Goal: Information Seeking & Learning: Learn about a topic

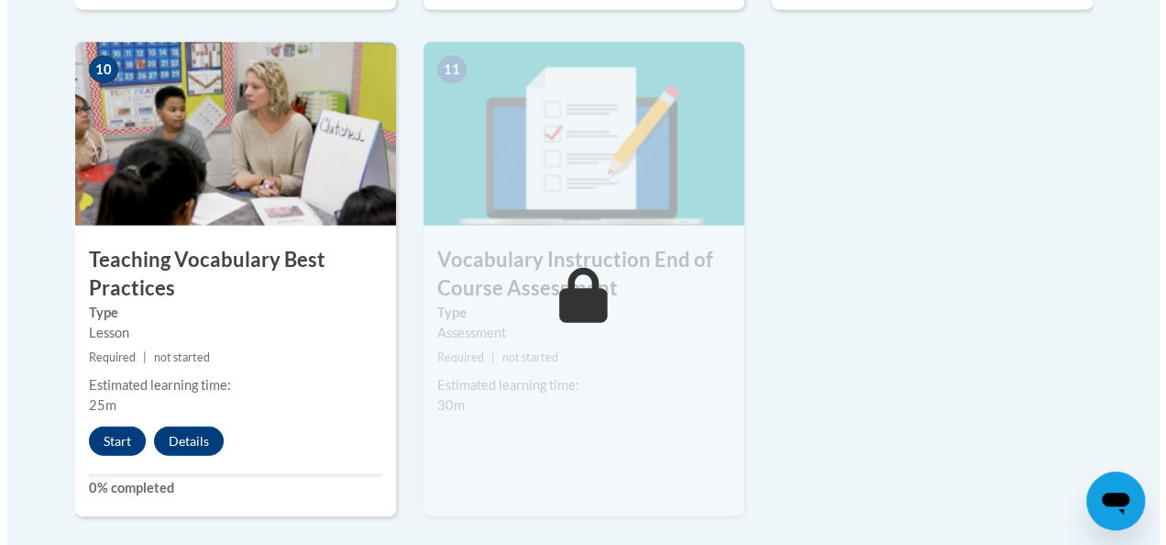
scroll to position [2109, 0]
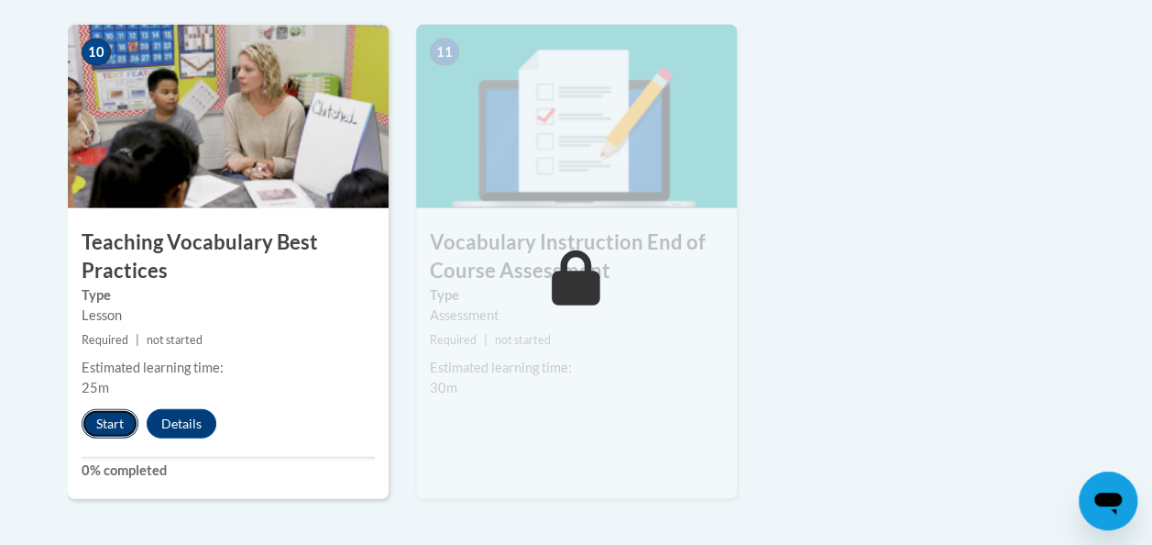
click at [110, 422] on button "Start" at bounding box center [110, 423] width 57 height 29
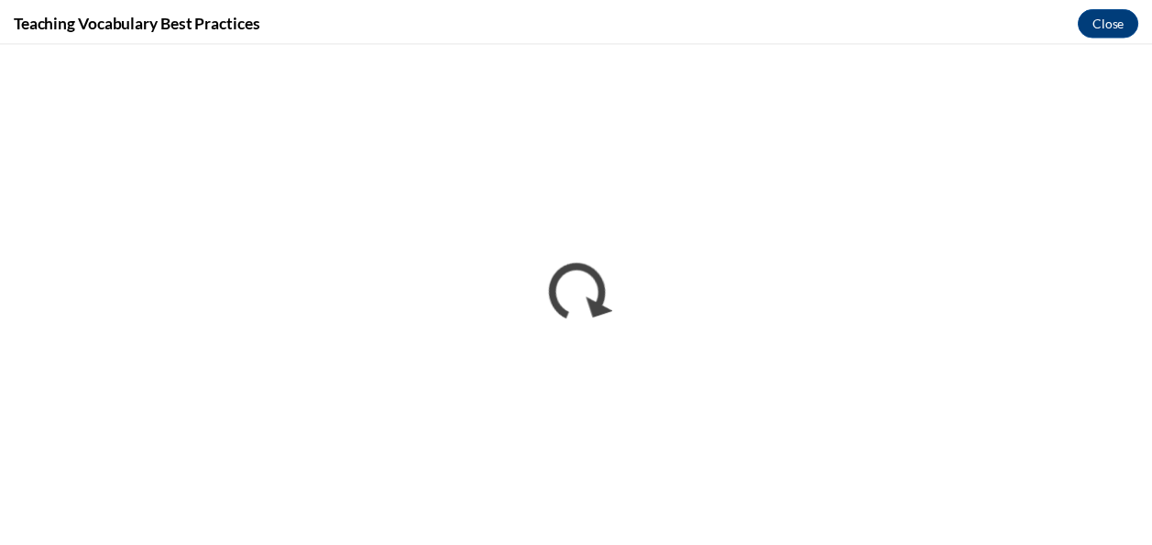
scroll to position [0, 0]
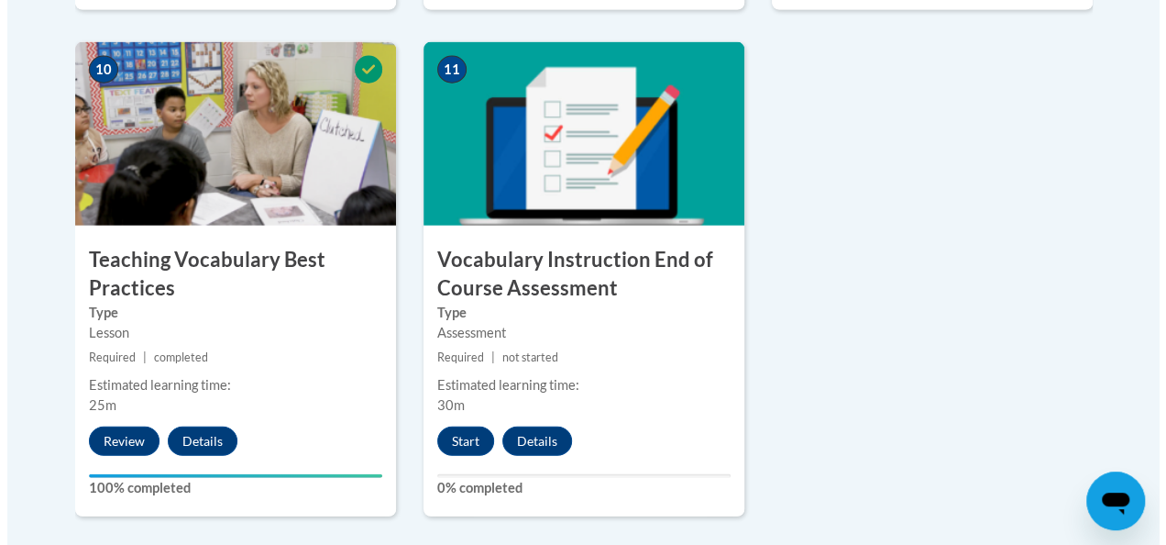
scroll to position [2109, 0]
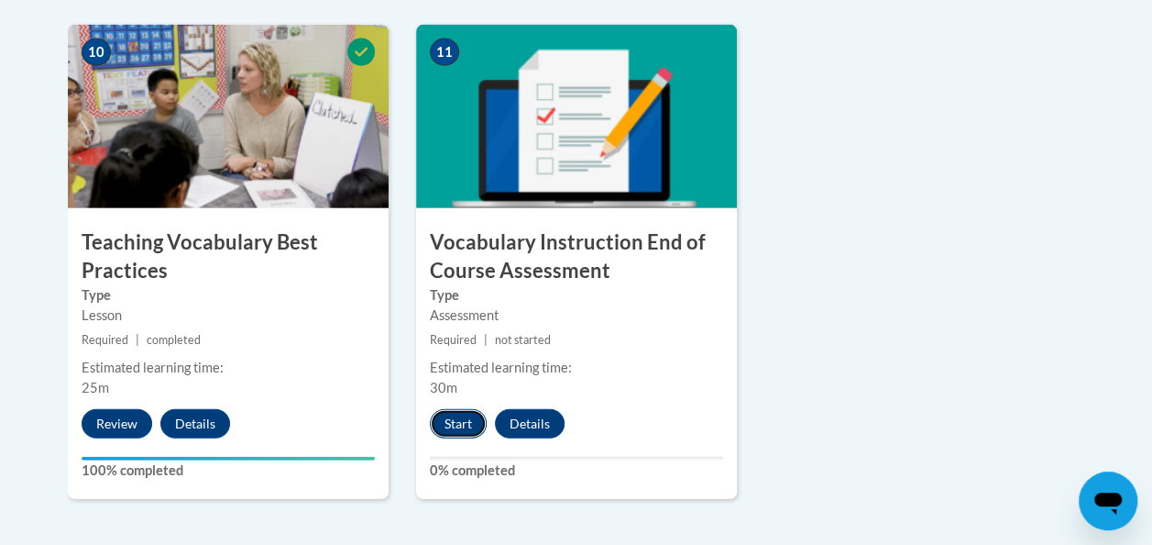
click at [453, 420] on button "Start" at bounding box center [458, 423] width 57 height 29
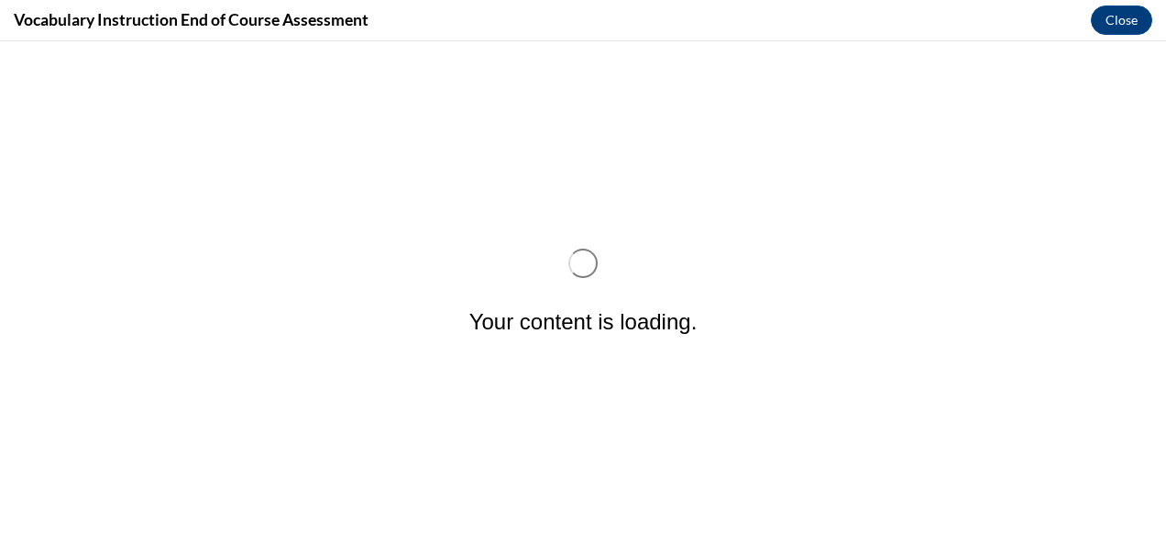
scroll to position [0, 0]
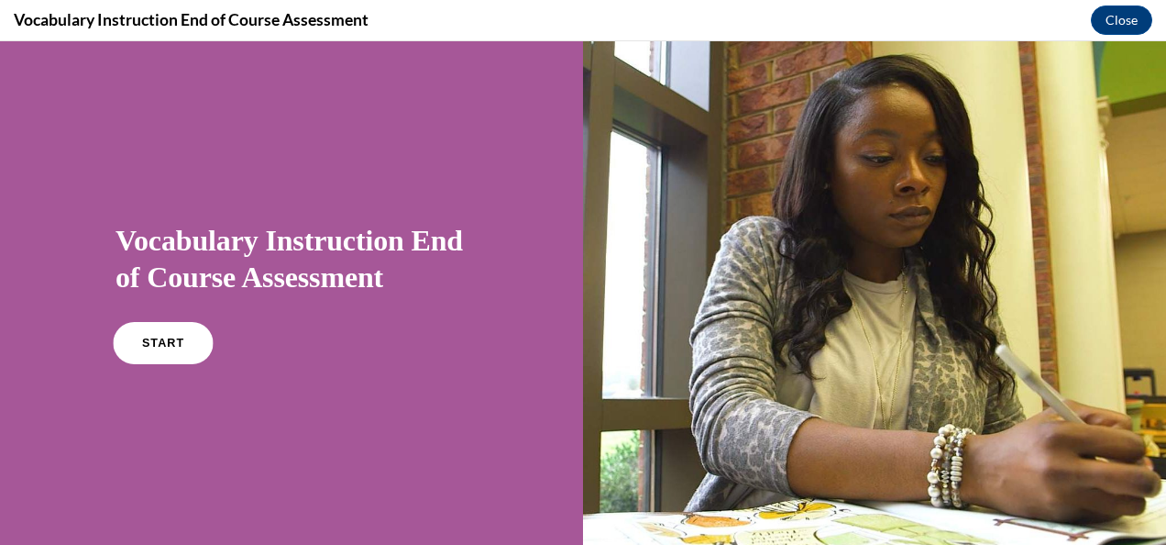
click at [182, 343] on link "START" at bounding box center [163, 343] width 100 height 42
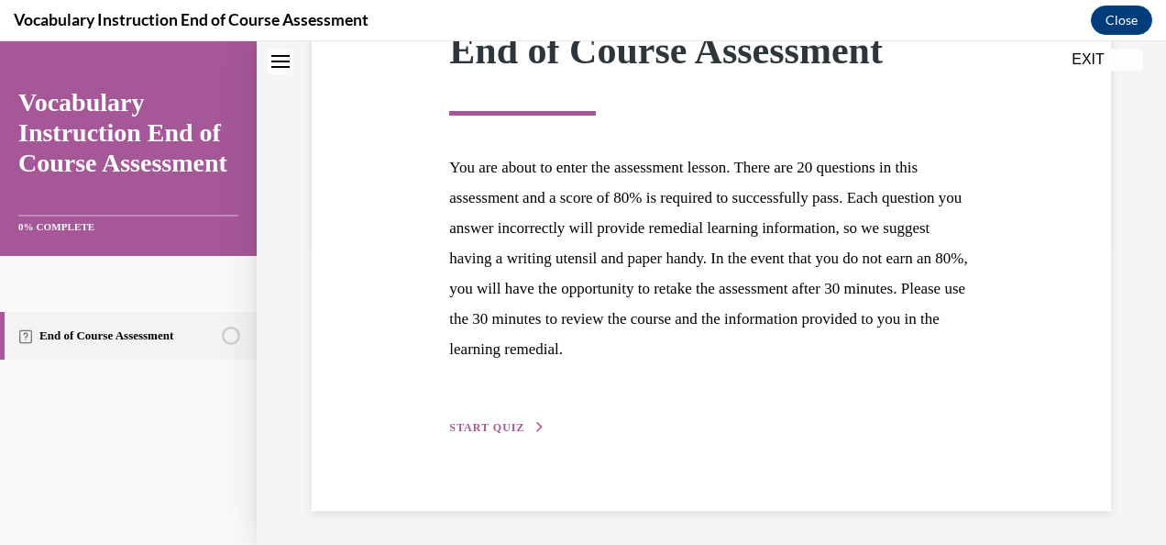
scroll to position [297, 0]
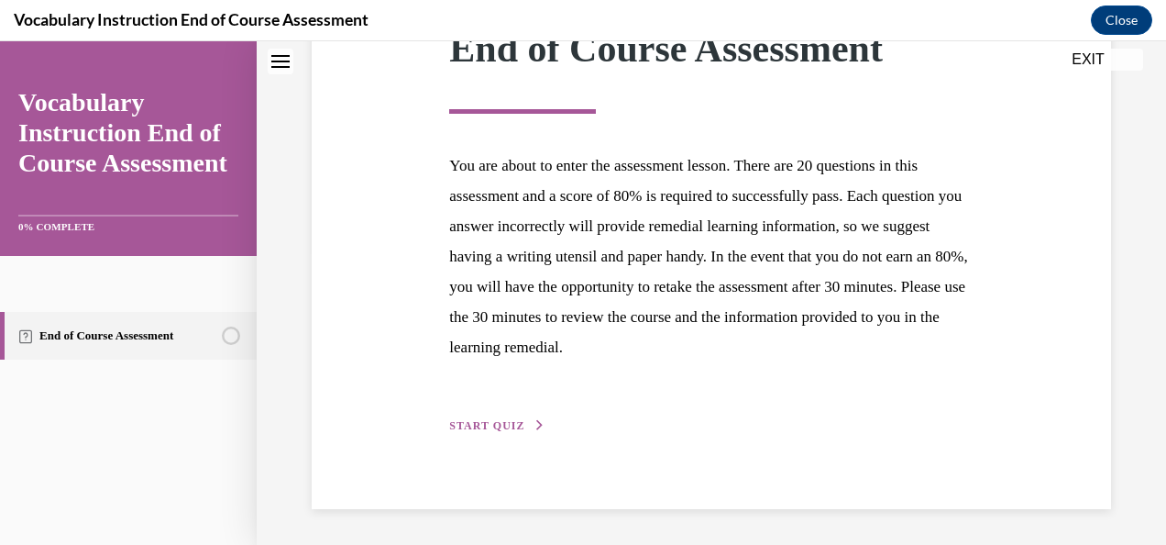
click at [510, 422] on span "START QUIZ" at bounding box center [486, 425] width 75 height 13
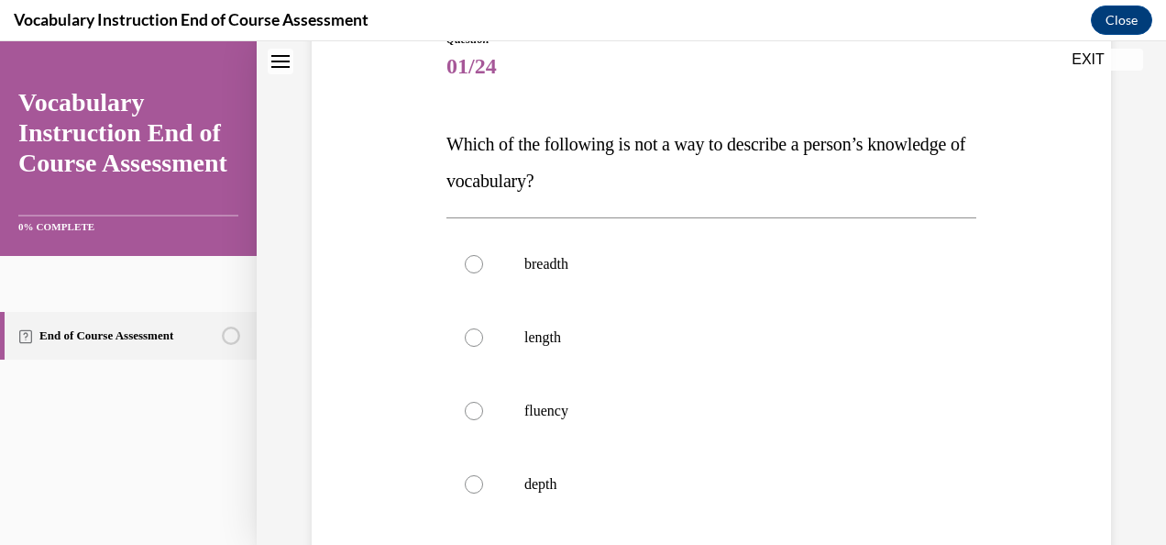
scroll to position [275, 0]
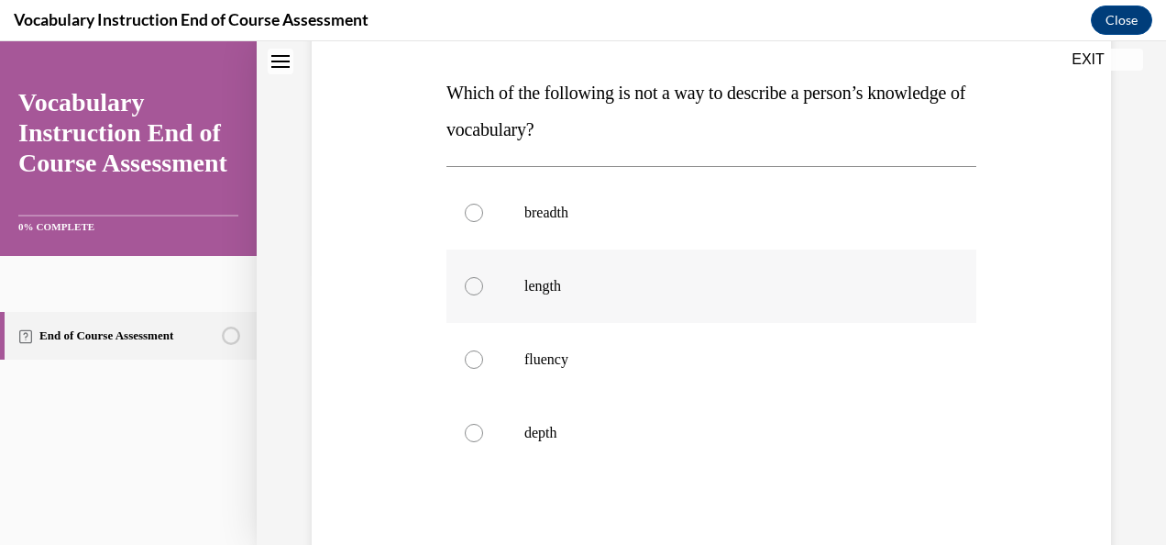
click at [473, 283] on div at bounding box center [474, 286] width 18 height 18
click at [473, 283] on input "length" at bounding box center [474, 286] width 18 height 18
radio input "true"
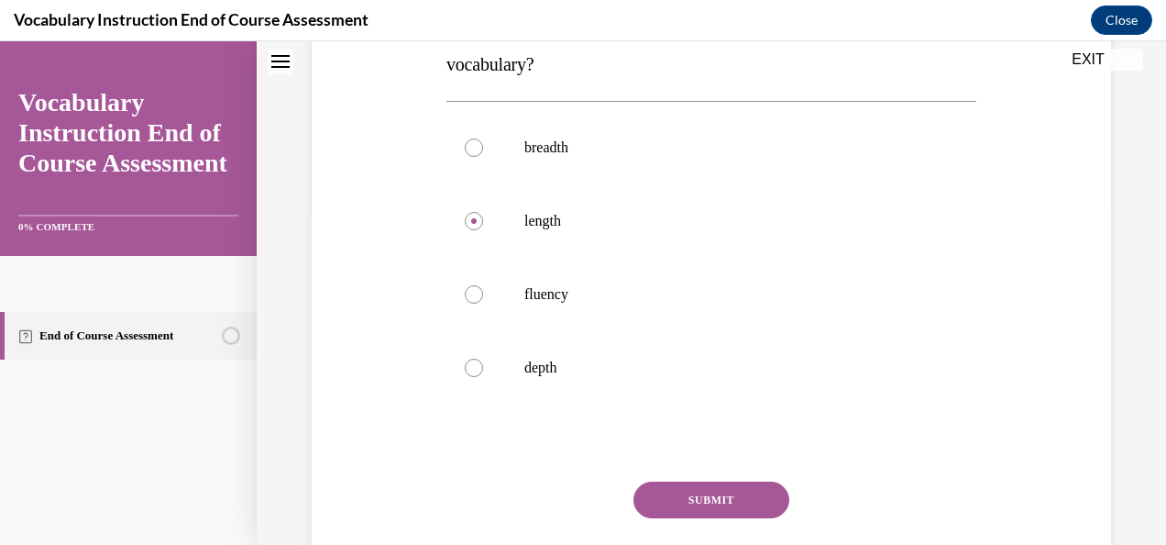
scroll to position [367, 0]
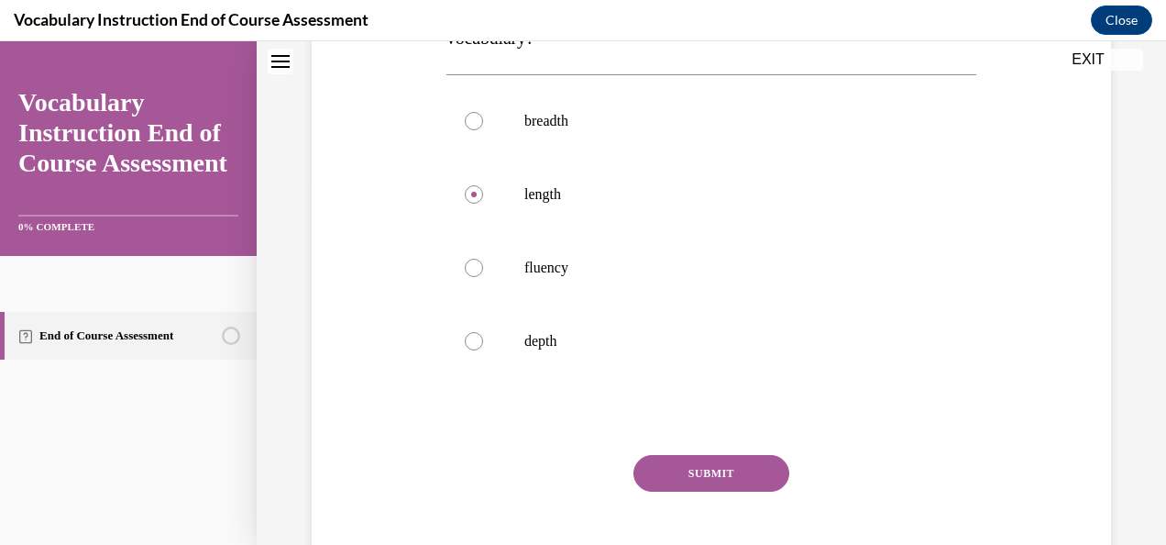
click at [732, 466] on button "SUBMIT" at bounding box center [712, 473] width 156 height 37
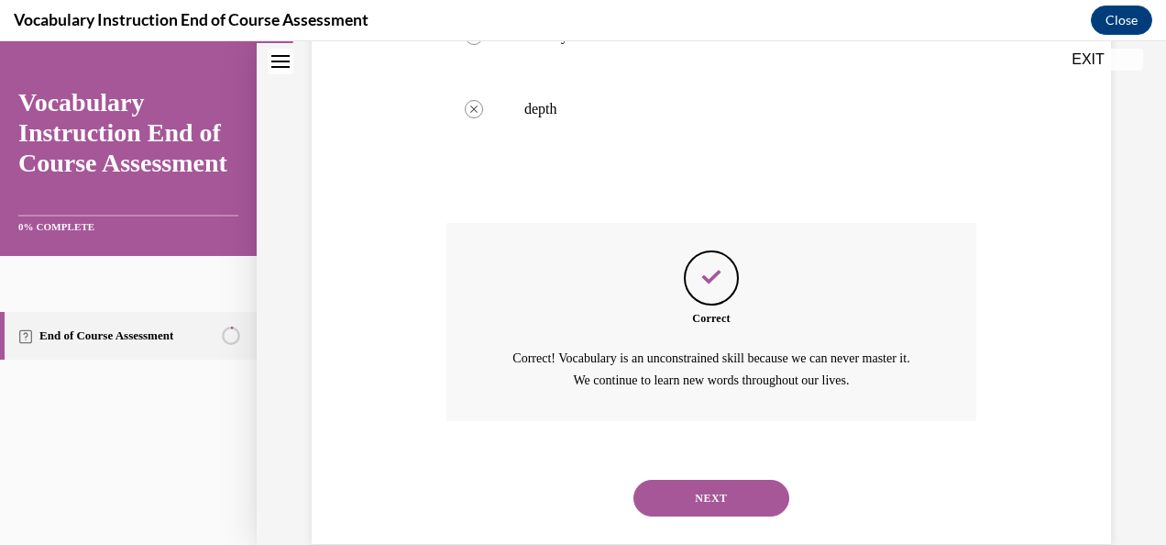
scroll to position [633, 0]
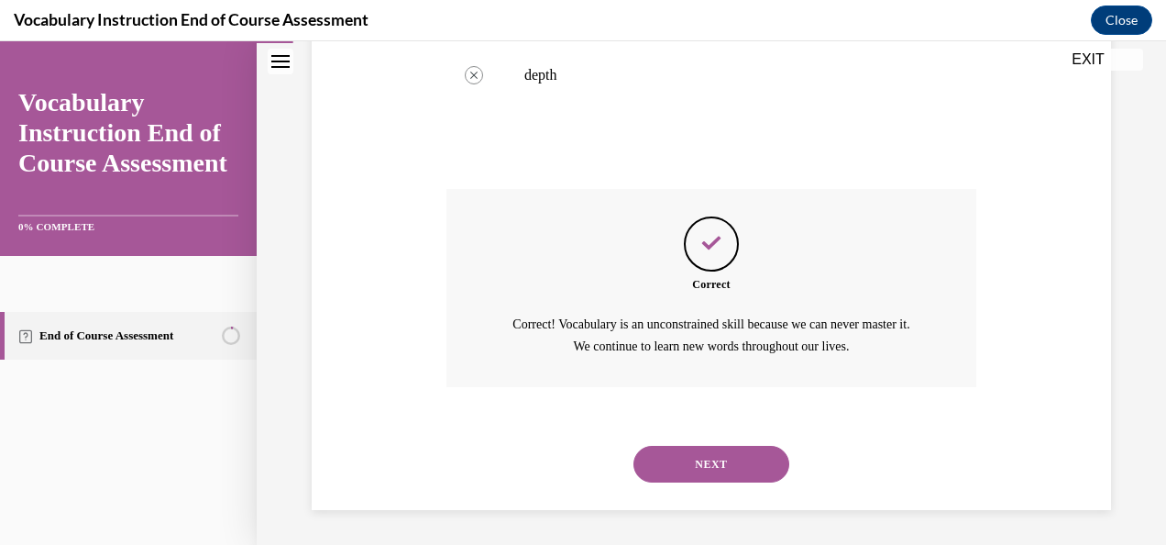
click at [724, 460] on button "NEXT" at bounding box center [712, 464] width 156 height 37
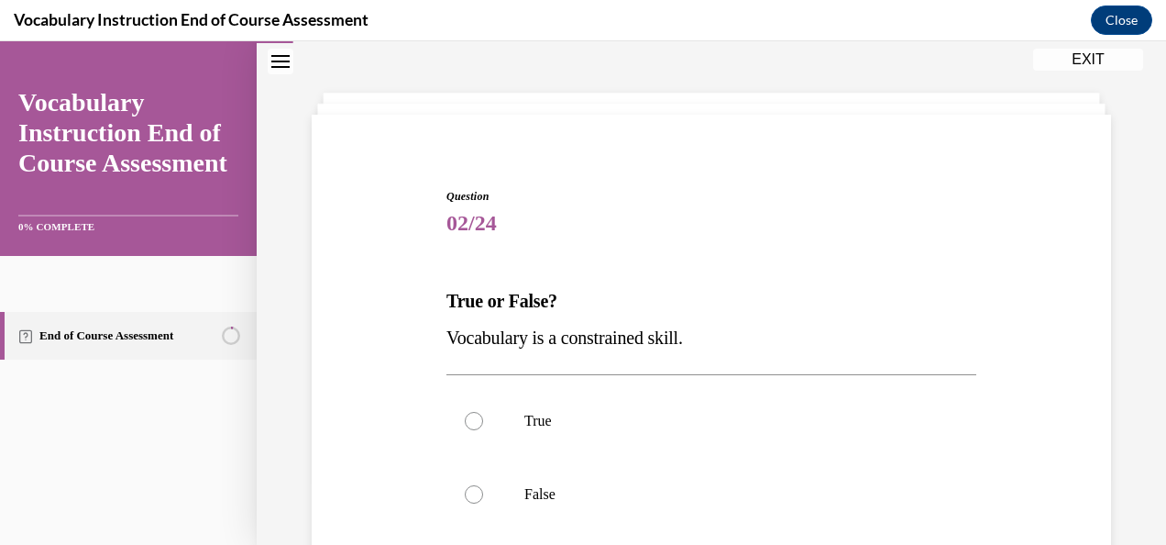
scroll to position [92, 0]
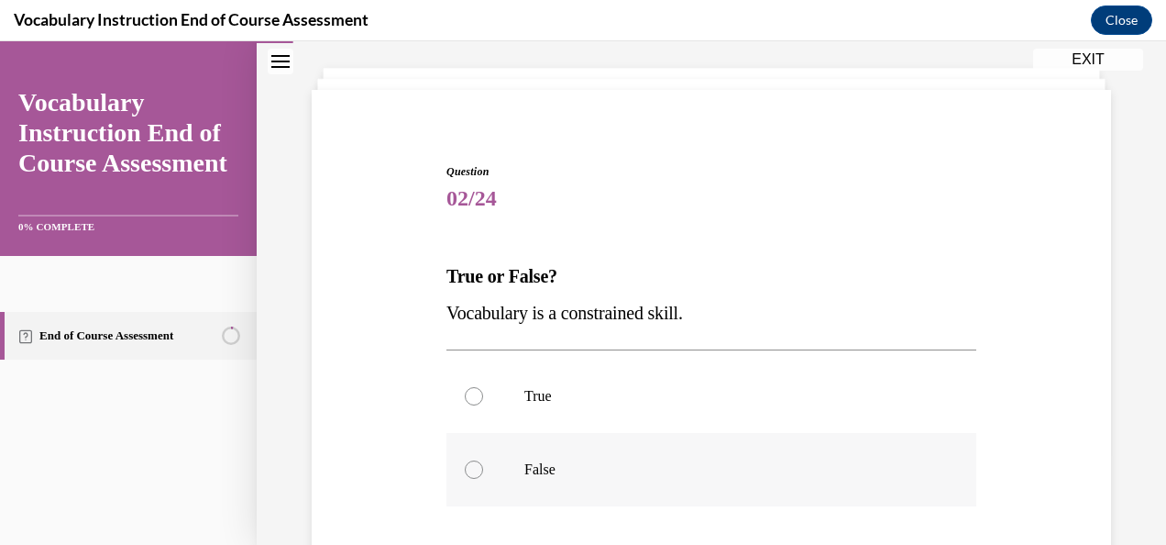
click at [468, 464] on div at bounding box center [474, 469] width 18 height 18
click at [468, 464] on input "False" at bounding box center [474, 469] width 18 height 18
radio input "true"
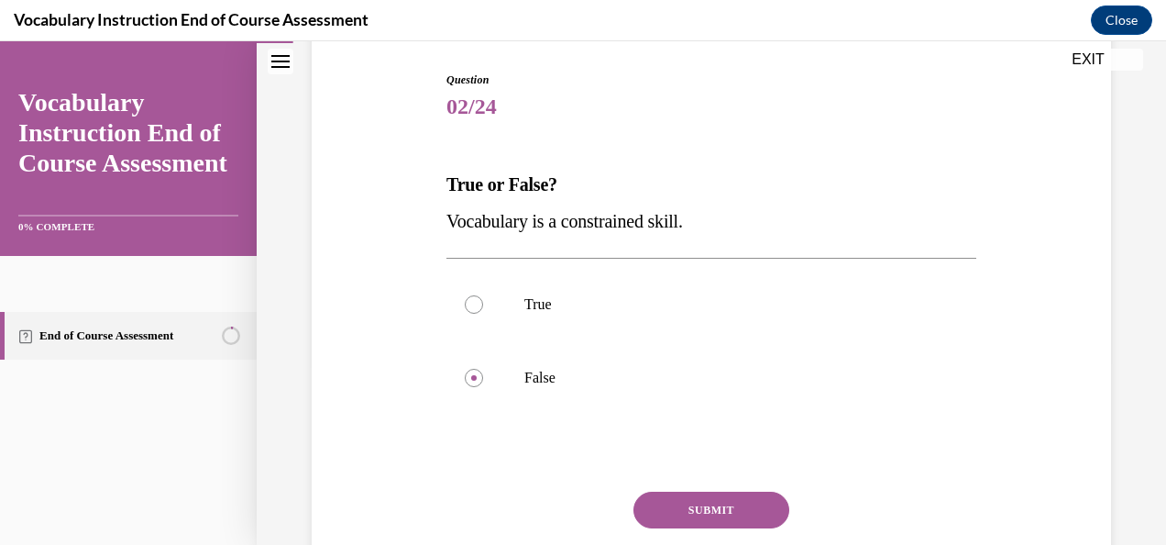
click at [655, 508] on button "SUBMIT" at bounding box center [712, 509] width 156 height 37
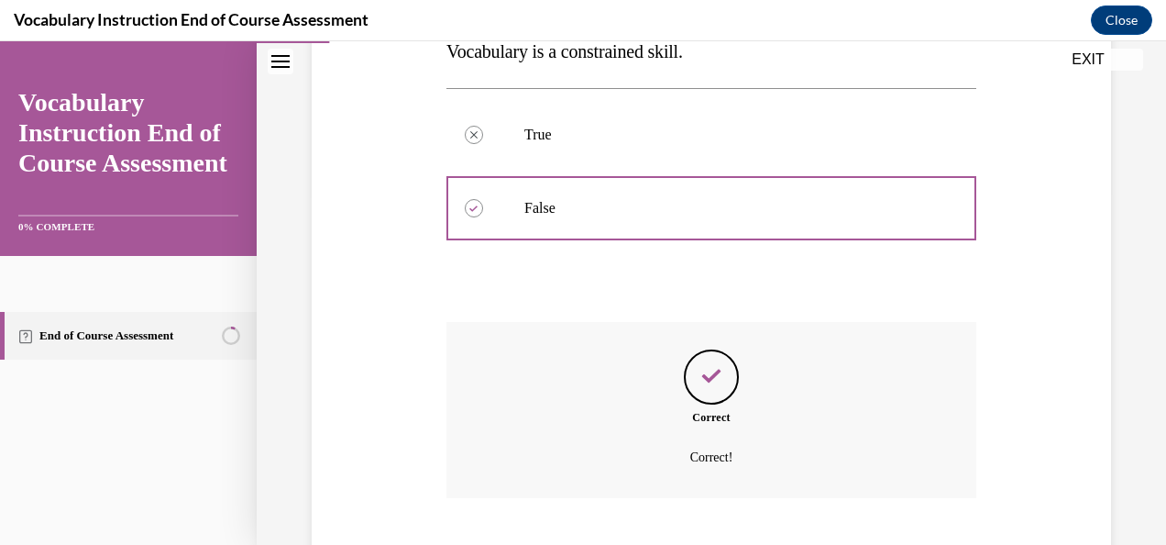
scroll to position [465, 0]
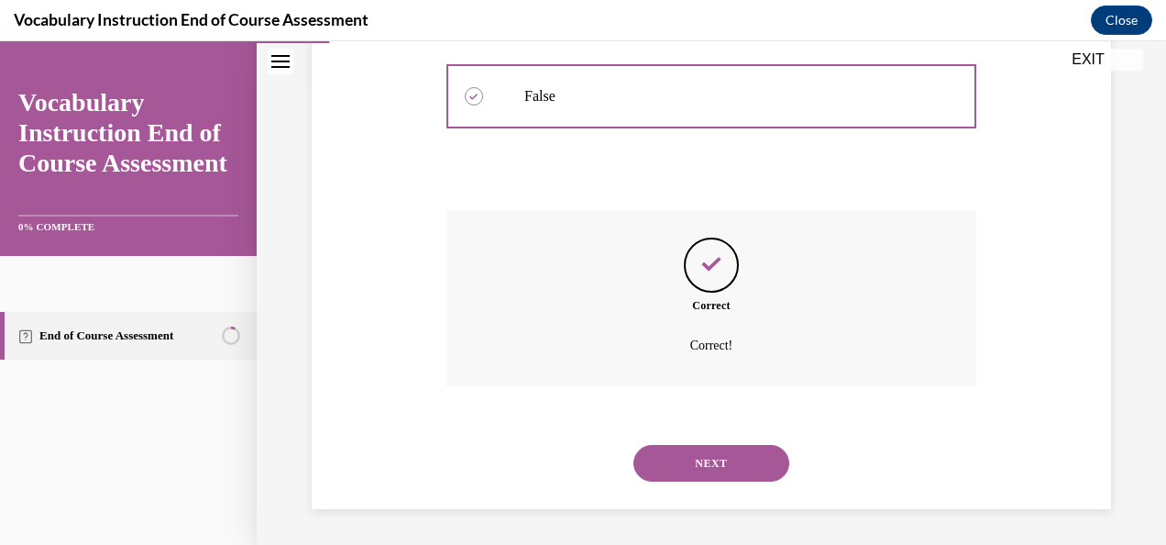
click at [649, 464] on button "NEXT" at bounding box center [712, 463] width 156 height 37
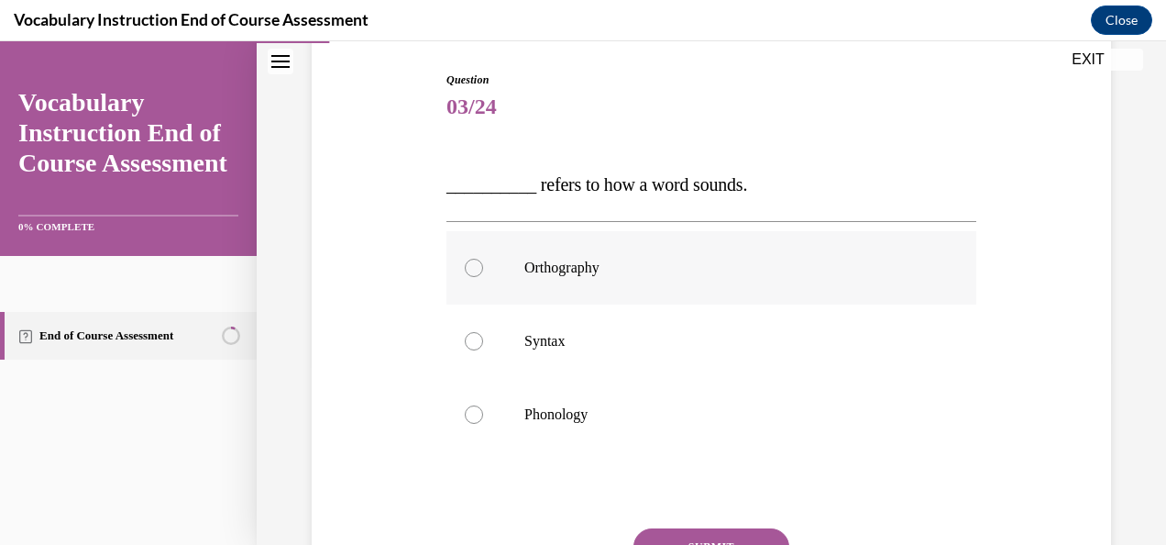
scroll to position [92, 0]
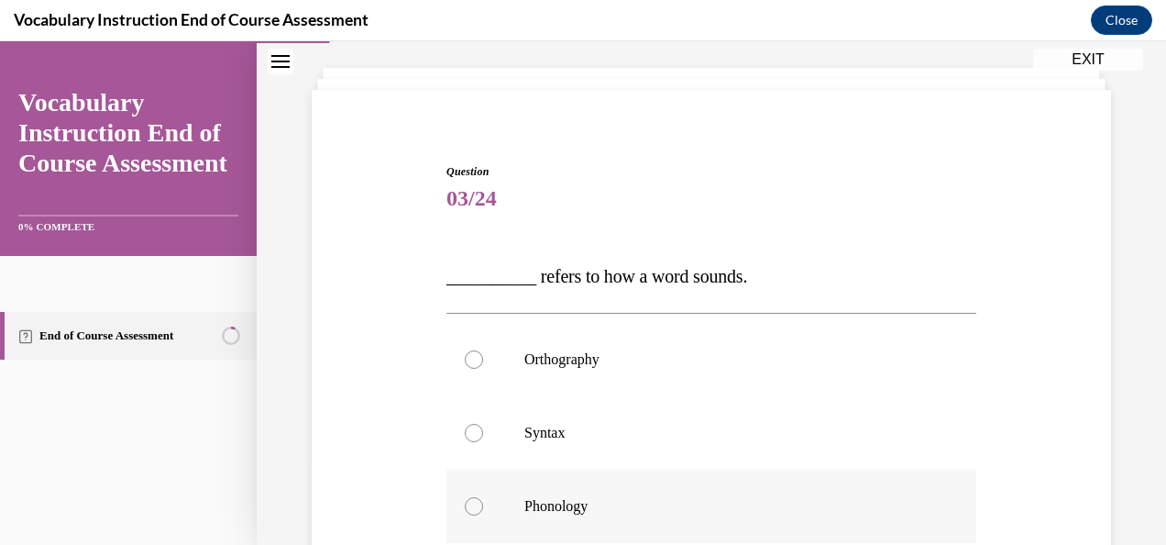
click at [475, 504] on div at bounding box center [474, 506] width 18 height 18
click at [475, 504] on input "Phonology" at bounding box center [474, 506] width 18 height 18
radio input "true"
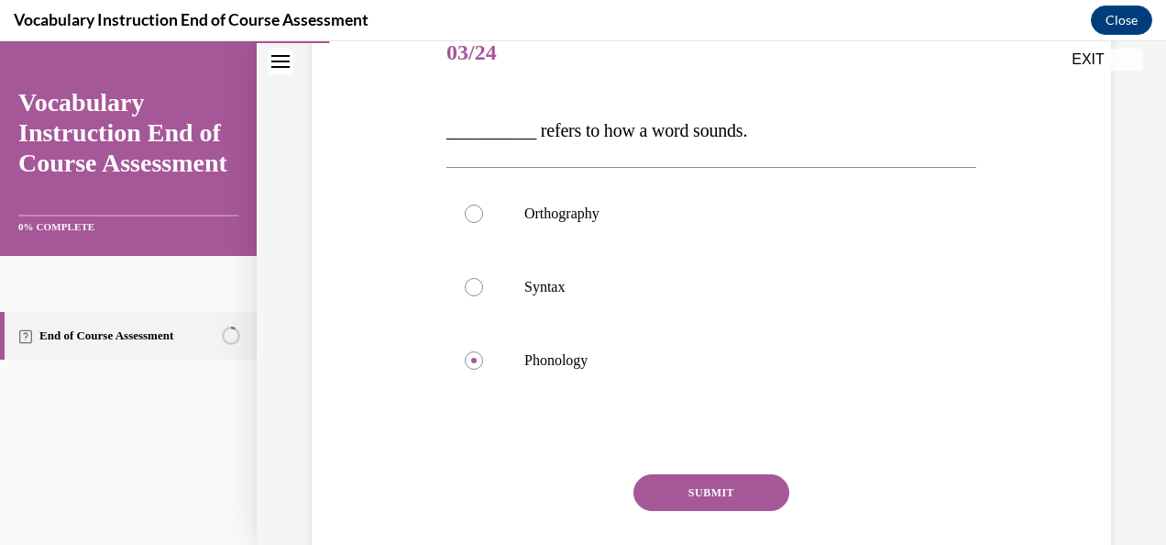
scroll to position [275, 0]
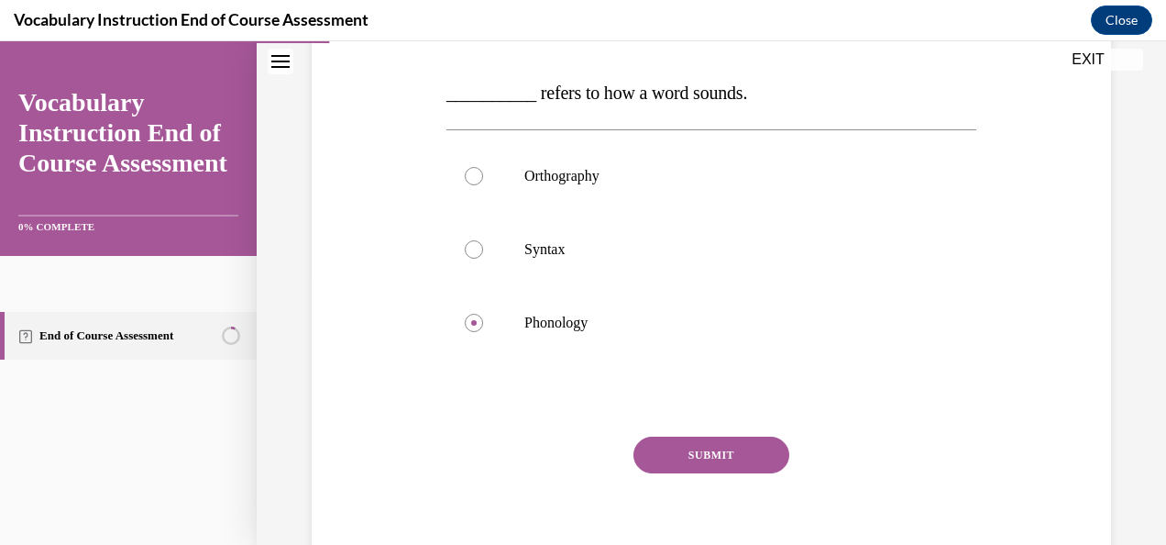
click at [664, 451] on button "SUBMIT" at bounding box center [712, 454] width 156 height 37
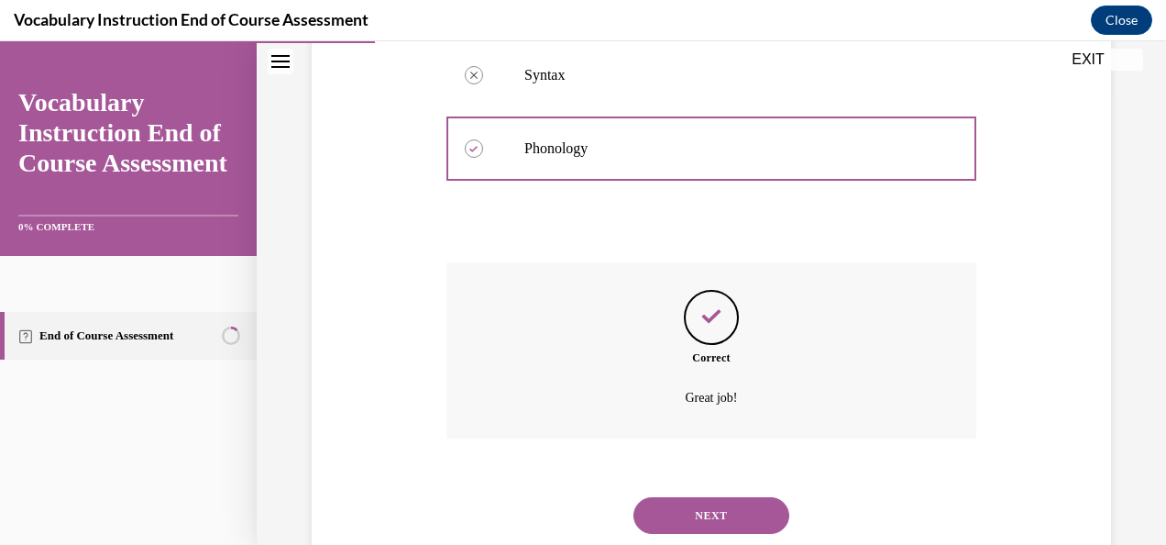
scroll to position [501, 0]
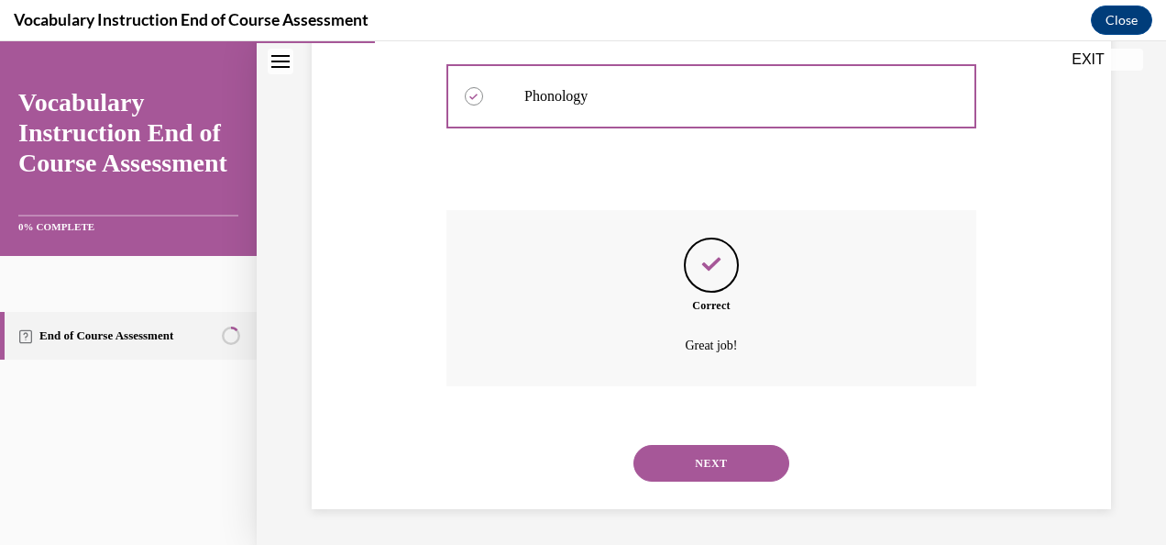
click at [670, 460] on button "NEXT" at bounding box center [712, 463] width 156 height 37
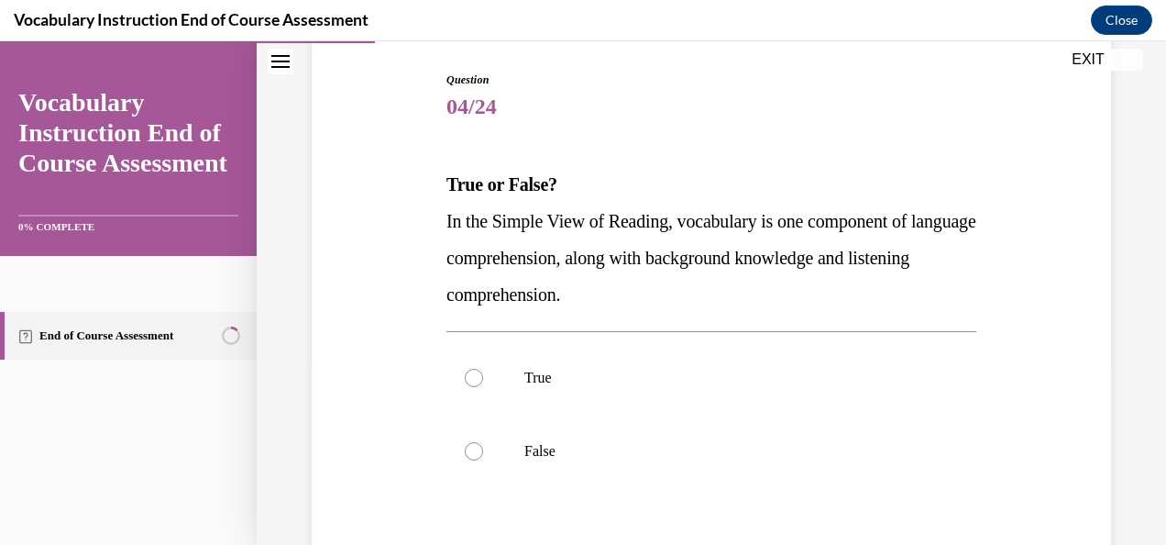
scroll to position [275, 0]
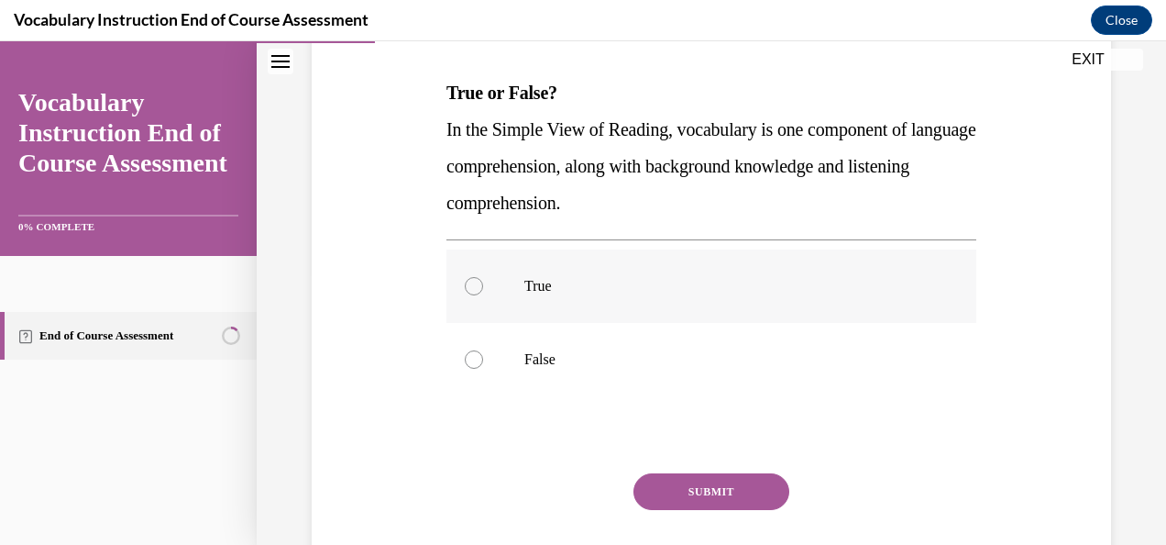
click at [473, 284] on div at bounding box center [474, 286] width 18 height 18
click at [473, 284] on input "True" at bounding box center [474, 286] width 18 height 18
radio input "true"
click at [658, 486] on button "SUBMIT" at bounding box center [712, 491] width 156 height 37
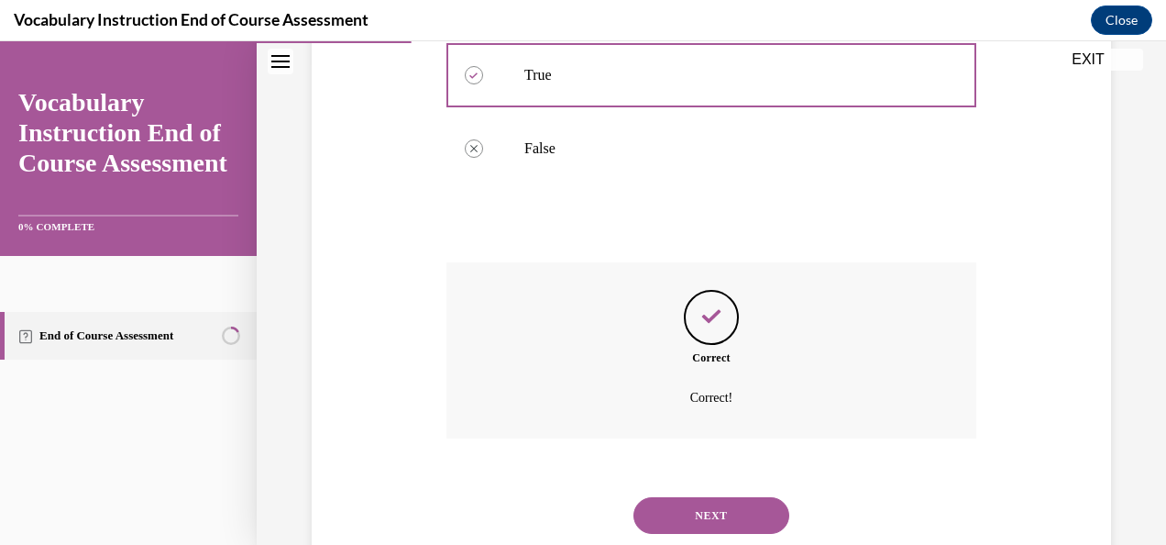
scroll to position [538, 0]
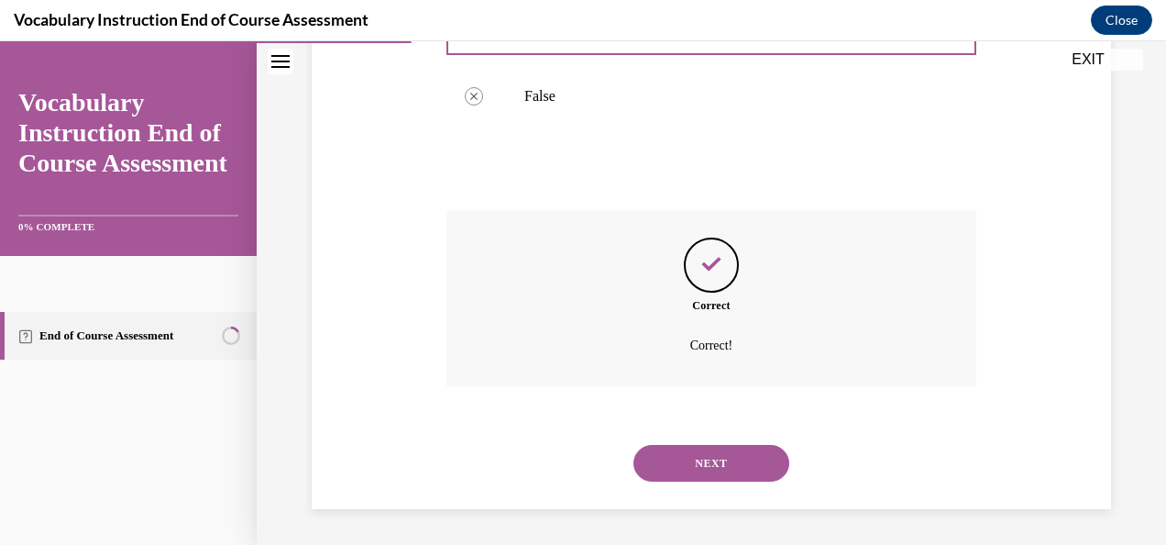
click at [684, 458] on button "NEXT" at bounding box center [712, 463] width 156 height 37
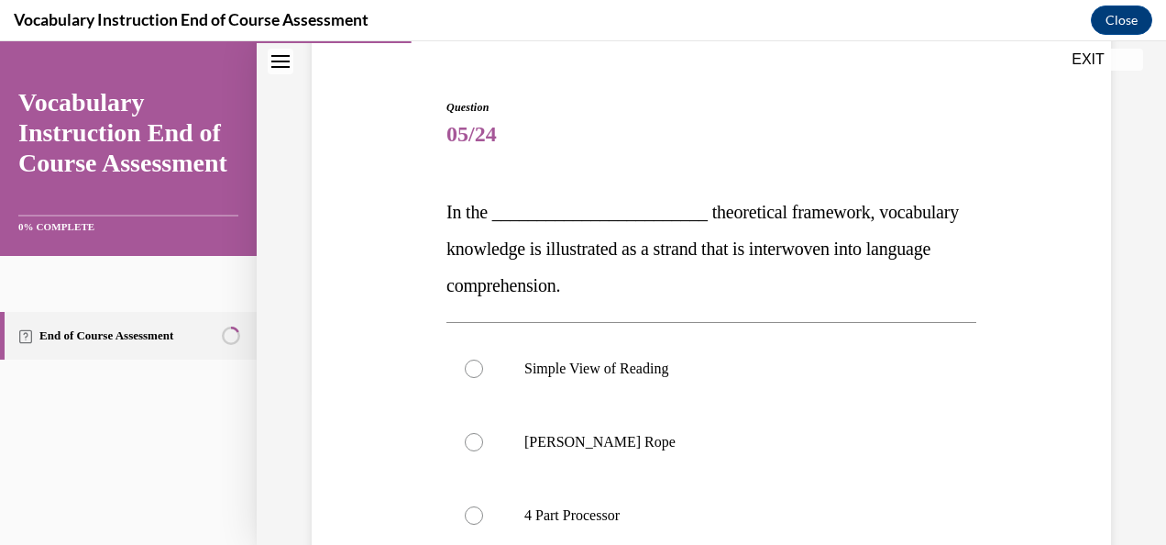
scroll to position [183, 0]
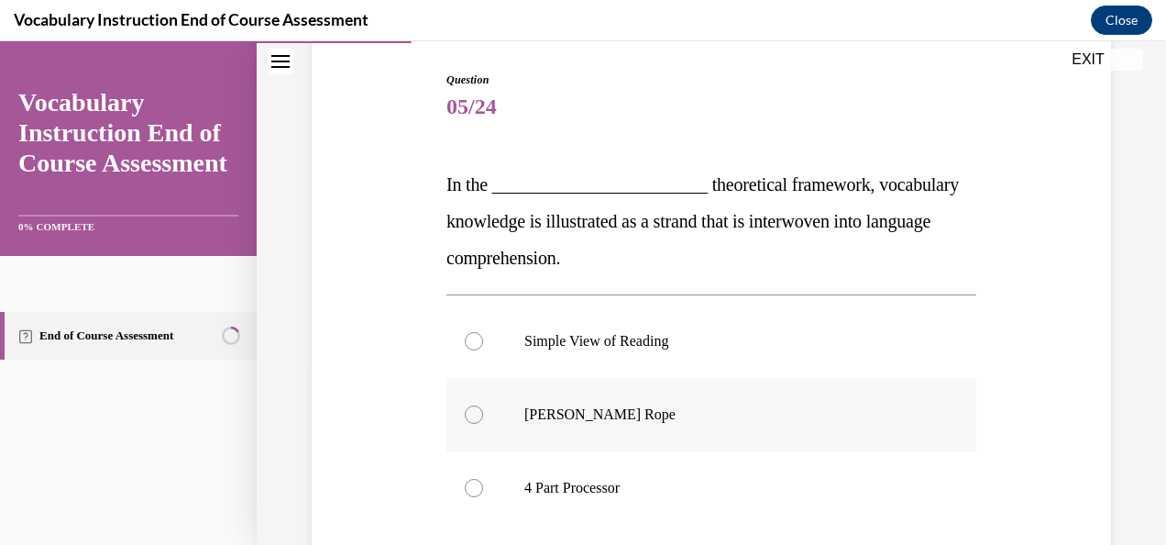
click at [563, 418] on p "Scarborough's Rope" at bounding box center [727, 414] width 406 height 18
click at [483, 418] on input "Scarborough's Rope" at bounding box center [474, 414] width 18 height 18
radio input "true"
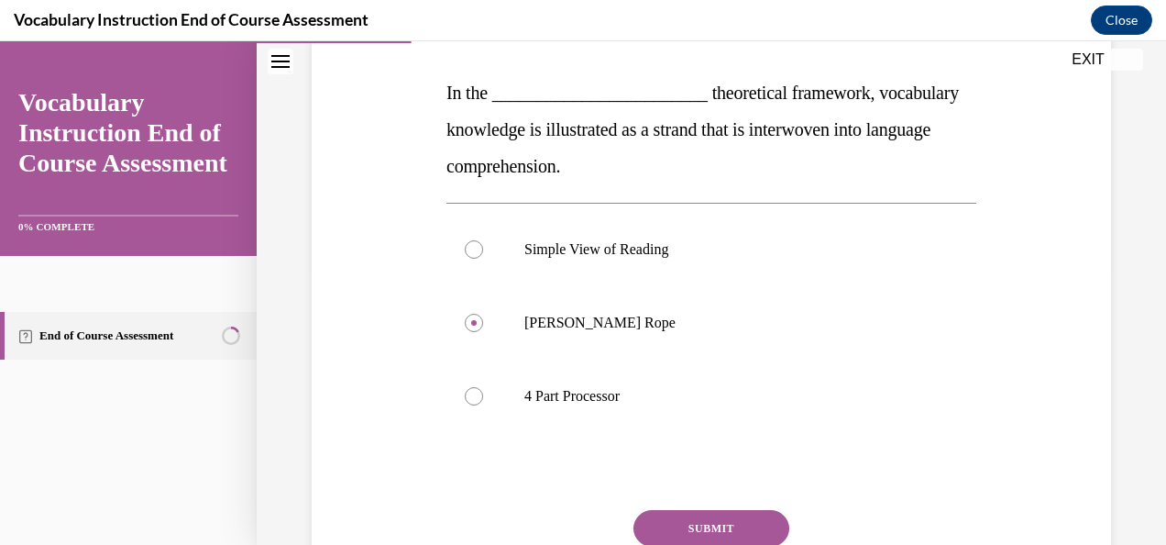
click at [711, 519] on button "SUBMIT" at bounding box center [712, 528] width 156 height 37
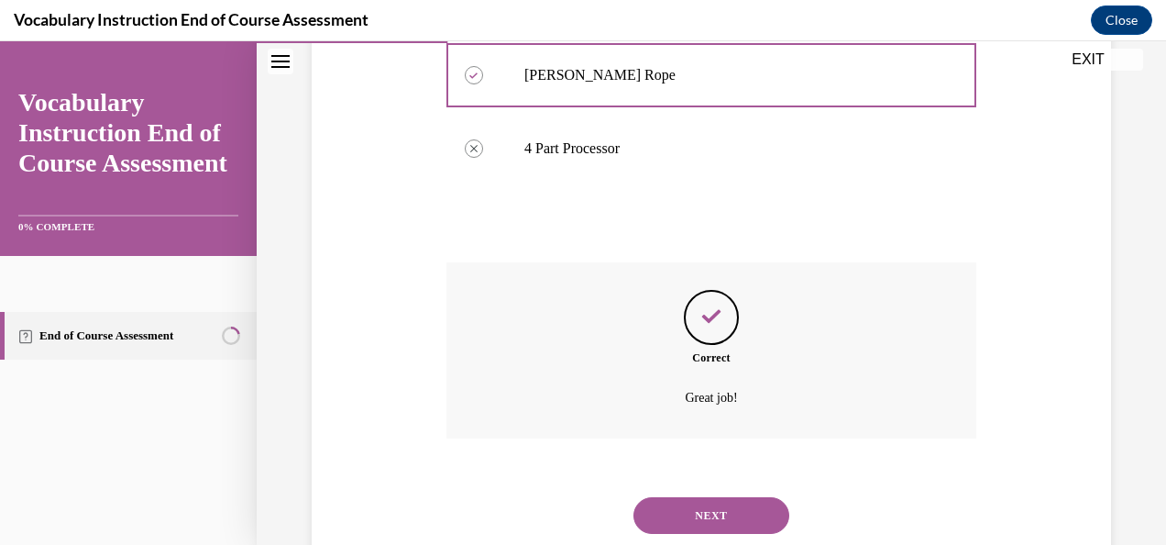
scroll to position [575, 0]
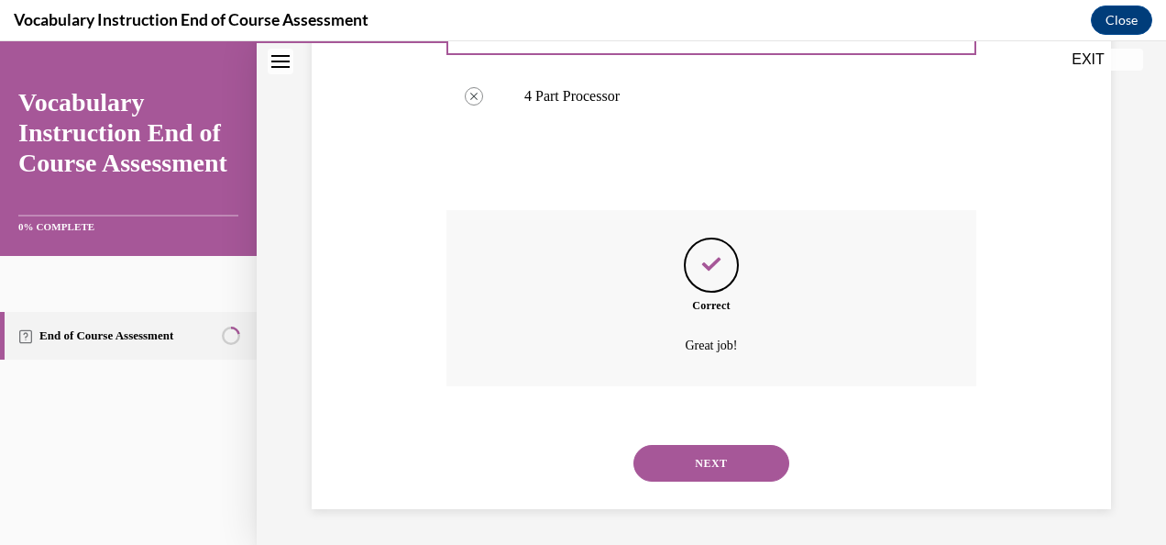
click at [686, 457] on button "NEXT" at bounding box center [712, 463] width 156 height 37
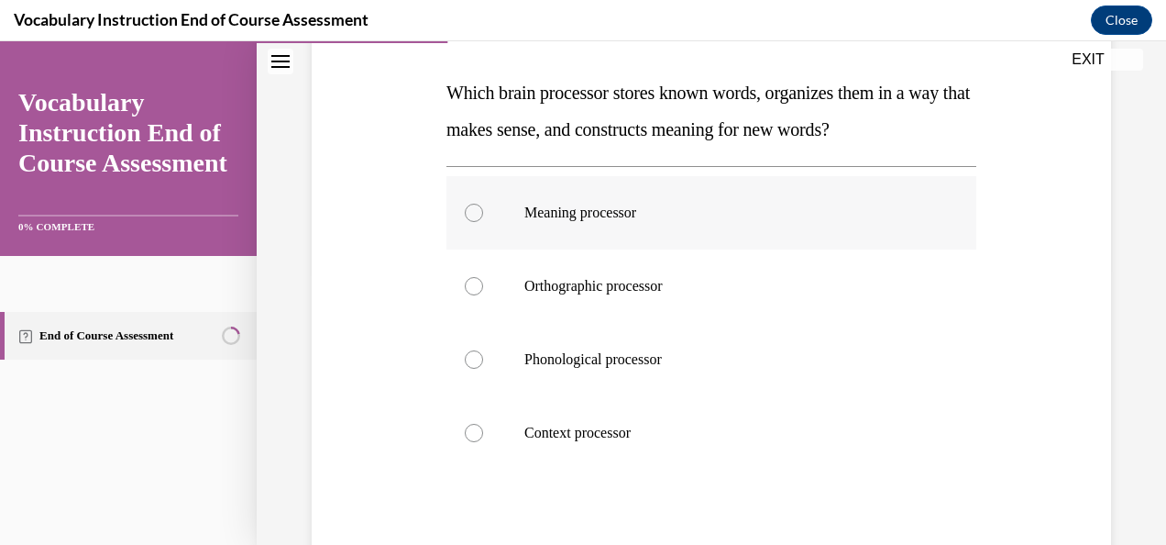
scroll to position [183, 0]
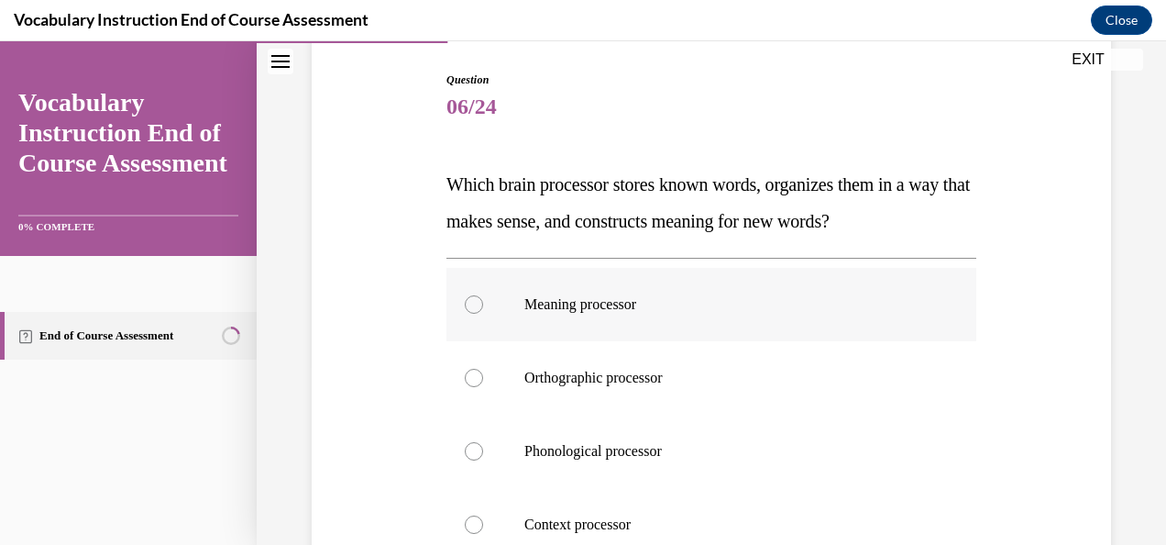
click at [469, 300] on div at bounding box center [474, 304] width 18 height 18
click at [469, 300] on input "Meaning processor" at bounding box center [474, 304] width 18 height 18
radio input "true"
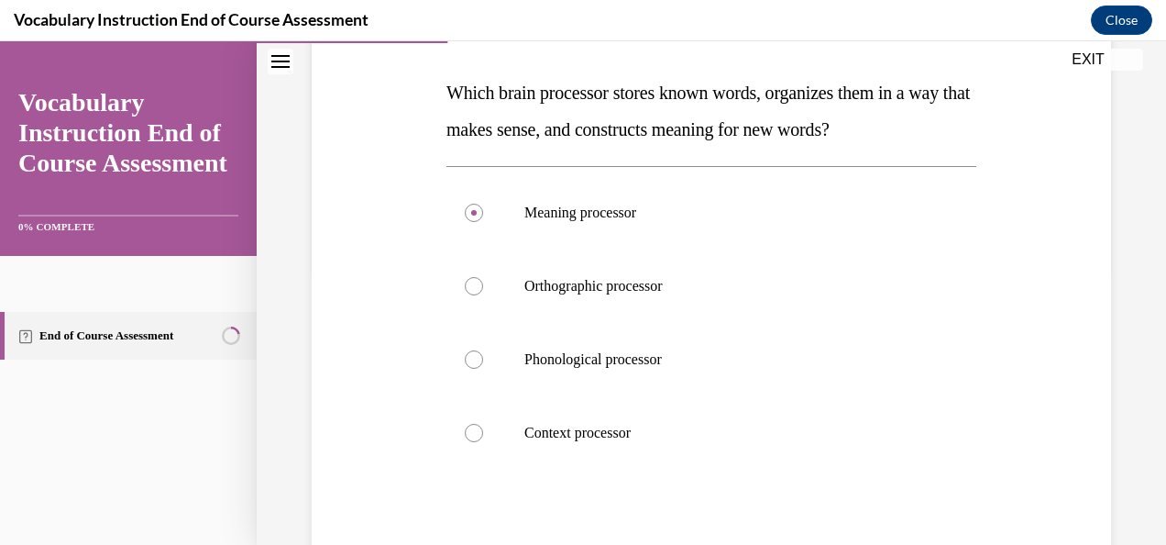
scroll to position [367, 0]
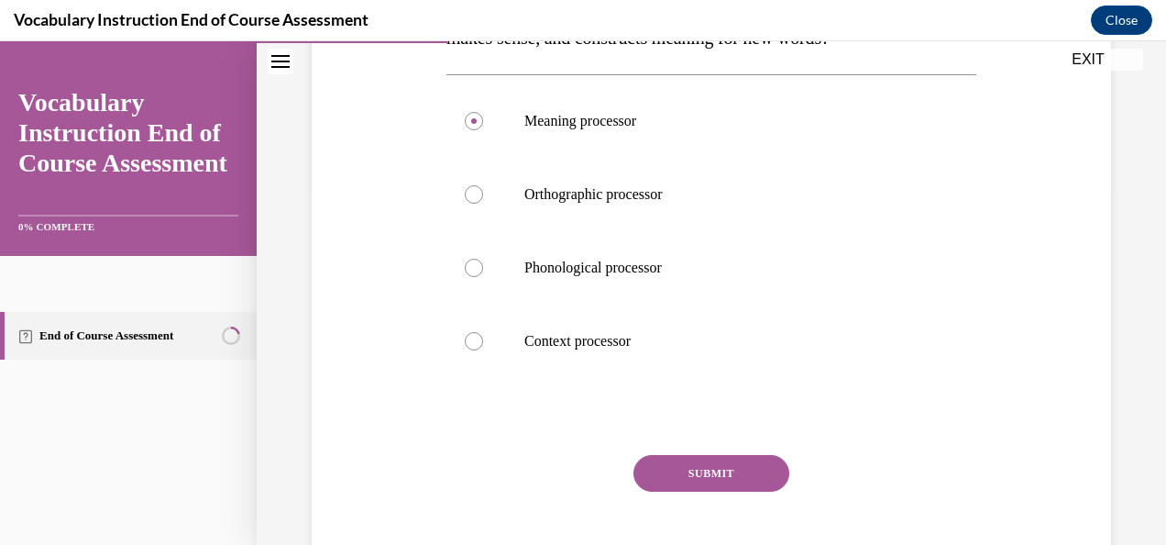
click at [731, 468] on button "SUBMIT" at bounding box center [712, 473] width 156 height 37
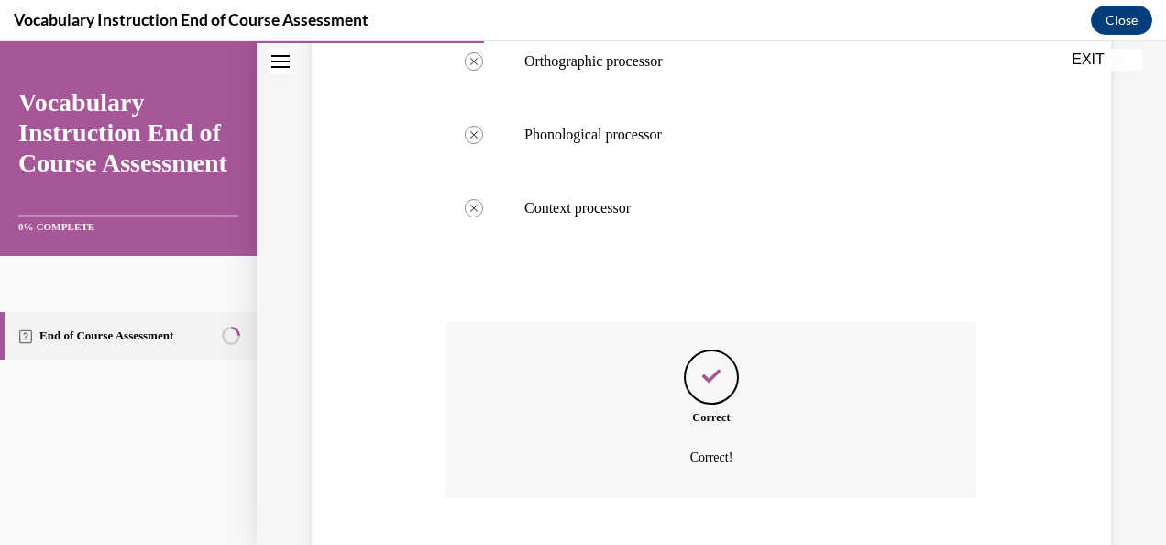
scroll to position [612, 0]
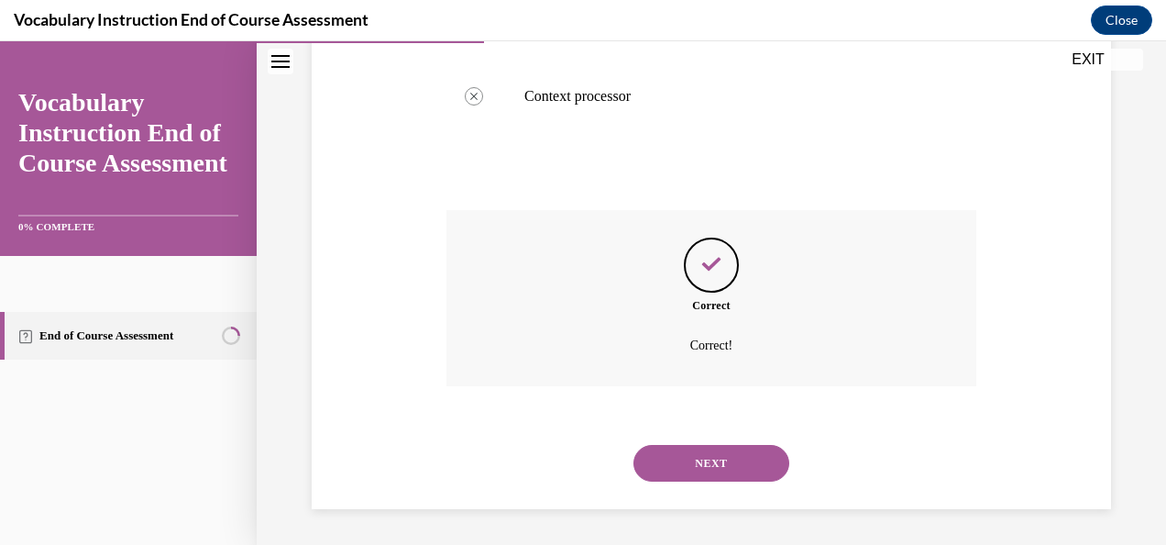
click at [721, 464] on button "NEXT" at bounding box center [712, 463] width 156 height 37
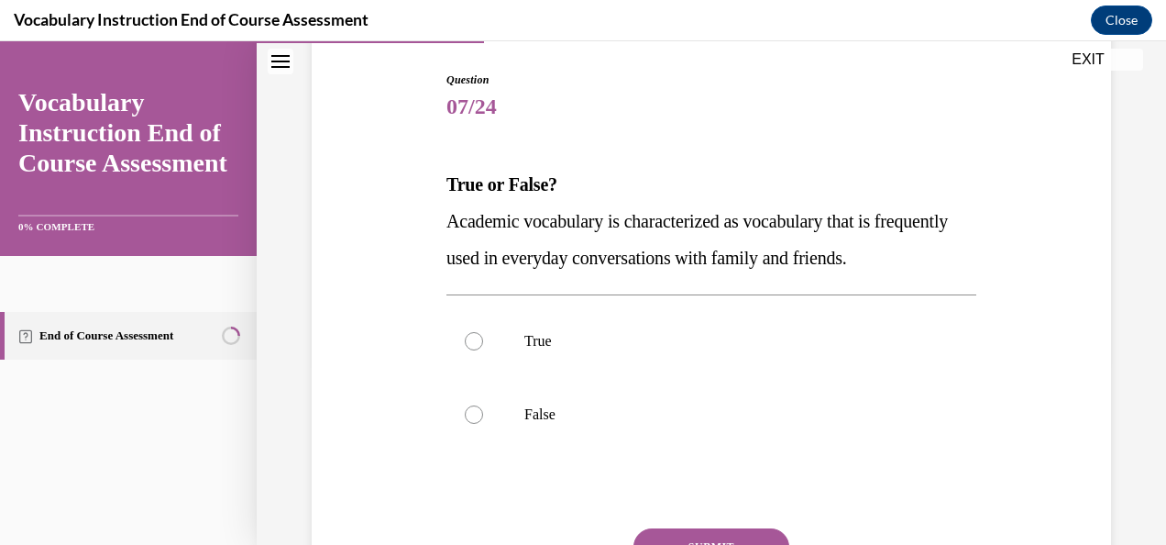
scroll to position [92, 0]
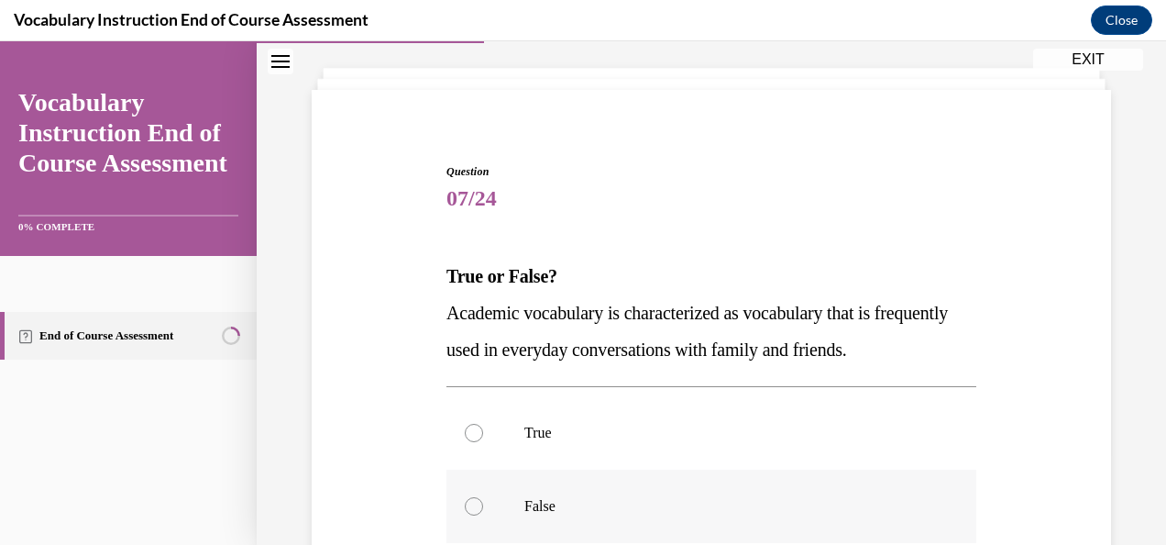
click at [473, 501] on div at bounding box center [474, 506] width 18 height 18
click at [473, 501] on input "False" at bounding box center [474, 506] width 18 height 18
radio input "true"
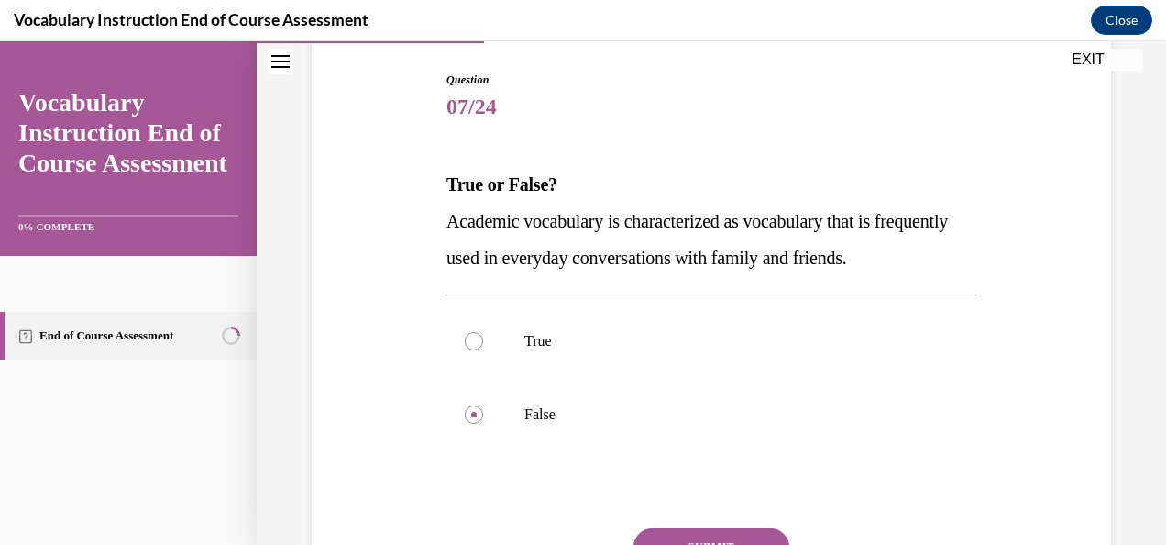
scroll to position [275, 0]
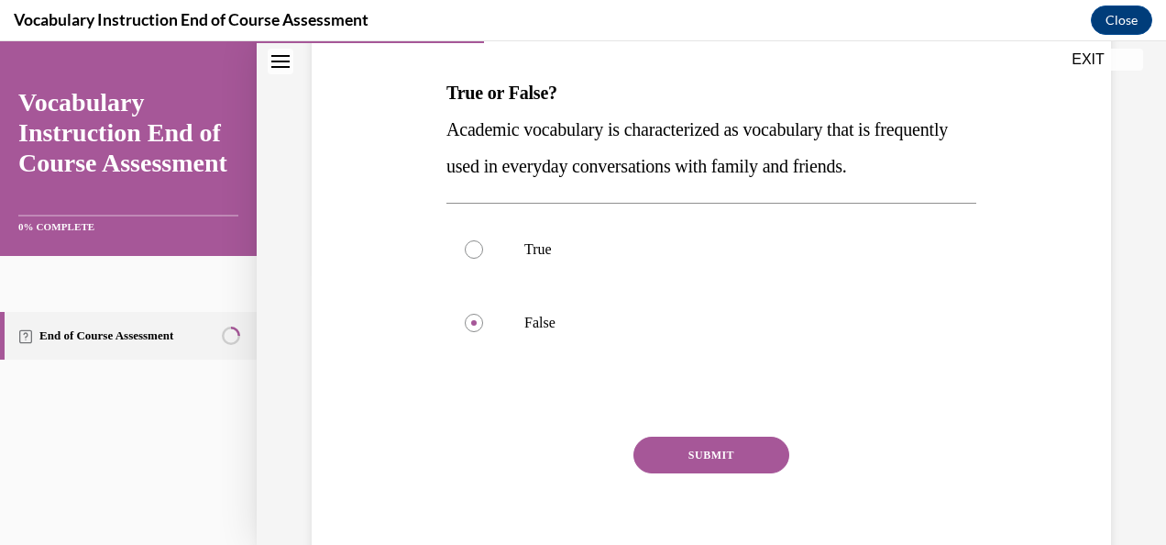
click at [682, 453] on button "SUBMIT" at bounding box center [712, 454] width 156 height 37
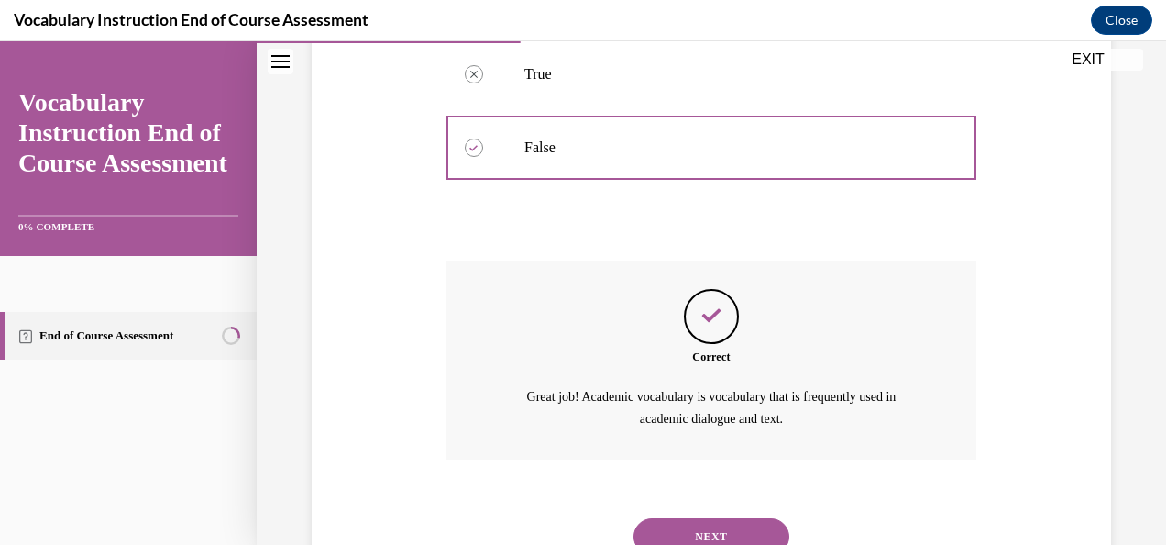
scroll to position [523, 0]
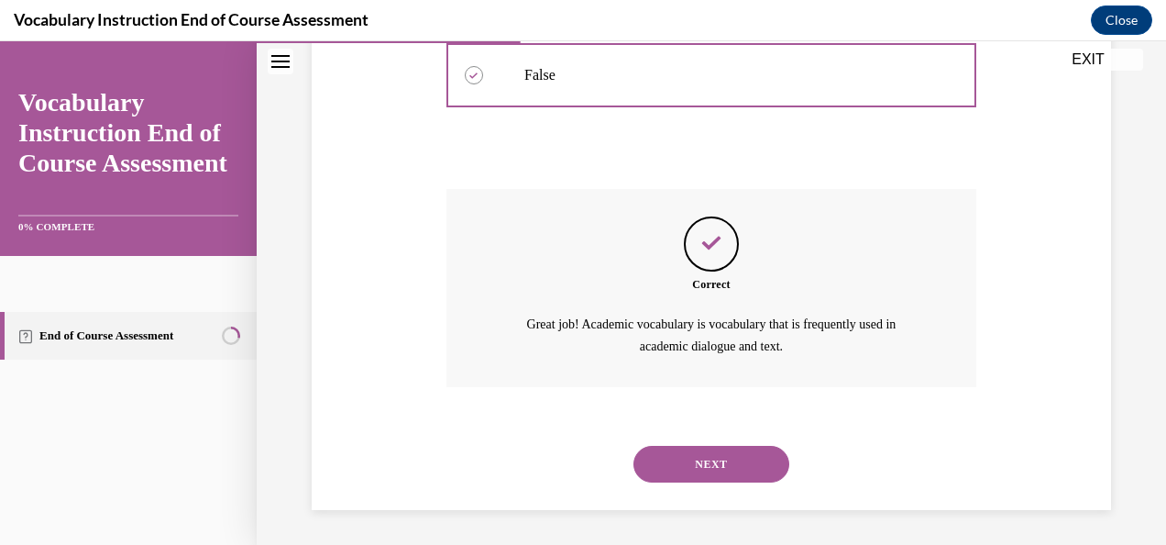
click at [665, 460] on button "NEXT" at bounding box center [712, 464] width 156 height 37
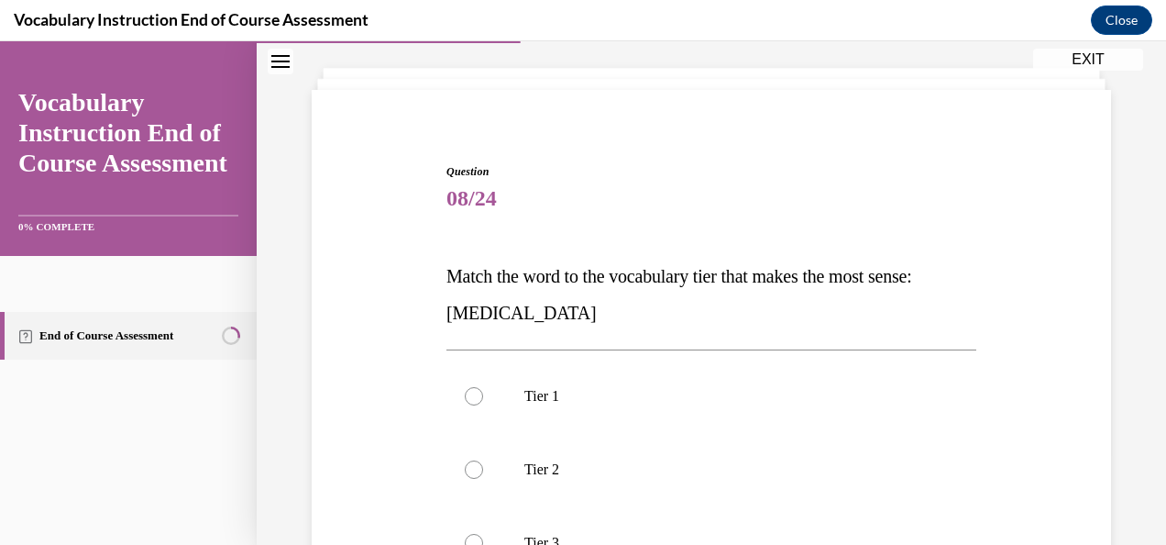
scroll to position [183, 0]
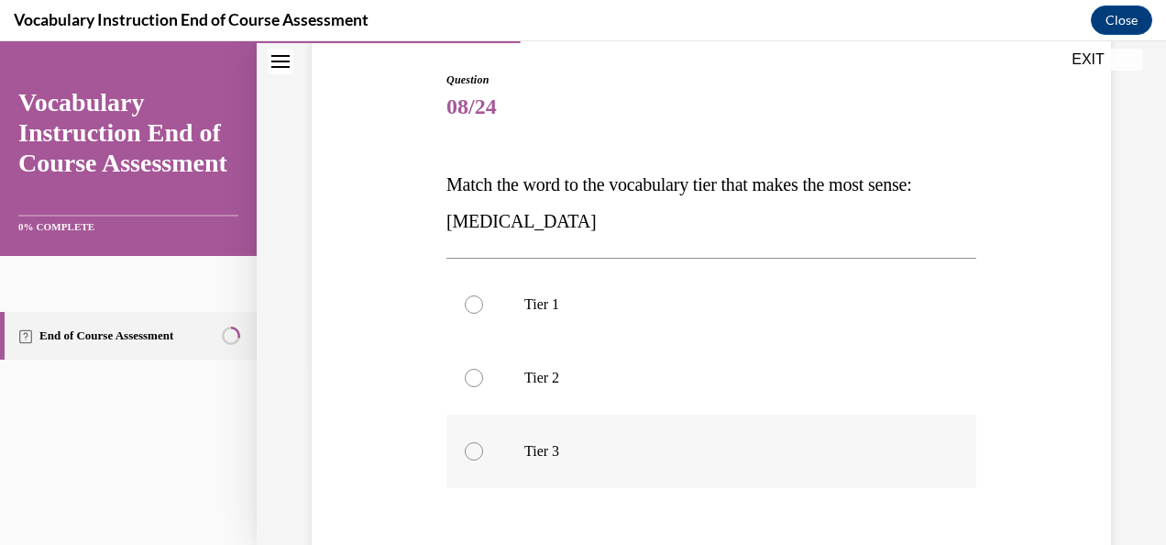
click at [468, 452] on div at bounding box center [474, 451] width 18 height 18
click at [468, 452] on input "Tier 3" at bounding box center [474, 451] width 18 height 18
radio input "true"
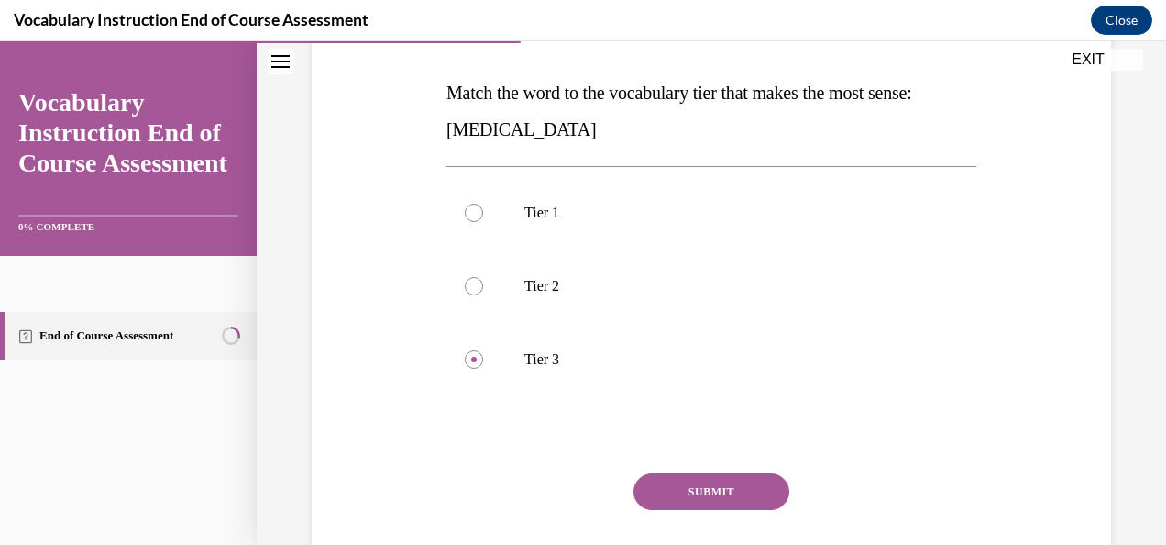
click at [682, 491] on button "SUBMIT" at bounding box center [712, 491] width 156 height 37
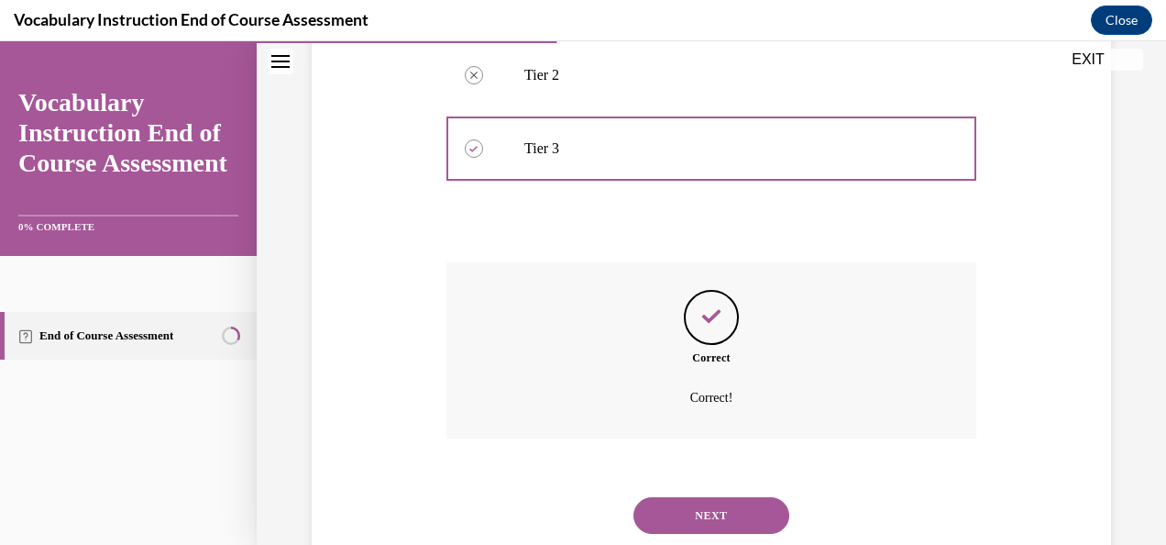
scroll to position [538, 0]
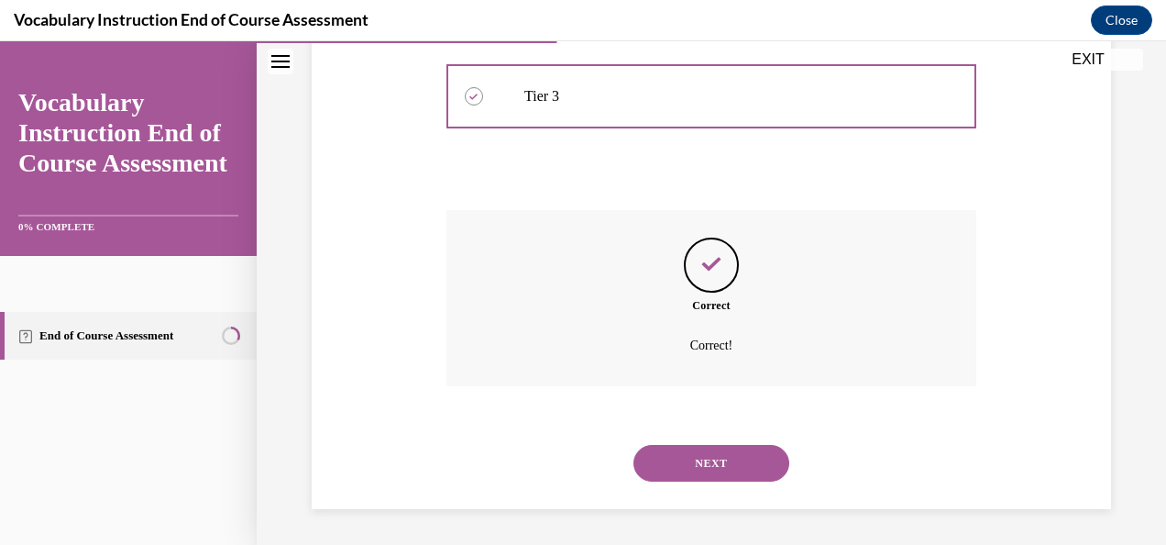
click at [690, 459] on button "NEXT" at bounding box center [712, 463] width 156 height 37
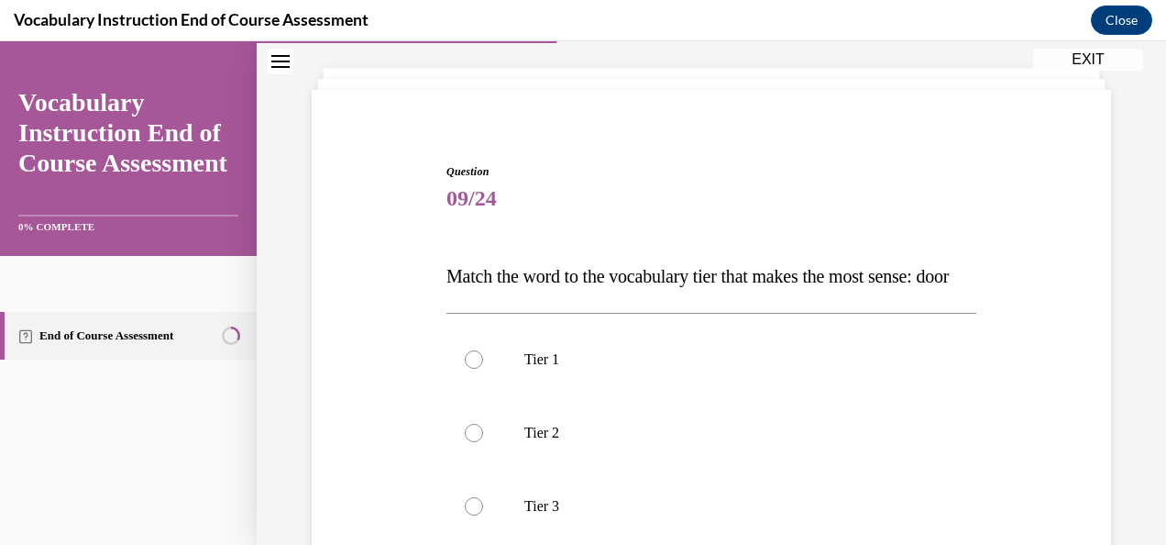
scroll to position [183, 0]
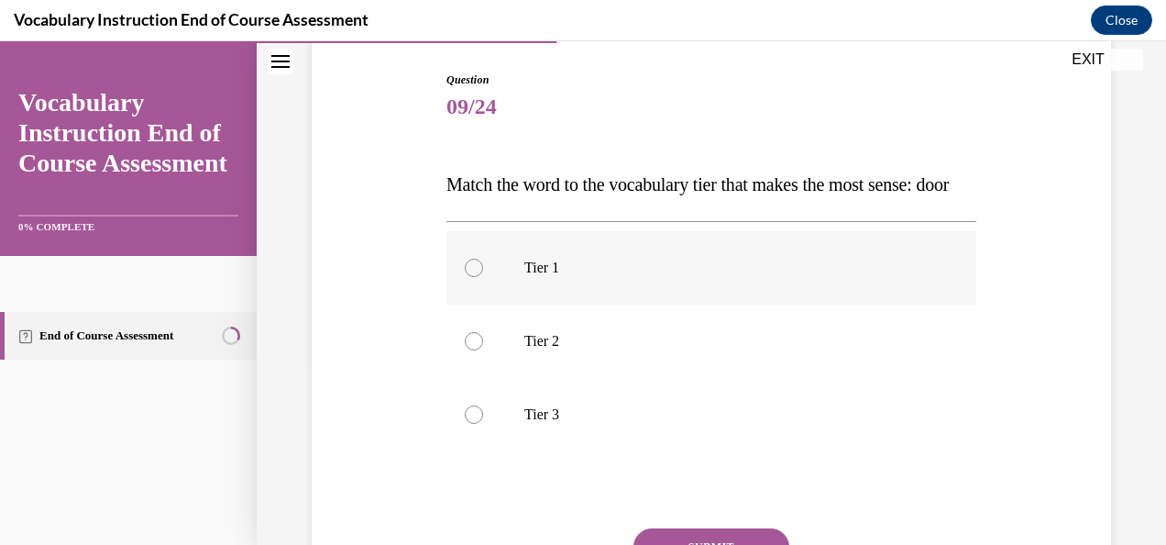
click at [467, 277] on div at bounding box center [474, 268] width 18 height 18
click at [467, 277] on input "Tier 1" at bounding box center [474, 268] width 18 height 18
radio input "true"
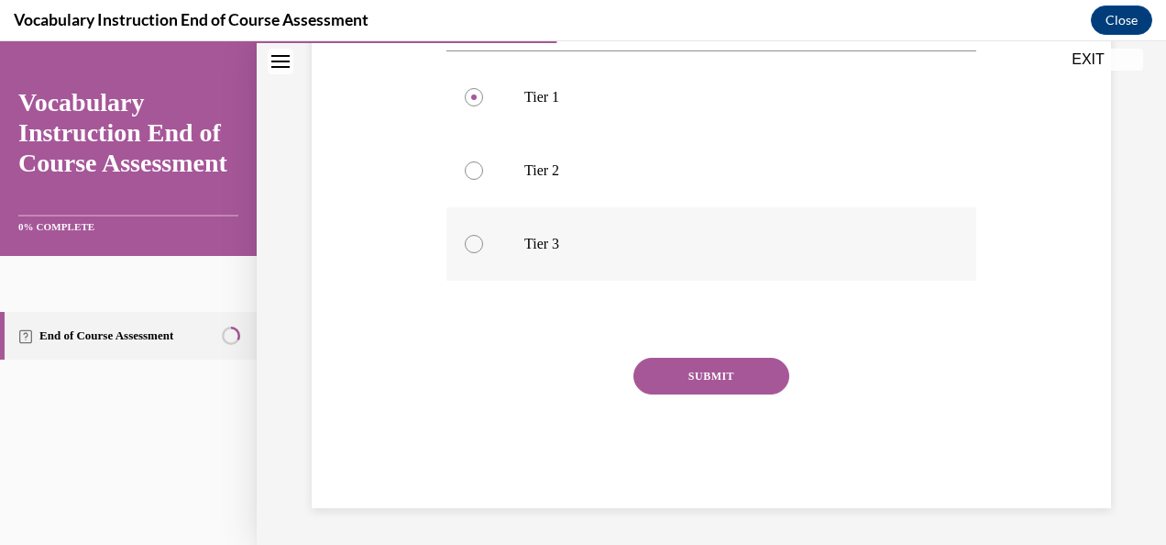
scroll to position [367, 0]
click at [700, 394] on button "SUBMIT" at bounding box center [712, 376] width 156 height 37
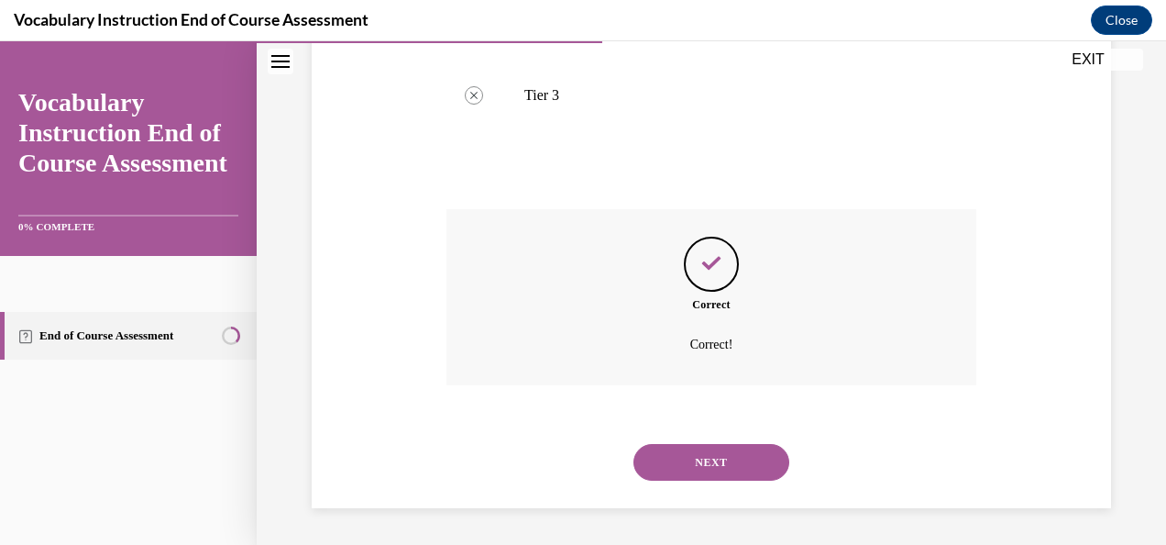
scroll to position [538, 0]
click at [674, 460] on button "NEXT" at bounding box center [712, 462] width 156 height 37
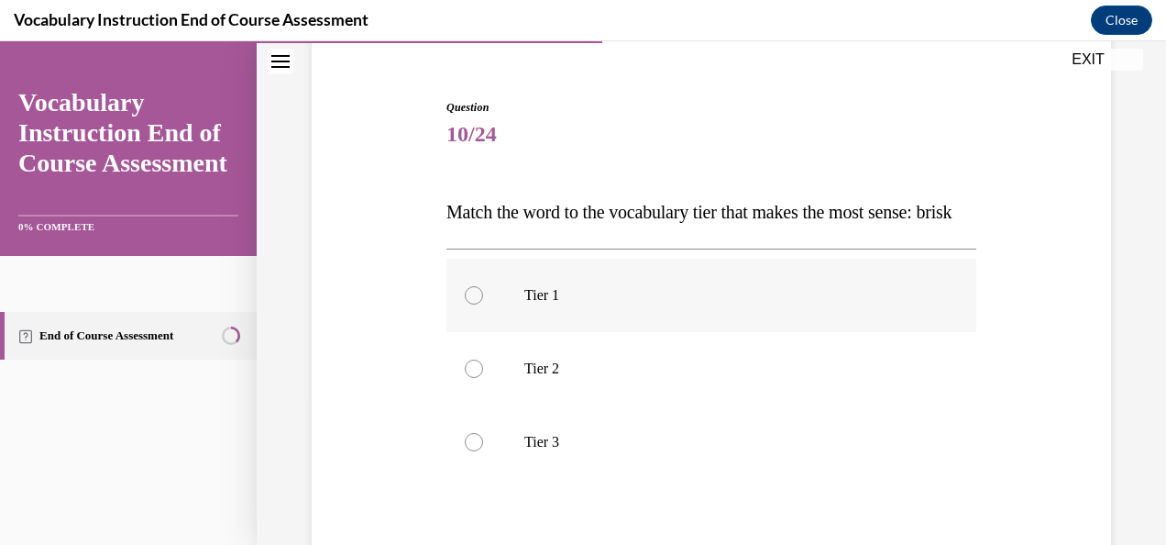
scroll to position [183, 0]
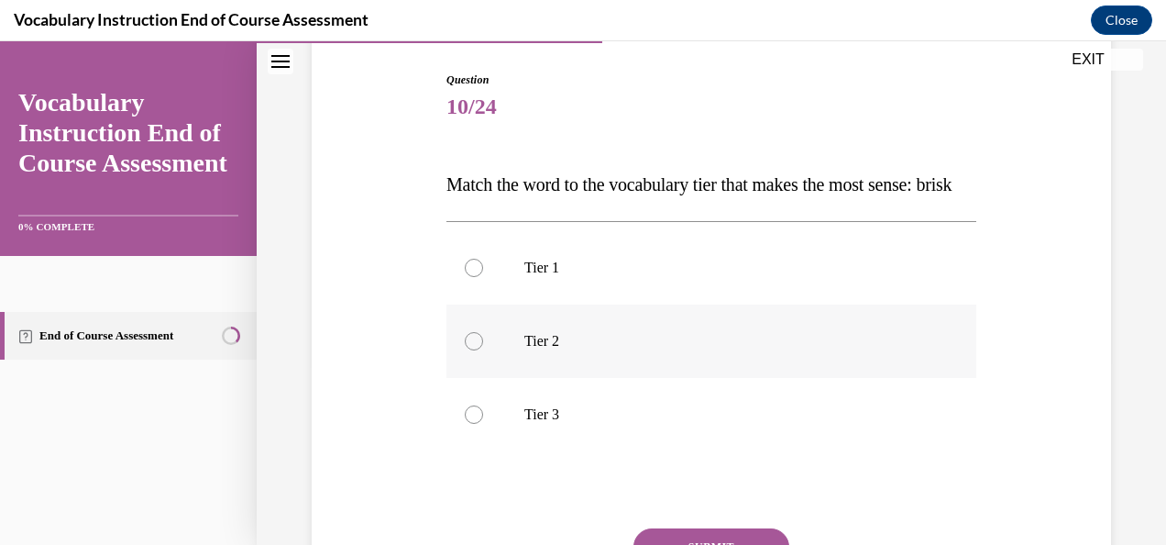
click at [471, 350] on div at bounding box center [474, 341] width 18 height 18
click at [471, 350] on input "Tier 2" at bounding box center [474, 341] width 18 height 18
radio input "true"
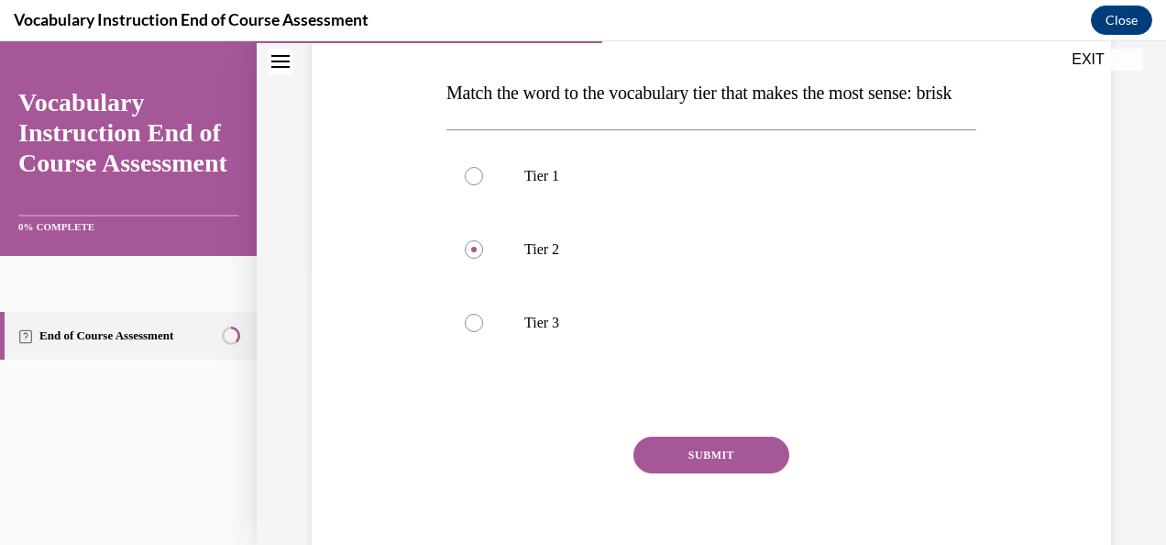
click at [681, 473] on button "SUBMIT" at bounding box center [712, 454] width 156 height 37
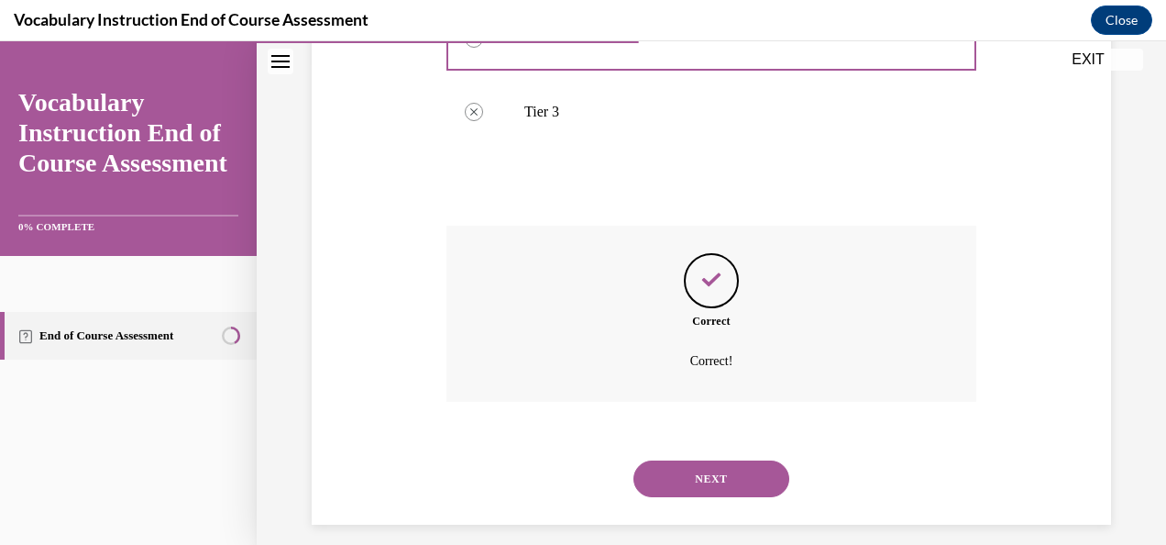
scroll to position [538, 0]
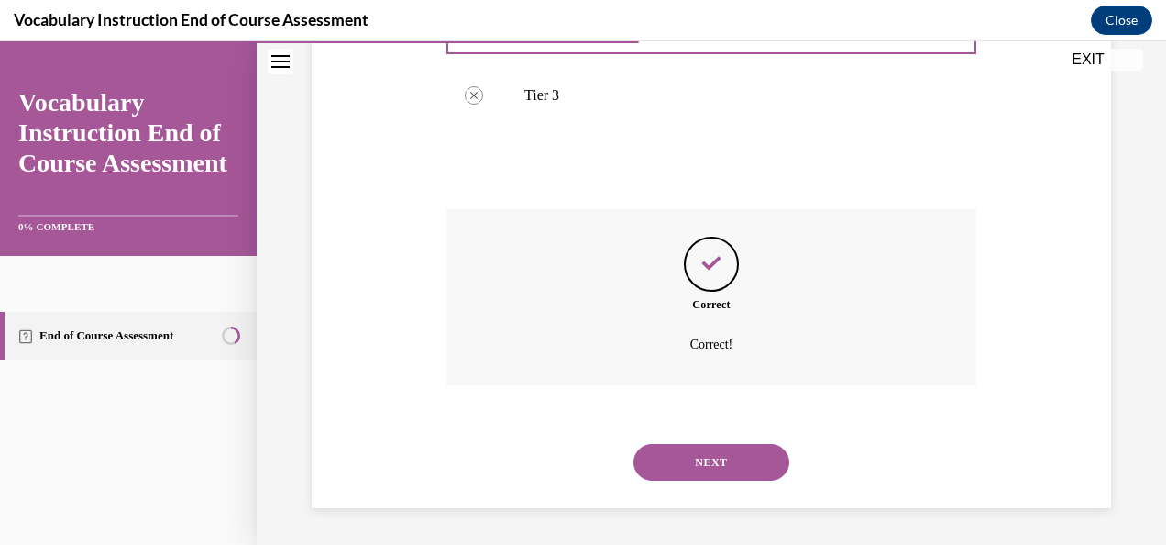
click at [681, 457] on button "NEXT" at bounding box center [712, 462] width 156 height 37
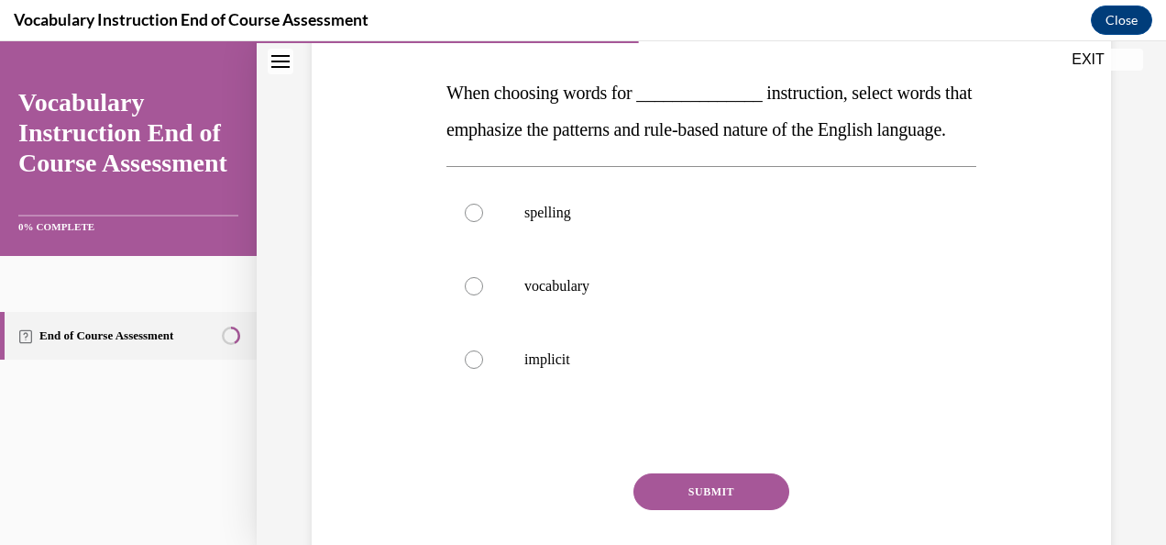
scroll to position [183, 0]
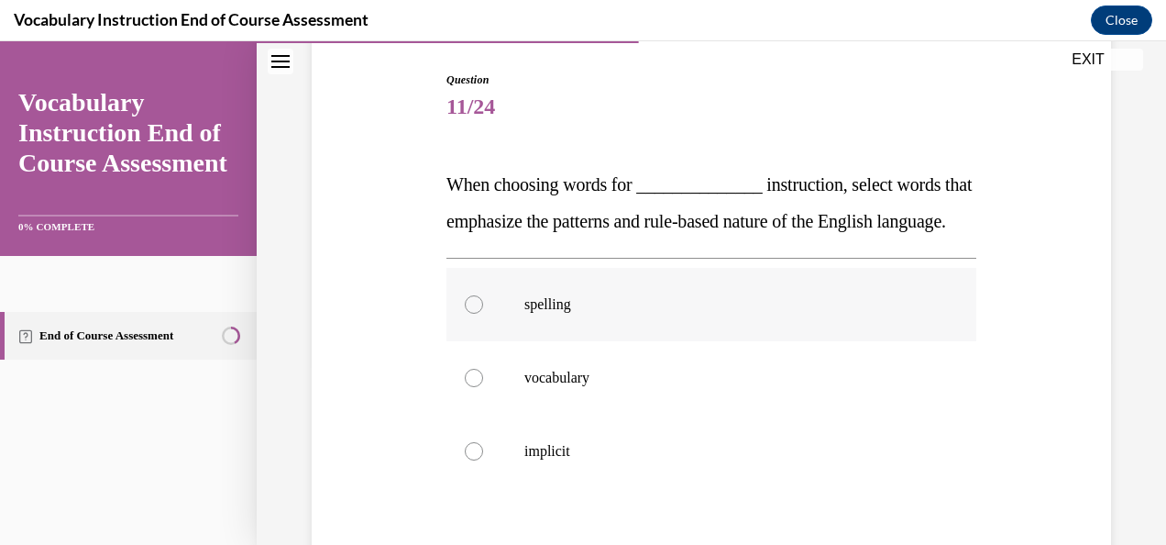
click at [472, 314] on div at bounding box center [474, 304] width 18 height 18
click at [472, 314] on input "spelling" at bounding box center [474, 304] width 18 height 18
radio input "true"
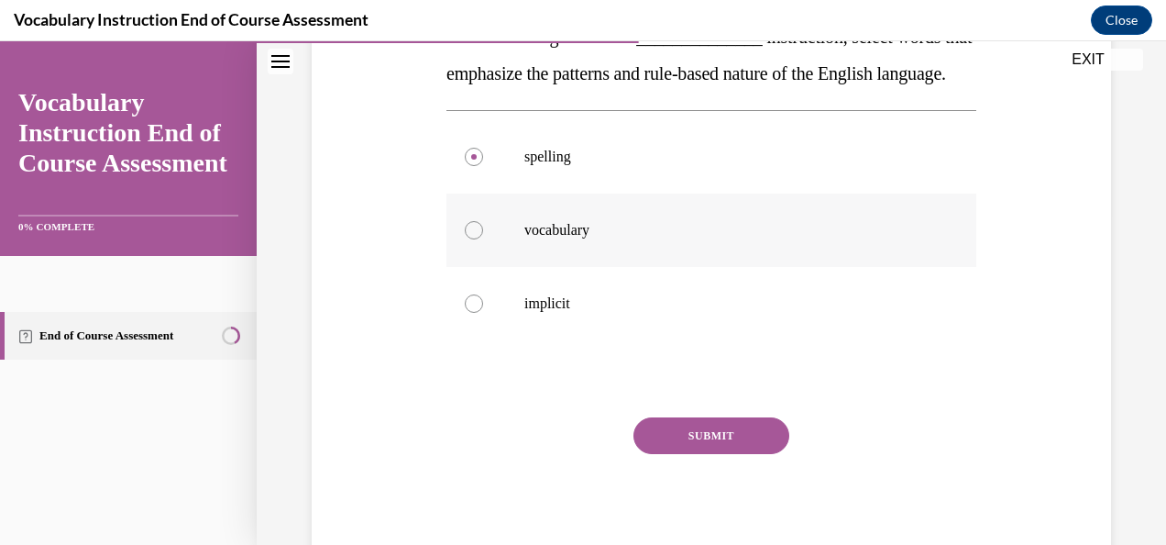
scroll to position [367, 0]
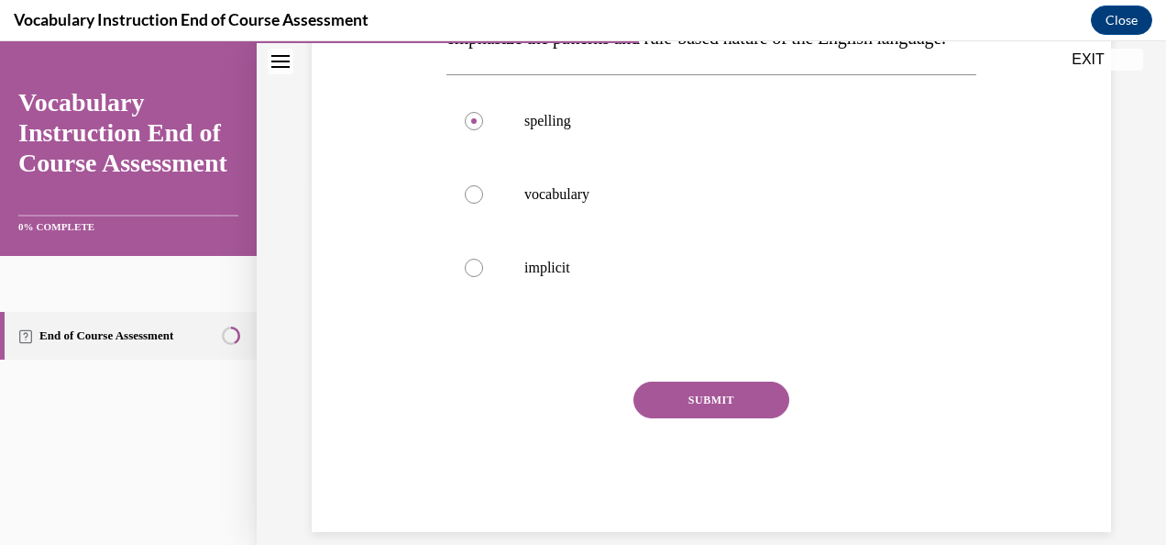
click at [662, 418] on button "SUBMIT" at bounding box center [712, 399] width 156 height 37
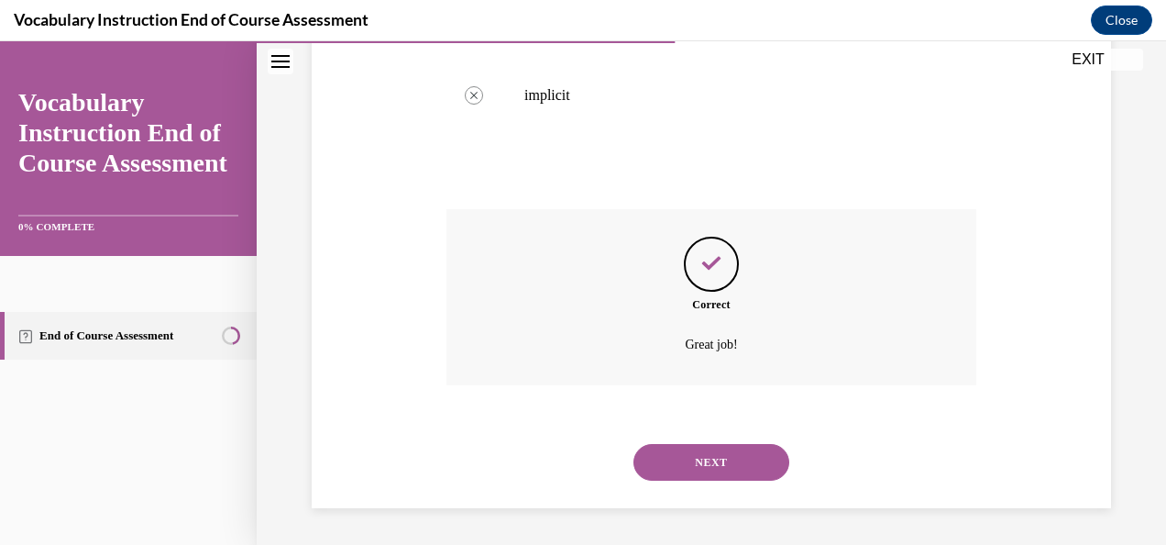
scroll to position [575, 0]
click at [653, 459] on button "NEXT" at bounding box center [712, 462] width 156 height 37
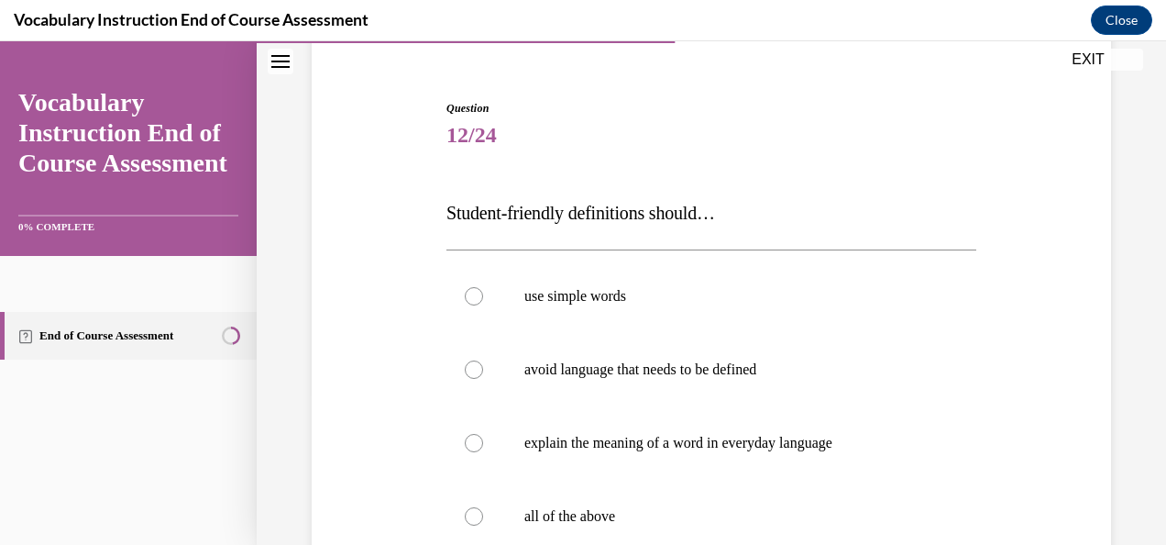
scroll to position [183, 0]
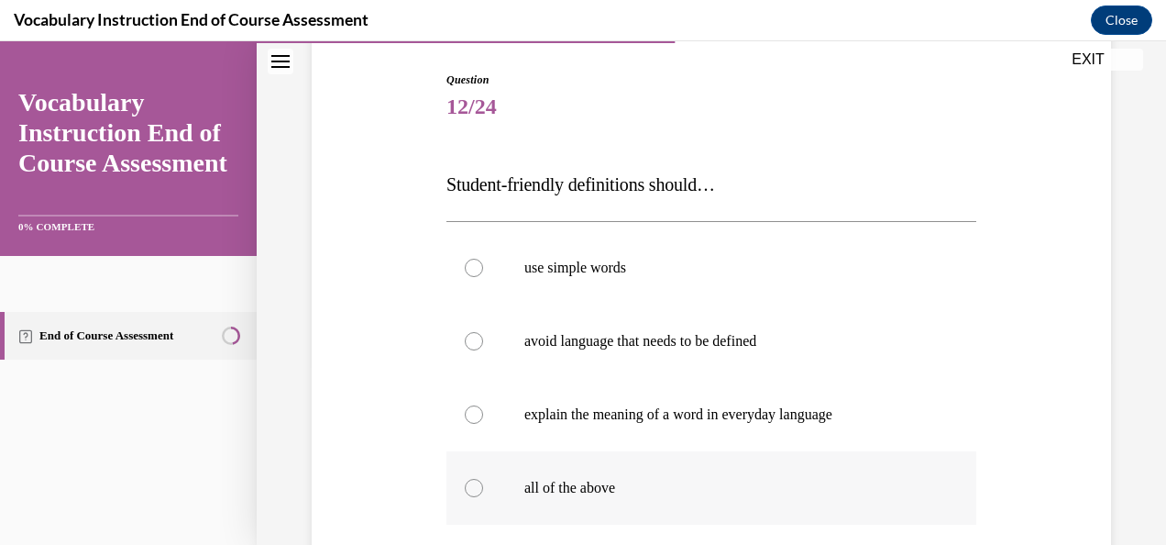
click at [558, 479] on p "all of the above" at bounding box center [727, 488] width 406 height 18
click at [483, 479] on input "all of the above" at bounding box center [474, 488] width 18 height 18
radio input "true"
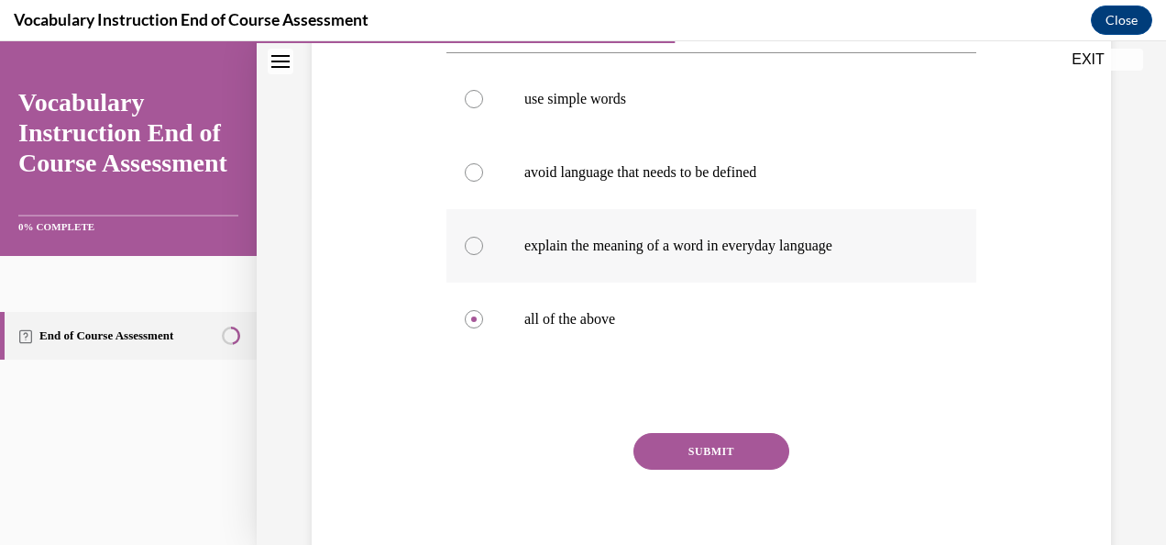
scroll to position [367, 0]
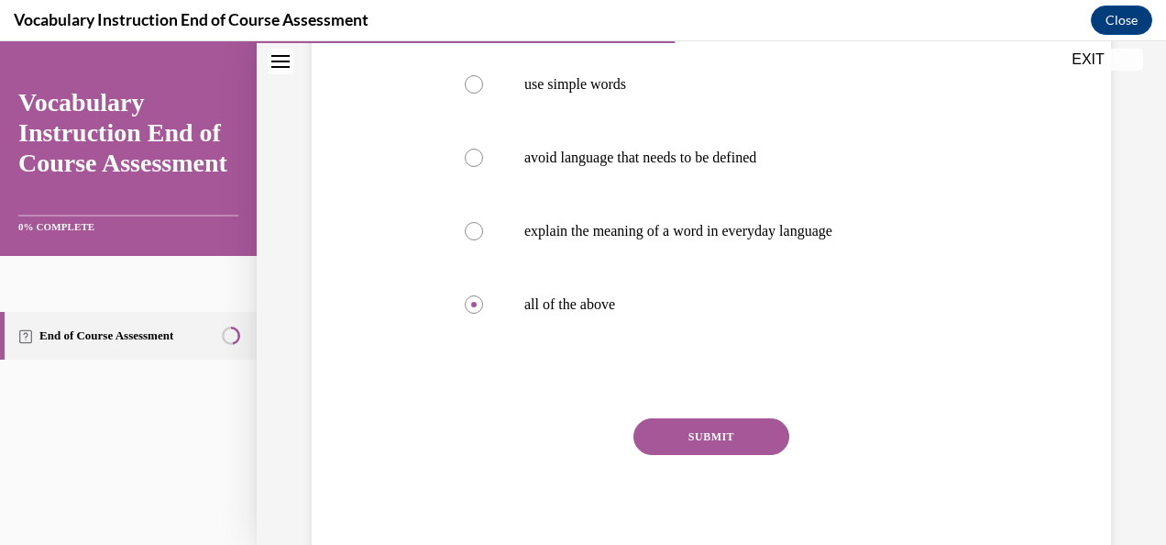
click at [645, 435] on button "SUBMIT" at bounding box center [712, 436] width 156 height 37
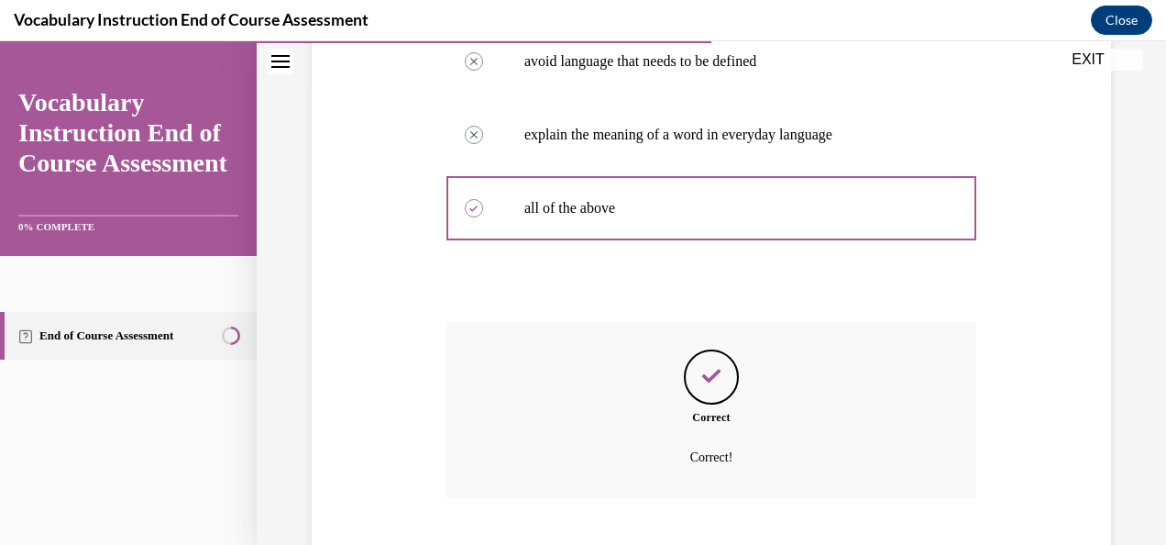
scroll to position [575, 0]
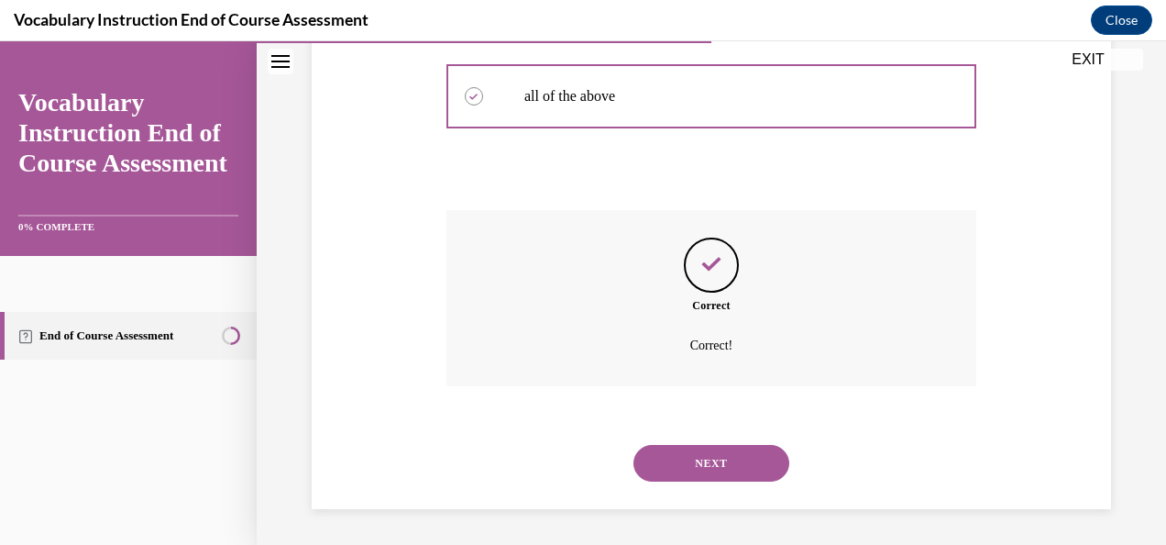
click at [660, 457] on button "NEXT" at bounding box center [712, 463] width 156 height 37
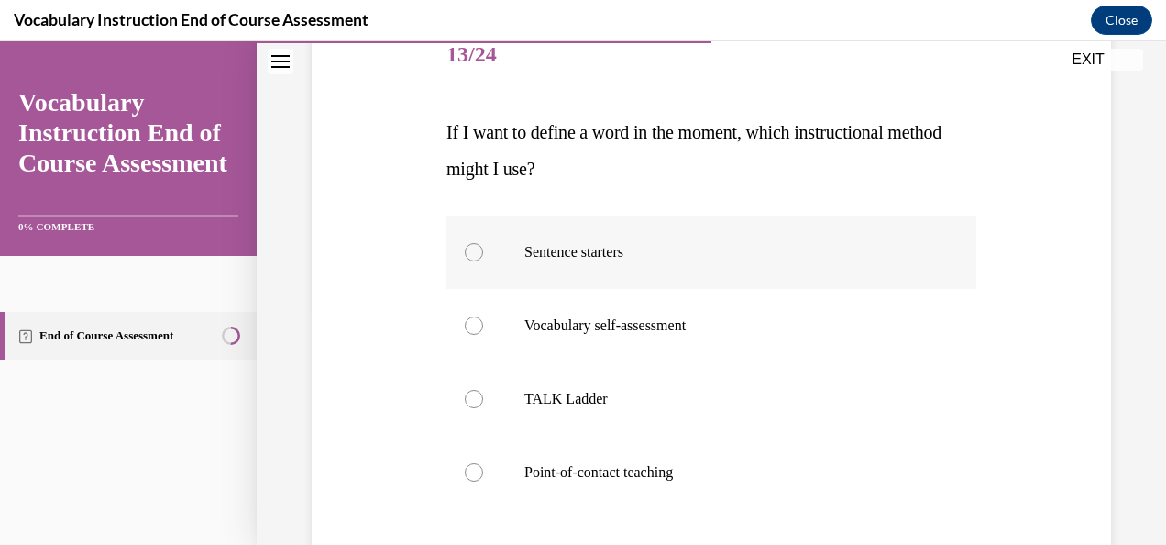
scroll to position [275, 0]
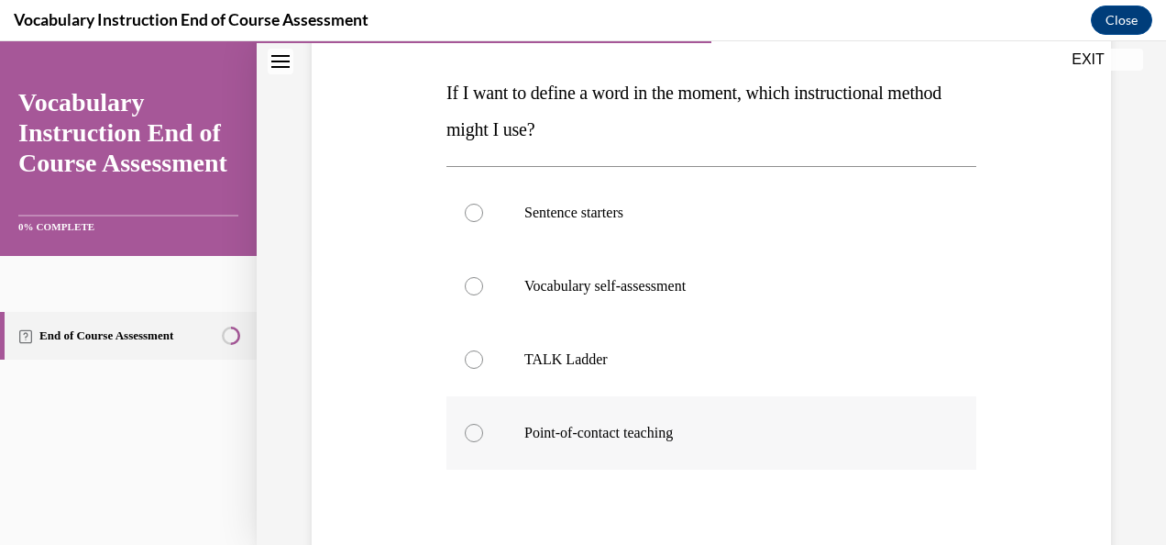
click at [638, 431] on p "Point-of-contact teaching" at bounding box center [727, 433] width 406 height 18
click at [483, 431] on input "Point-of-contact teaching" at bounding box center [474, 433] width 18 height 18
radio input "true"
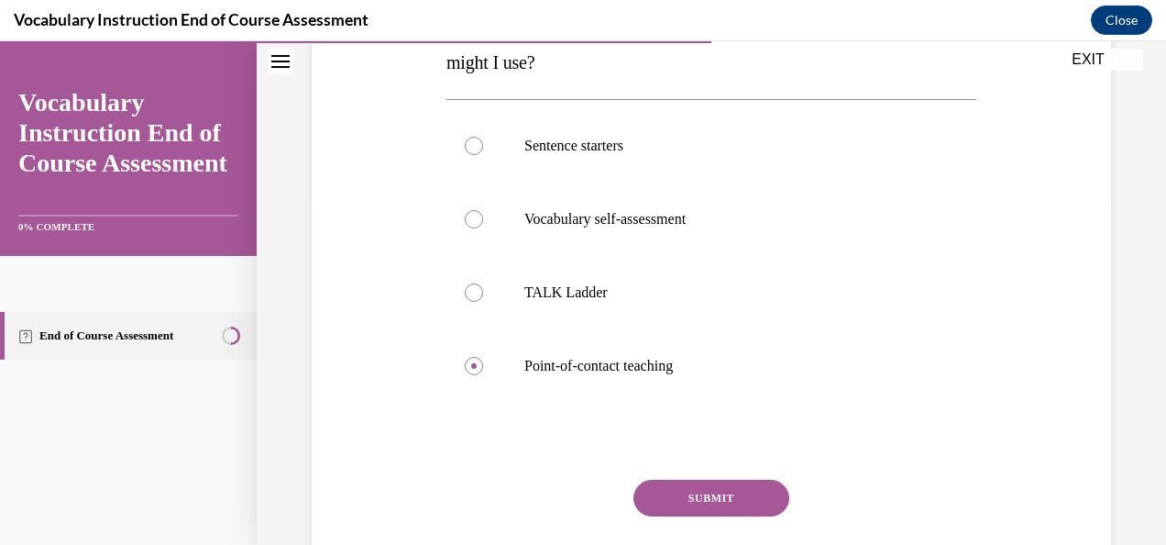
scroll to position [367, 0]
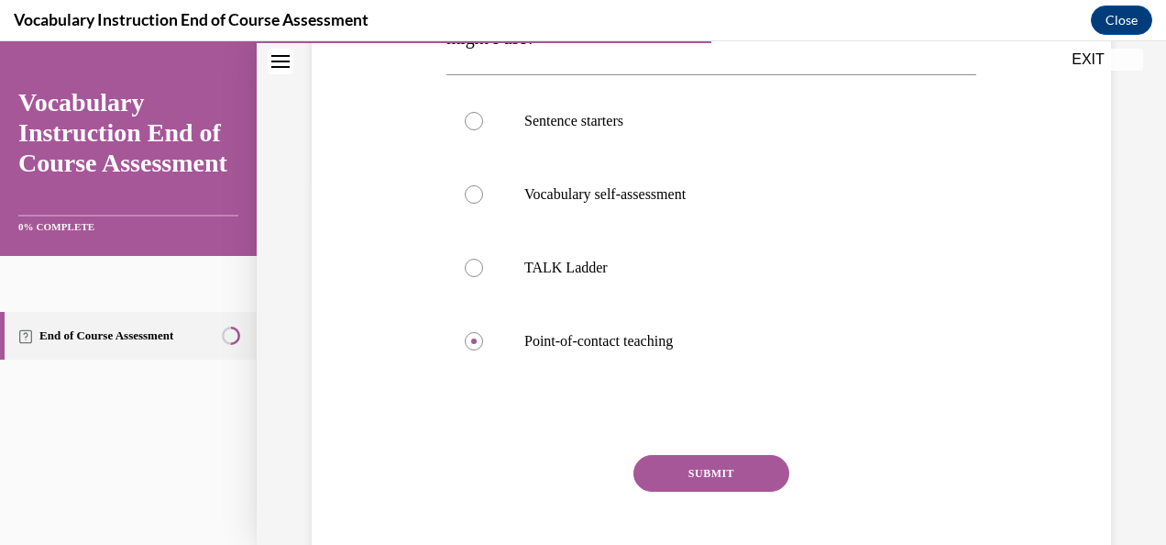
click at [659, 469] on button "SUBMIT" at bounding box center [712, 473] width 156 height 37
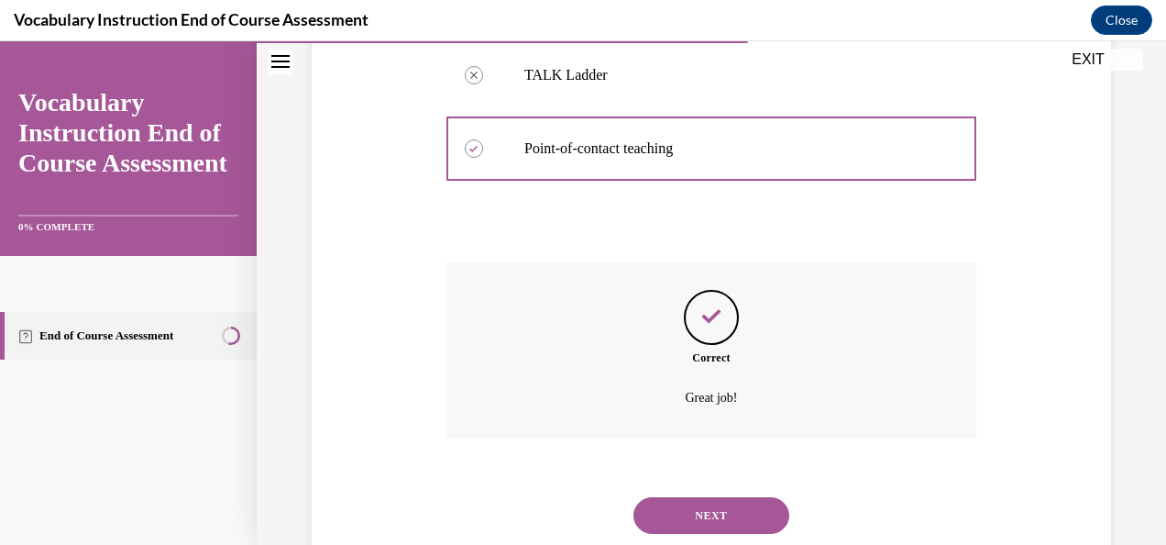
scroll to position [612, 0]
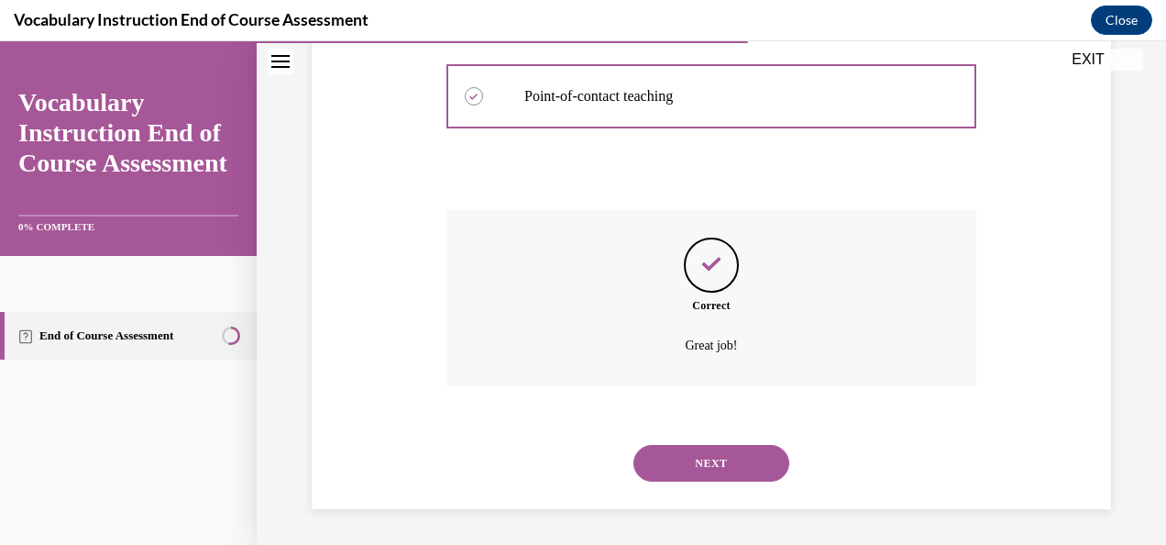
click at [653, 464] on button "NEXT" at bounding box center [712, 463] width 156 height 37
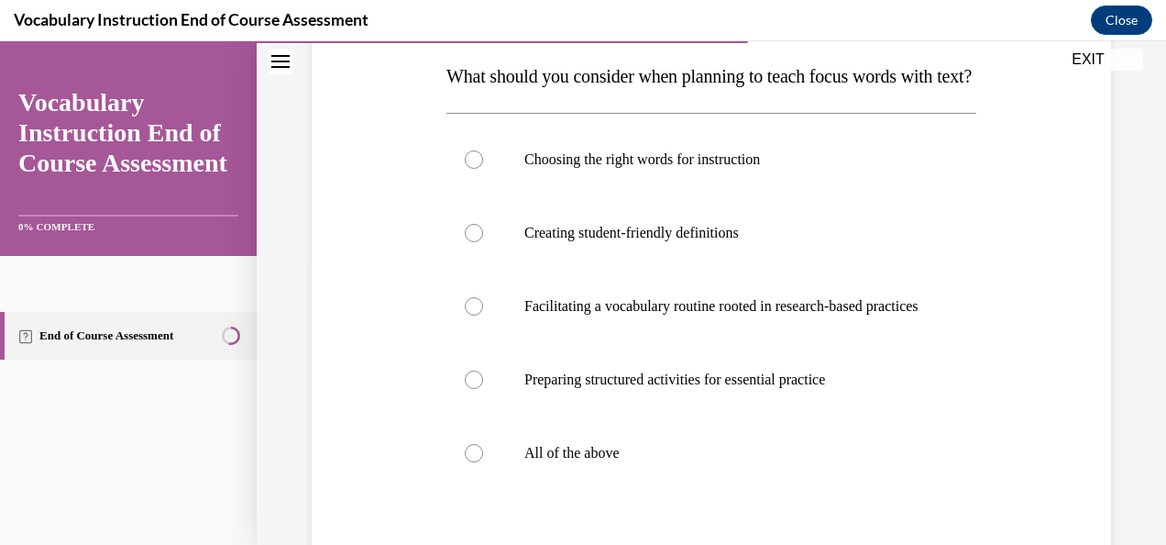
scroll to position [275, 0]
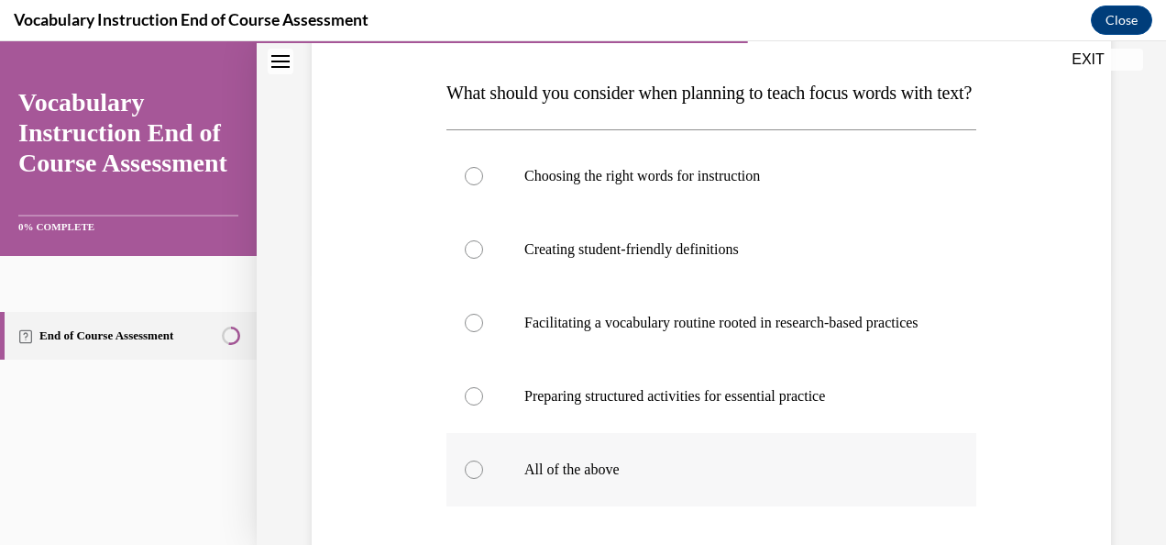
click at [470, 479] on div at bounding box center [474, 469] width 18 height 18
click at [470, 479] on input "All of the above" at bounding box center [474, 469] width 18 height 18
radio input "true"
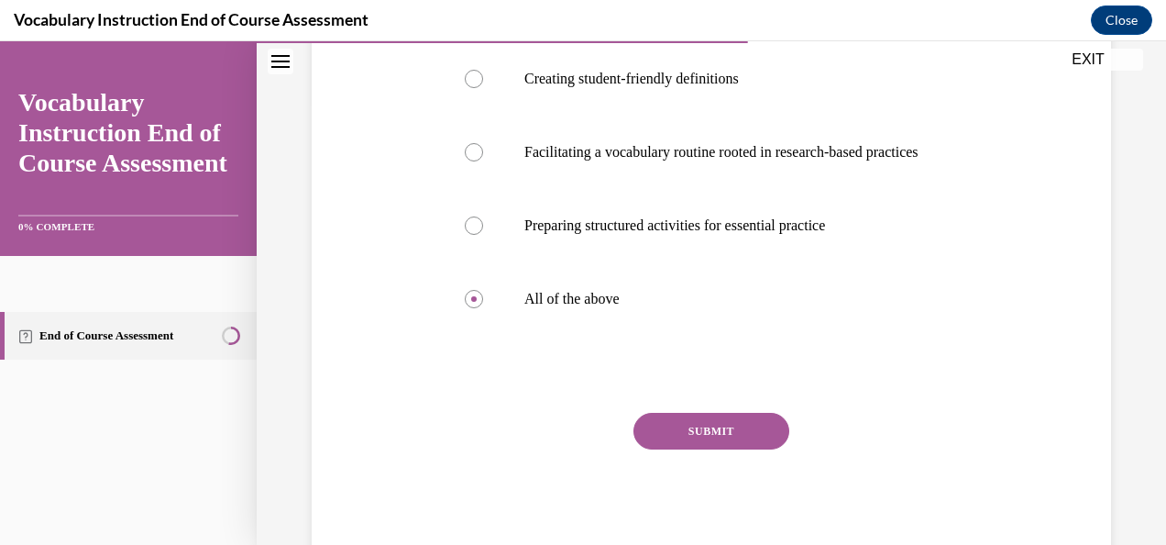
scroll to position [458, 0]
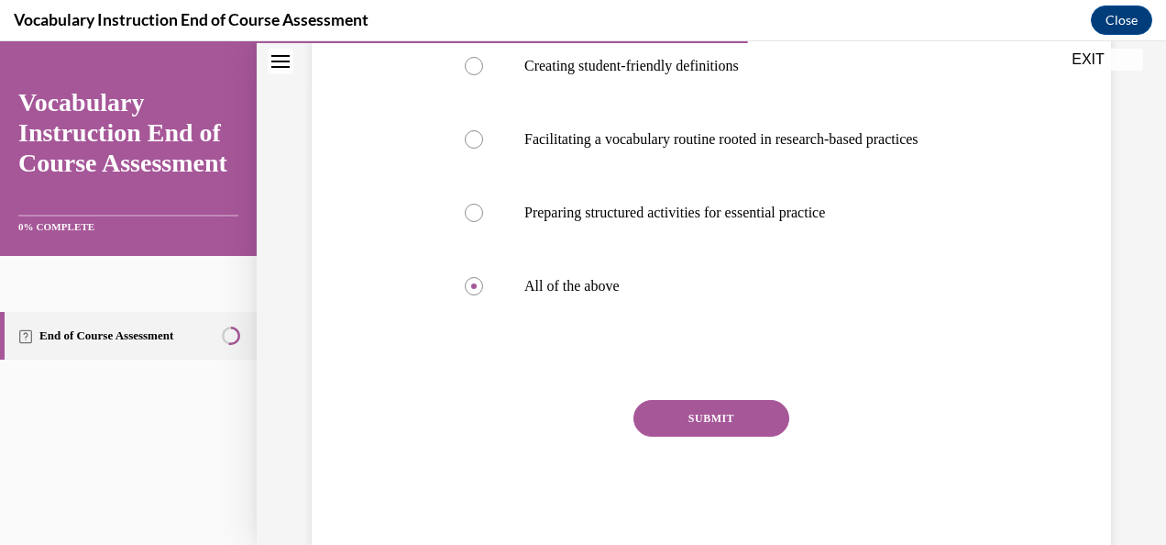
click at [658, 436] on button "SUBMIT" at bounding box center [712, 418] width 156 height 37
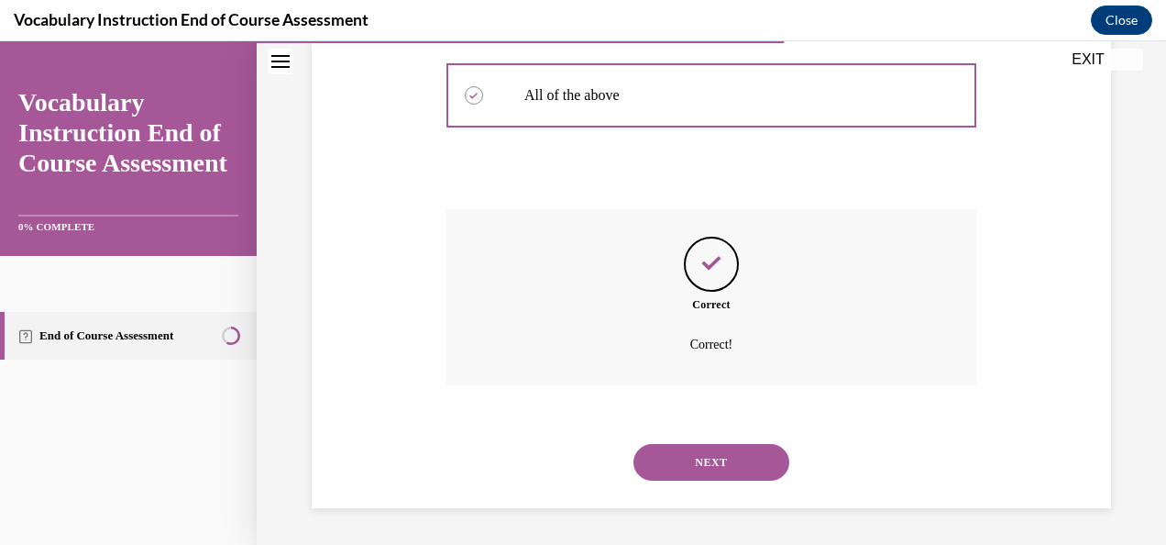
scroll to position [703, 0]
click at [647, 461] on button "NEXT" at bounding box center [712, 462] width 156 height 37
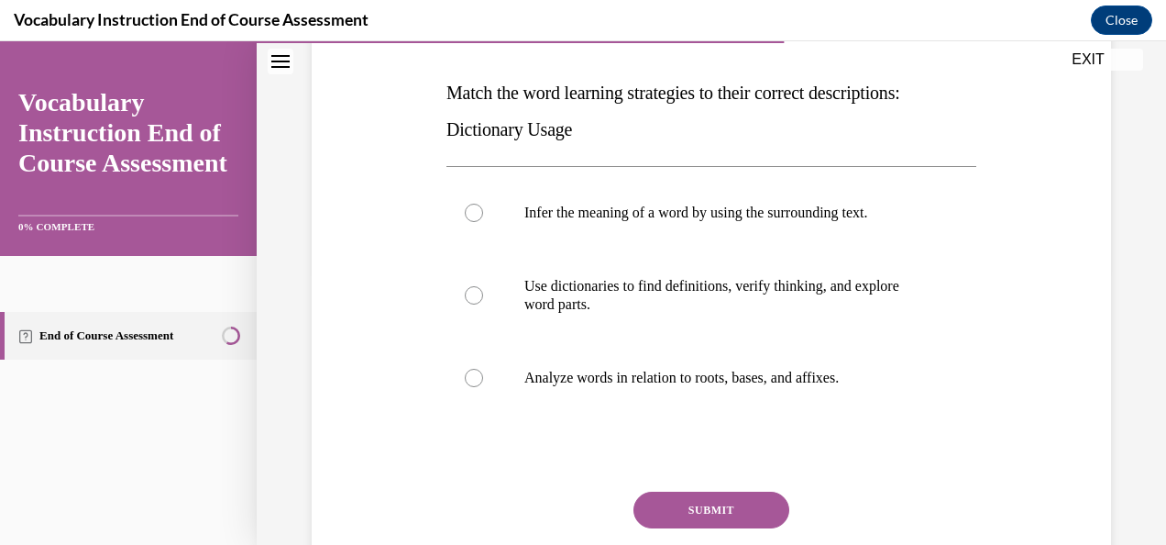
scroll to position [183, 0]
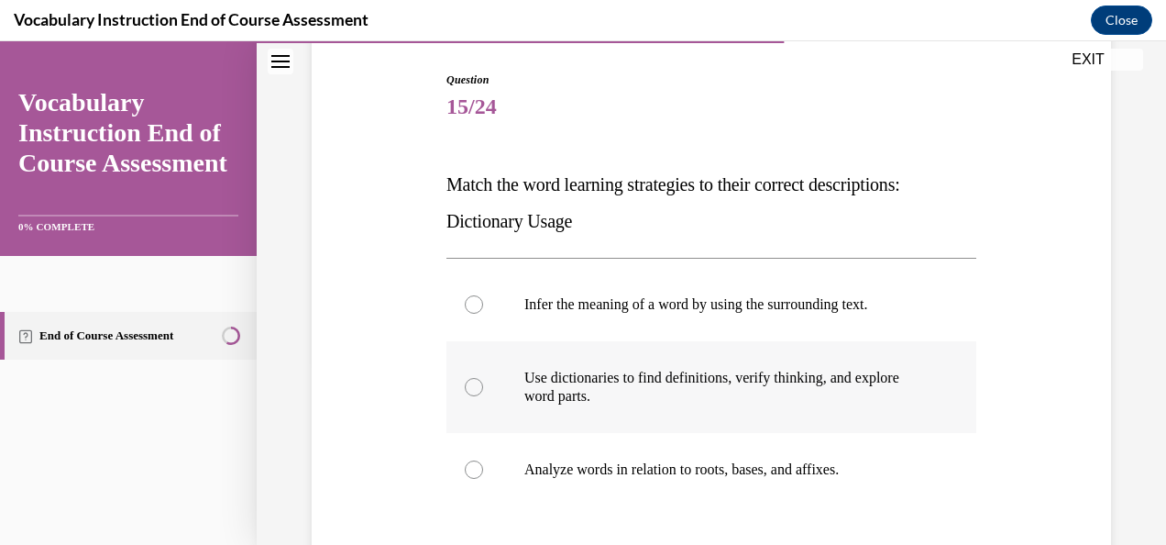
click at [474, 387] on div at bounding box center [474, 387] width 18 height 18
click at [474, 387] on input "Use dictionaries to find definitions, verify thinking, and explore word parts." at bounding box center [474, 387] width 18 height 18
radio input "true"
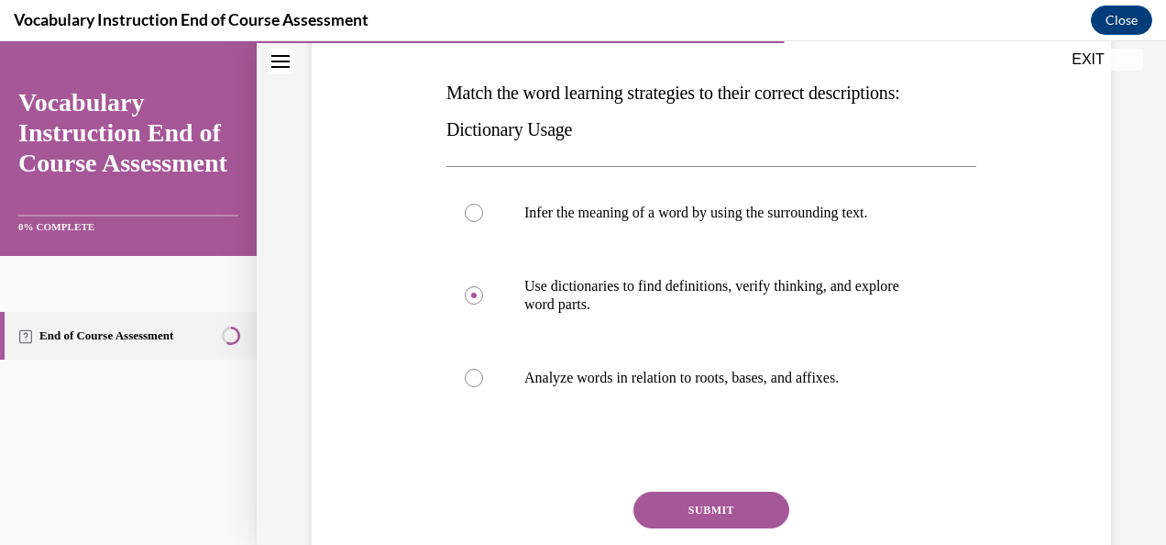
click at [653, 504] on button "SUBMIT" at bounding box center [712, 509] width 156 height 37
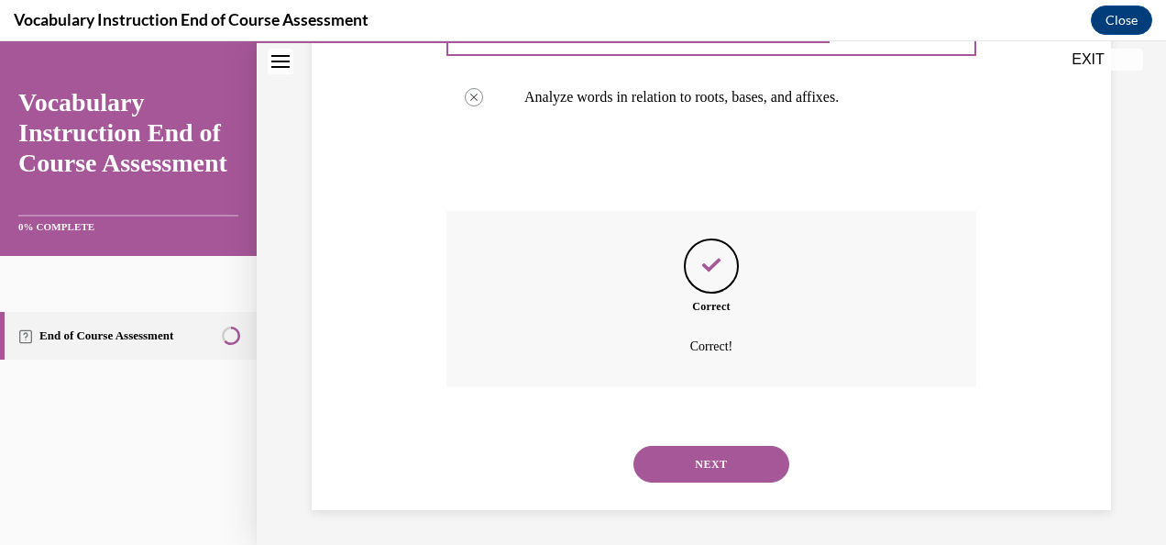
scroll to position [557, 0]
click at [649, 463] on button "NEXT" at bounding box center [712, 463] width 156 height 37
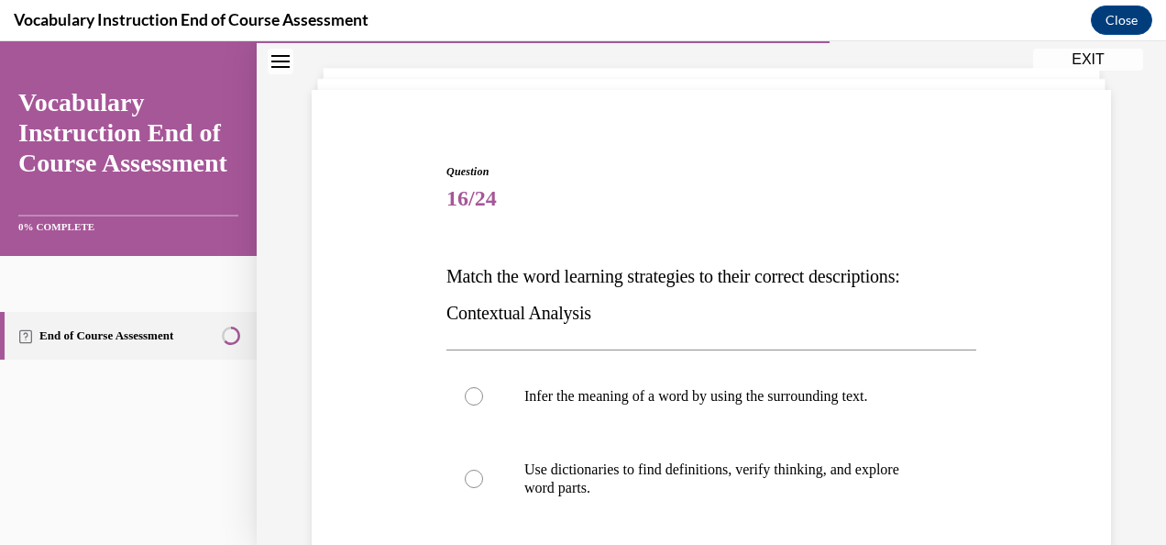
scroll to position [183, 0]
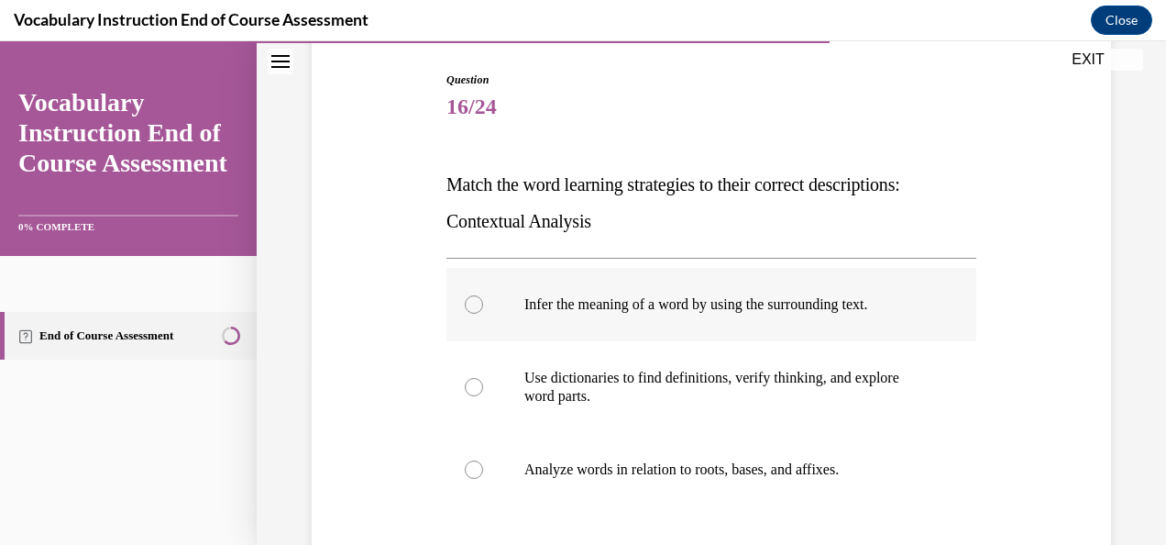
click at [471, 303] on div at bounding box center [474, 304] width 18 height 18
click at [471, 303] on input "Infer the meaning of a word by using the surrounding text." at bounding box center [474, 304] width 18 height 18
radio input "true"
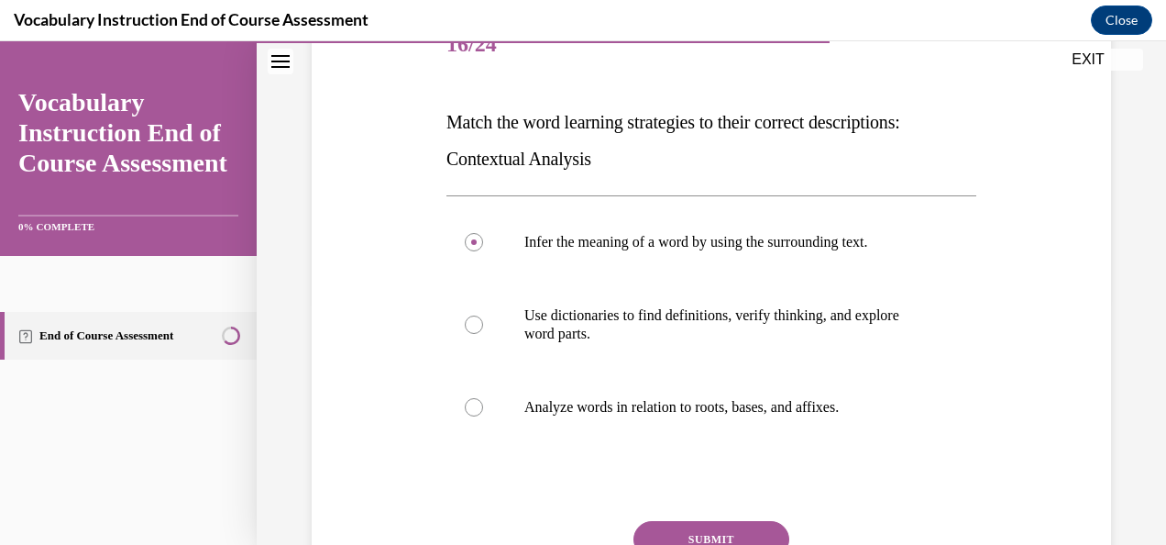
scroll to position [275, 0]
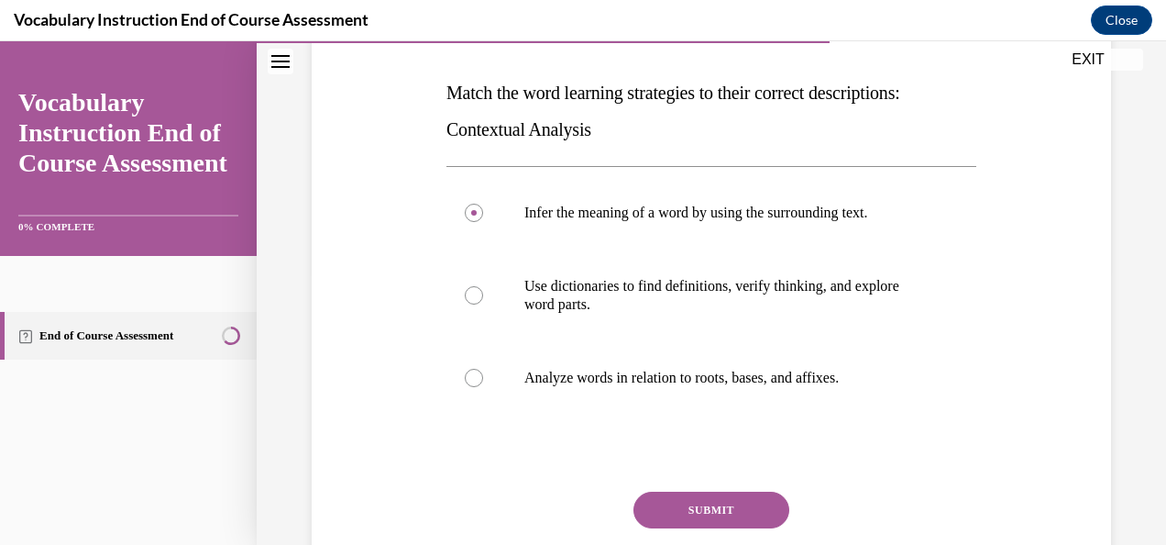
click at [653, 501] on button "SUBMIT" at bounding box center [712, 509] width 156 height 37
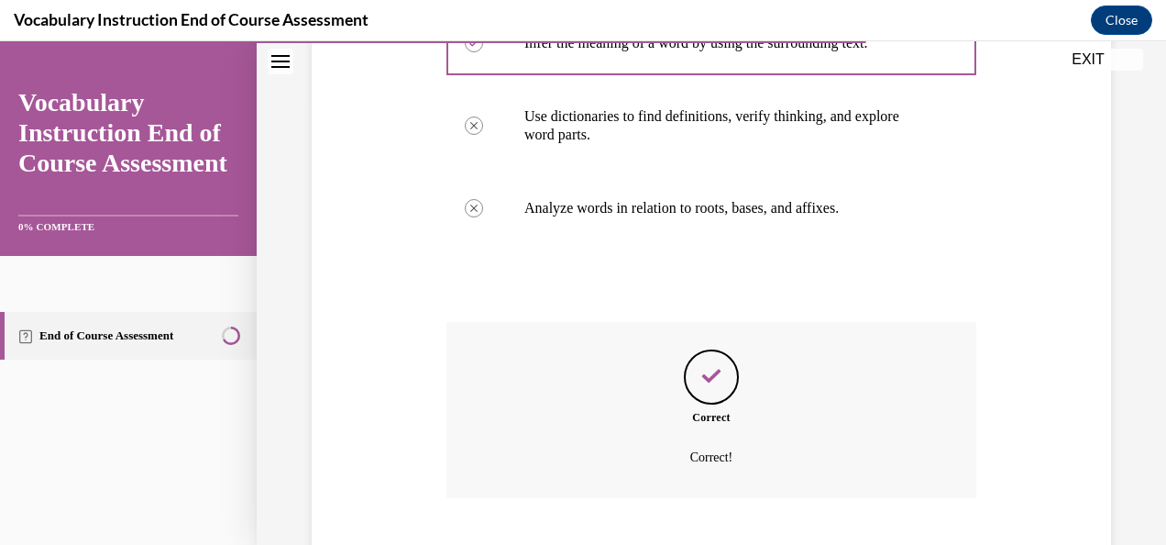
scroll to position [557, 0]
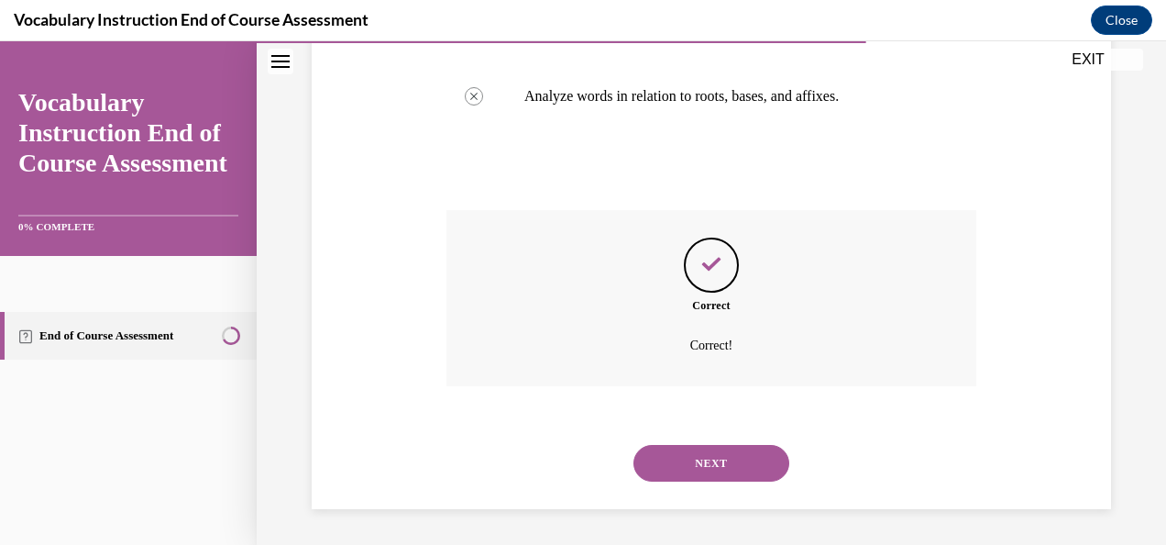
click at [650, 461] on button "NEXT" at bounding box center [712, 463] width 156 height 37
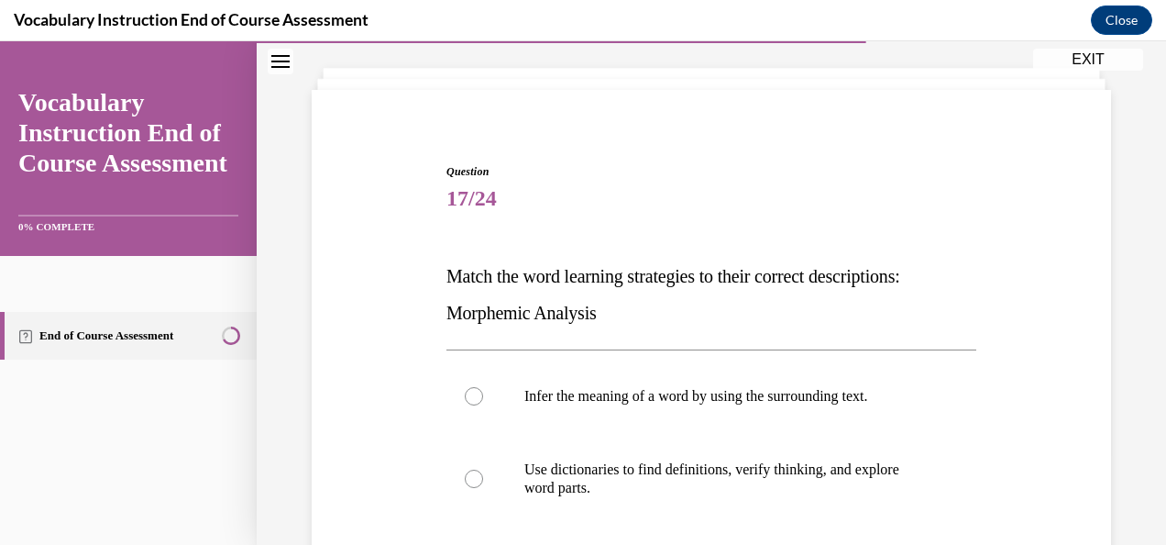
scroll to position [275, 0]
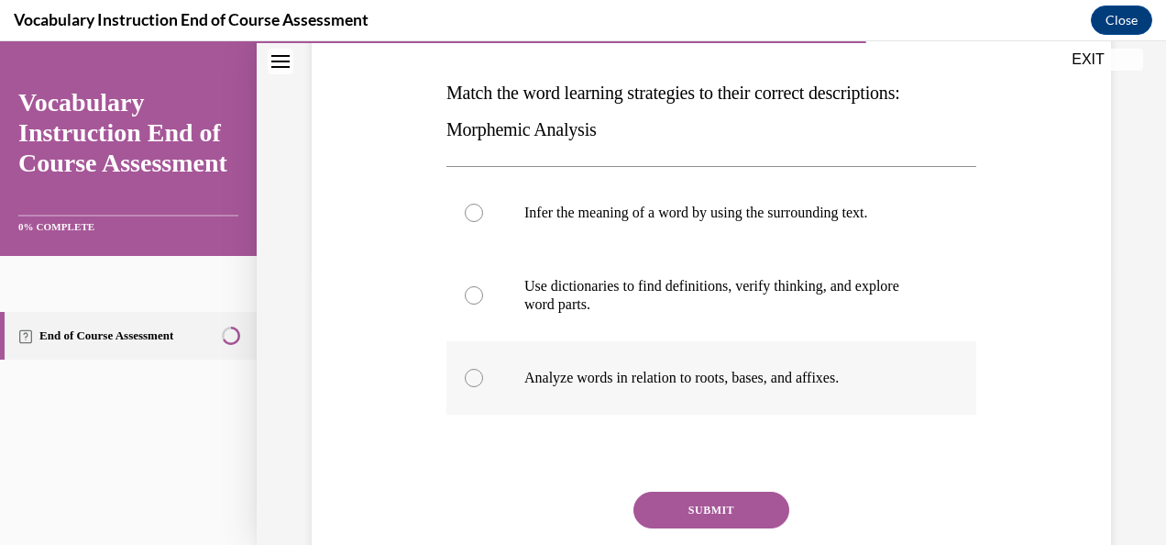
click at [470, 381] on div at bounding box center [474, 378] width 18 height 18
click at [470, 381] on input "Analyze words in relation to roots, bases, and affixes." at bounding box center [474, 378] width 18 height 18
radio input "true"
click at [651, 504] on button "SUBMIT" at bounding box center [712, 509] width 156 height 37
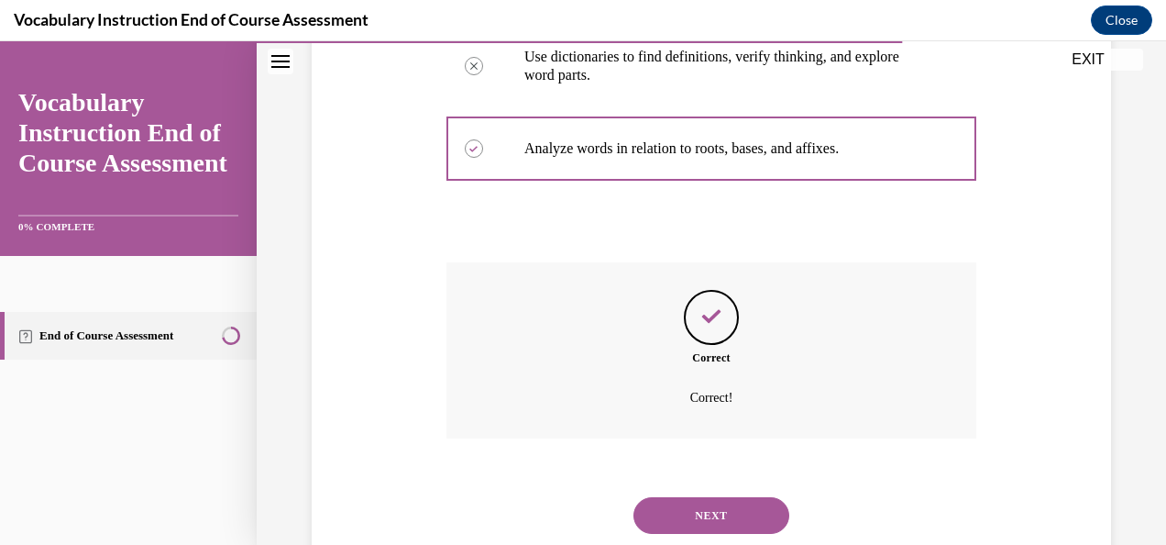
scroll to position [557, 0]
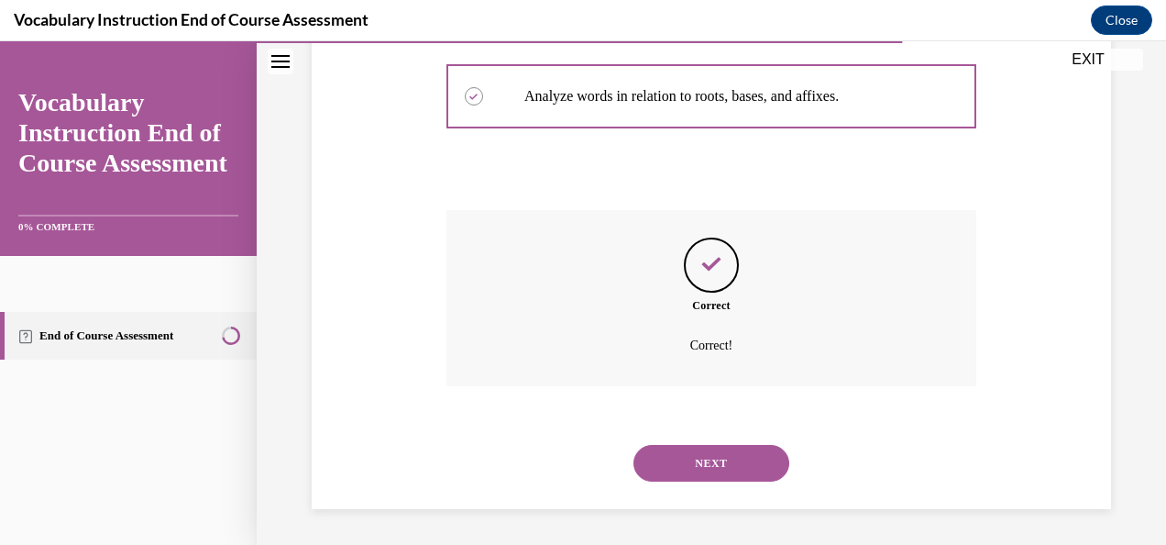
click at [647, 463] on button "NEXT" at bounding box center [712, 463] width 156 height 37
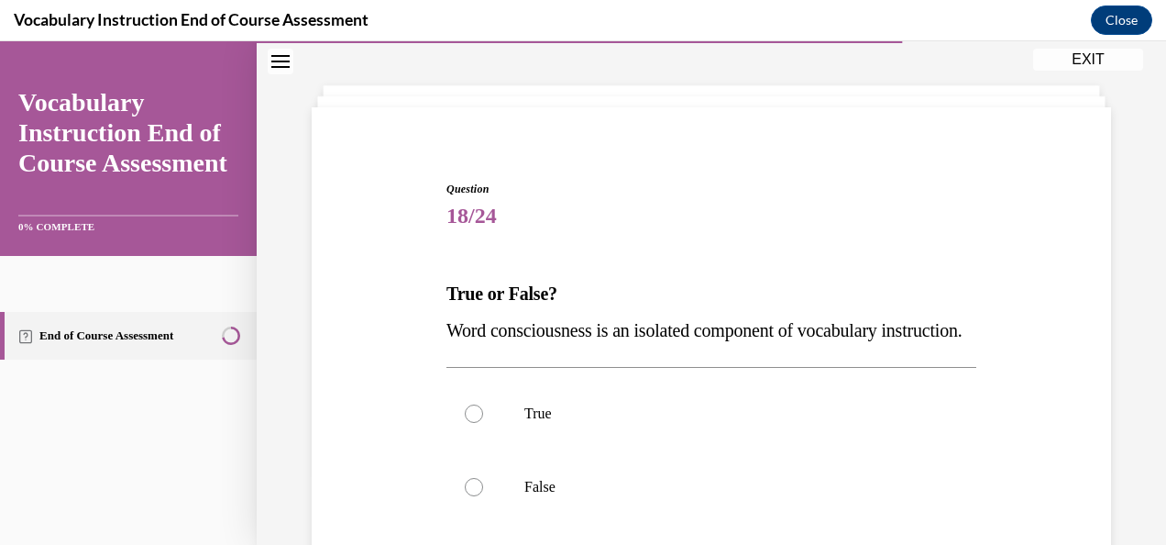
scroll to position [92, 0]
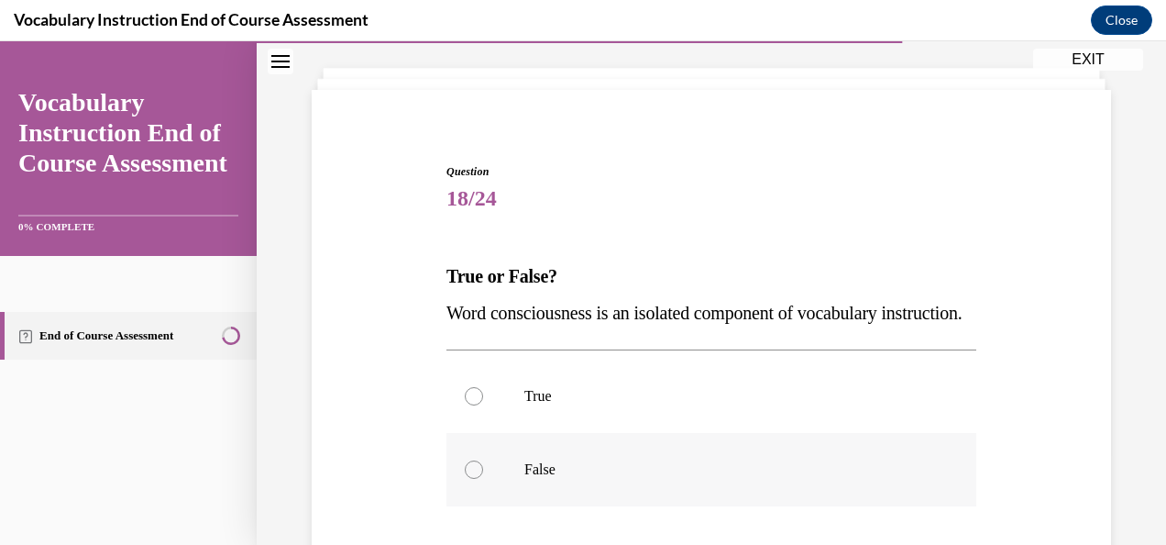
click at [472, 479] on div at bounding box center [474, 469] width 18 height 18
click at [472, 479] on input "False" at bounding box center [474, 469] width 18 height 18
radio input "true"
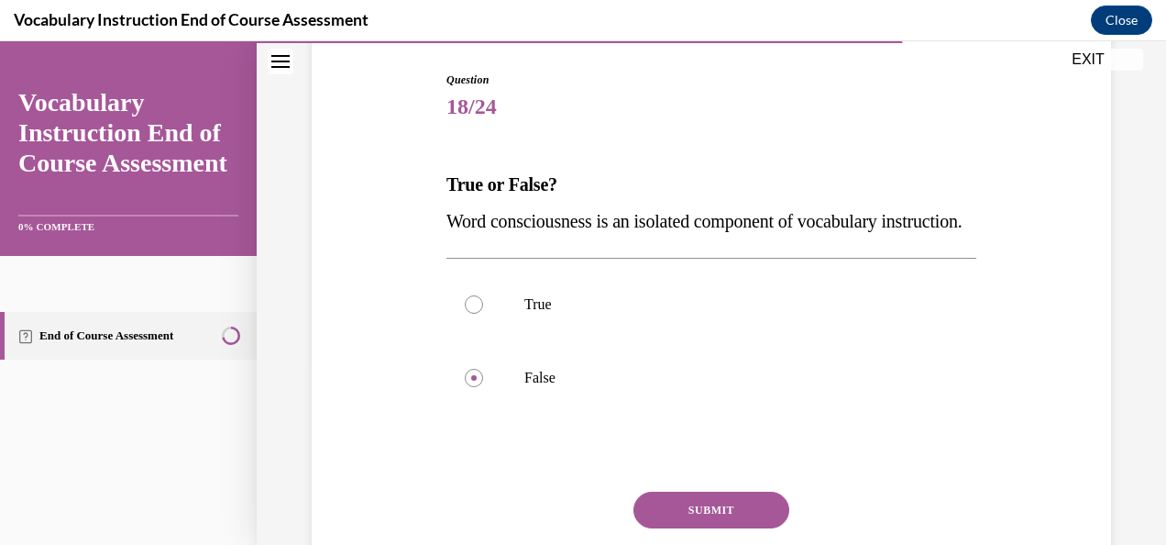
scroll to position [275, 0]
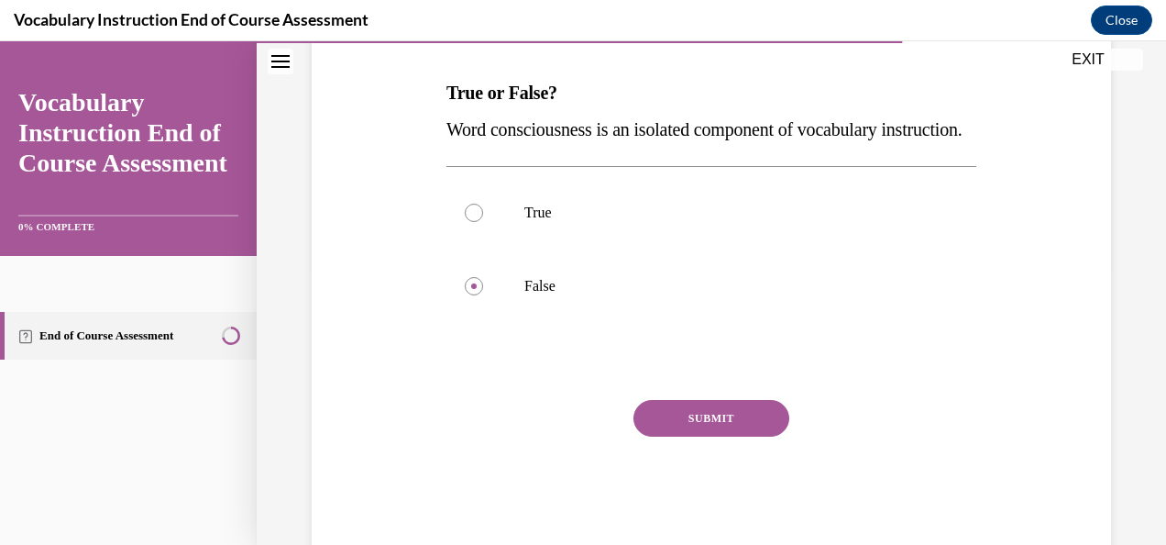
click at [667, 436] on button "SUBMIT" at bounding box center [712, 418] width 156 height 37
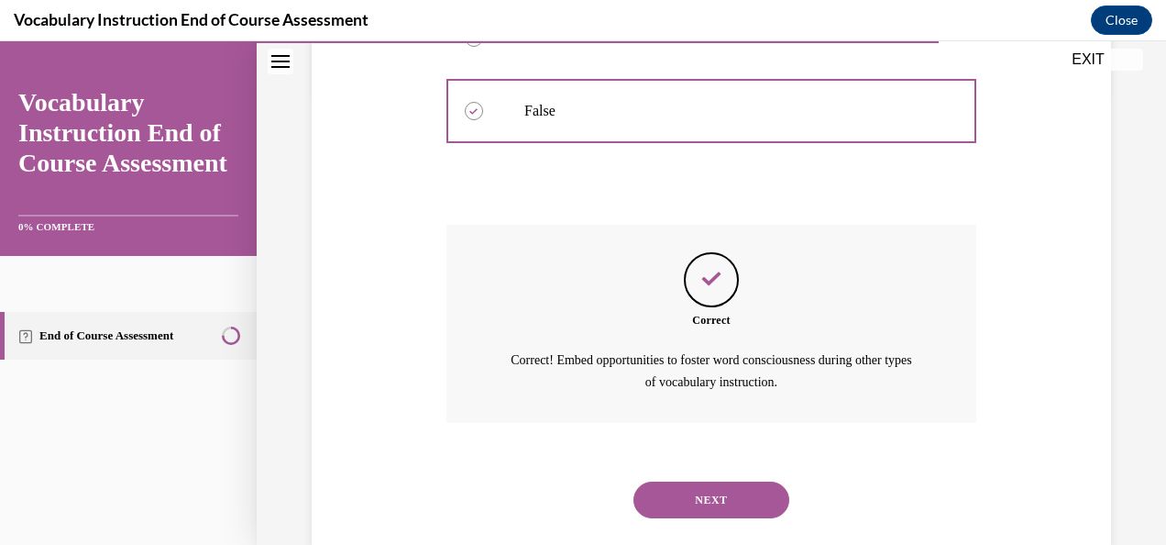
scroll to position [523, 0]
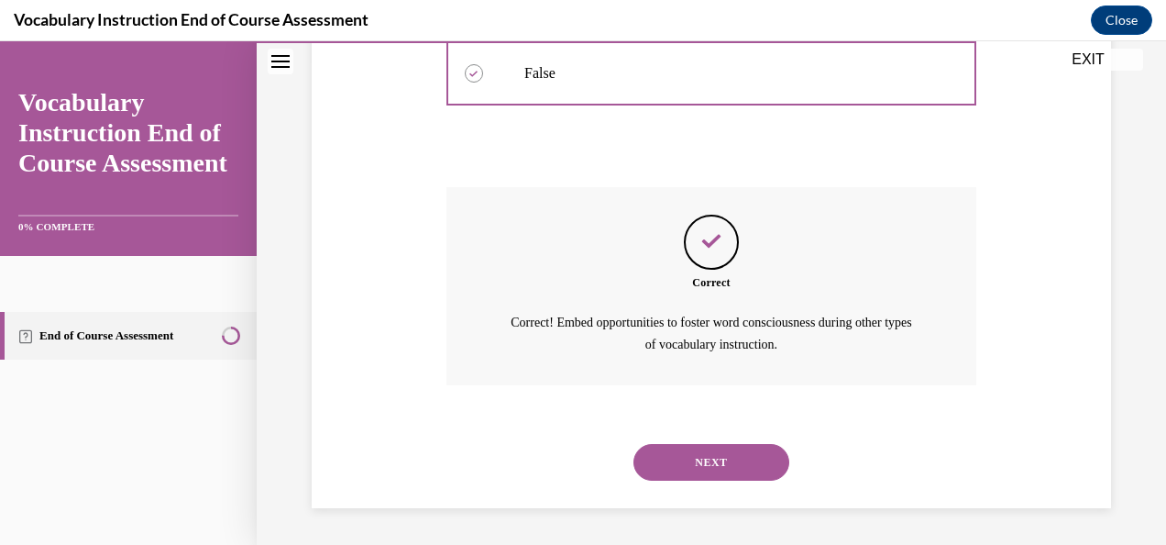
click at [649, 454] on button "NEXT" at bounding box center [712, 462] width 156 height 37
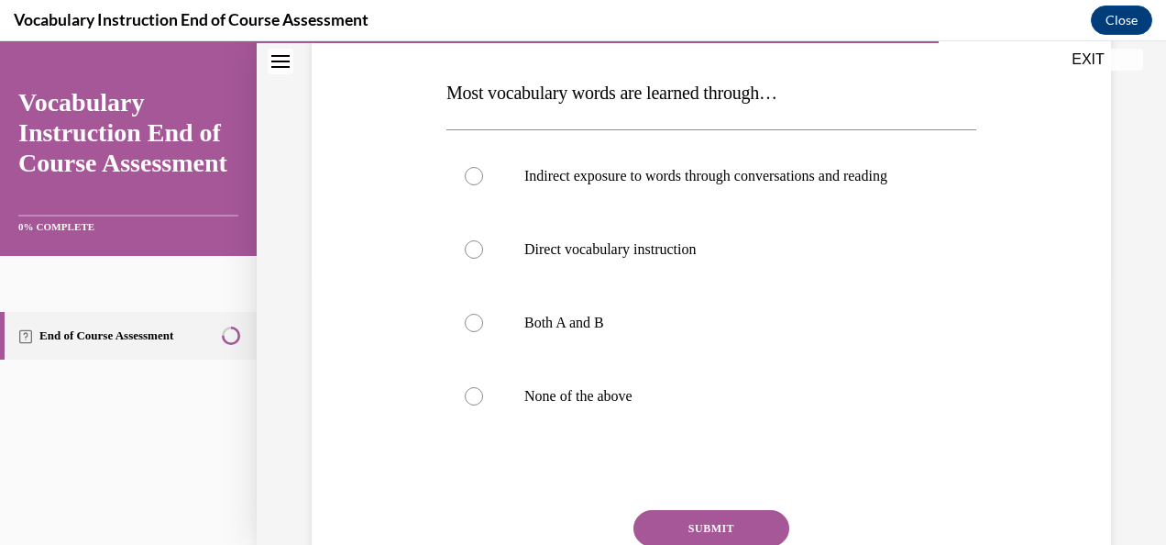
scroll to position [183, 0]
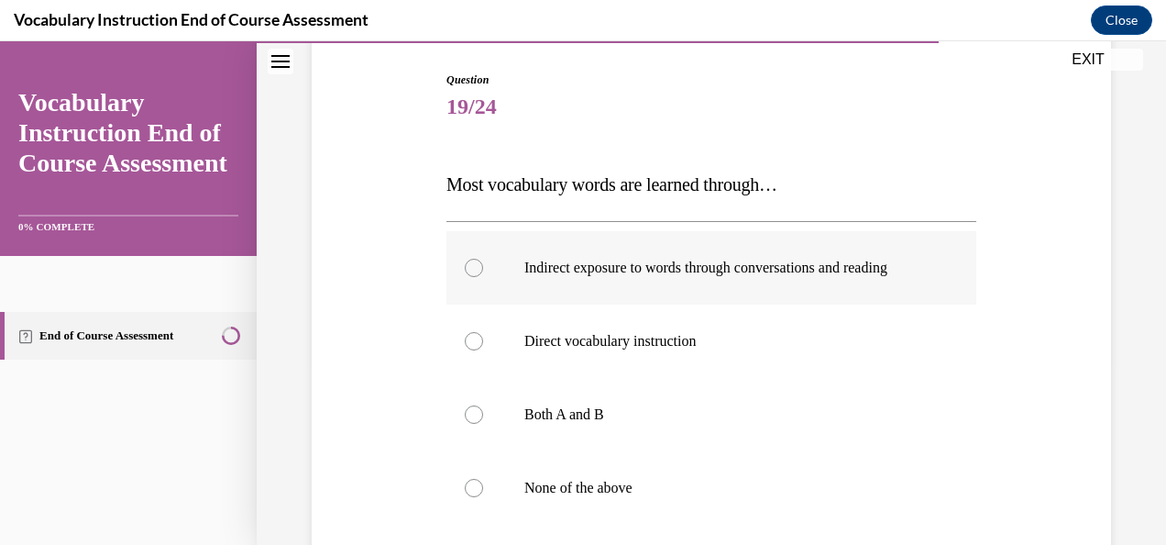
click at [530, 277] on p "Indirect exposure to words through conversations and reading" at bounding box center [727, 268] width 406 height 18
click at [483, 277] on input "Indirect exposure to words through conversations and reading" at bounding box center [474, 268] width 18 height 18
radio input "true"
click at [473, 424] on div at bounding box center [474, 414] width 18 height 18
click at [473, 424] on input "Both A and B" at bounding box center [474, 414] width 18 height 18
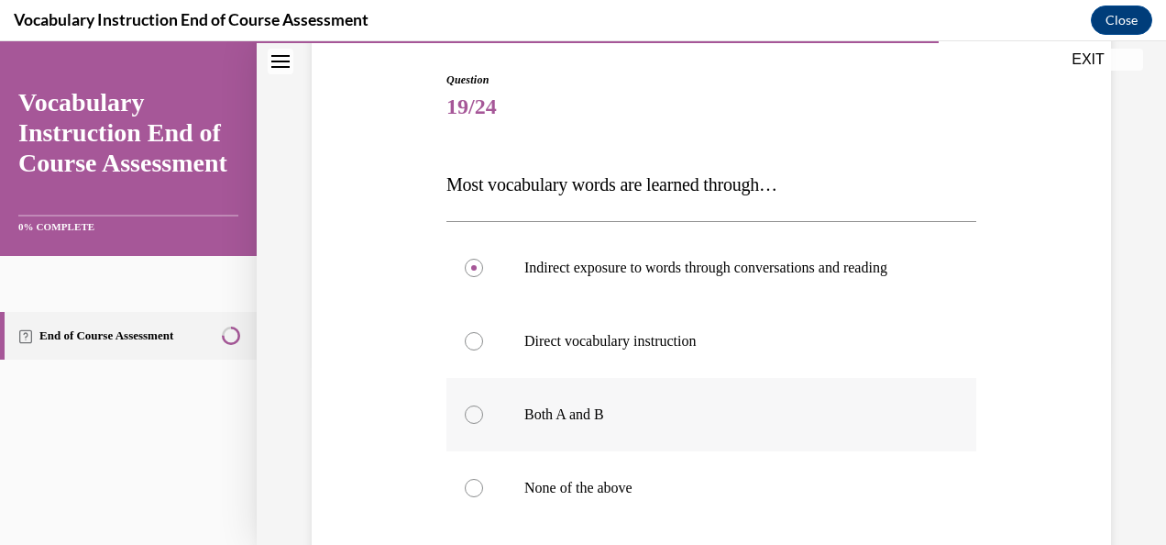
radio input "true"
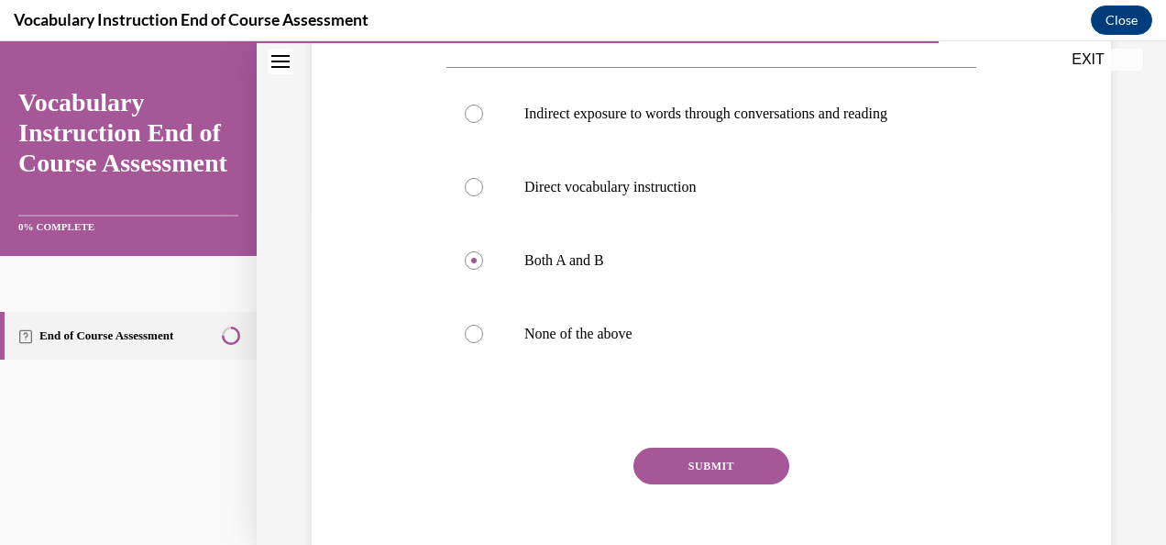
scroll to position [367, 0]
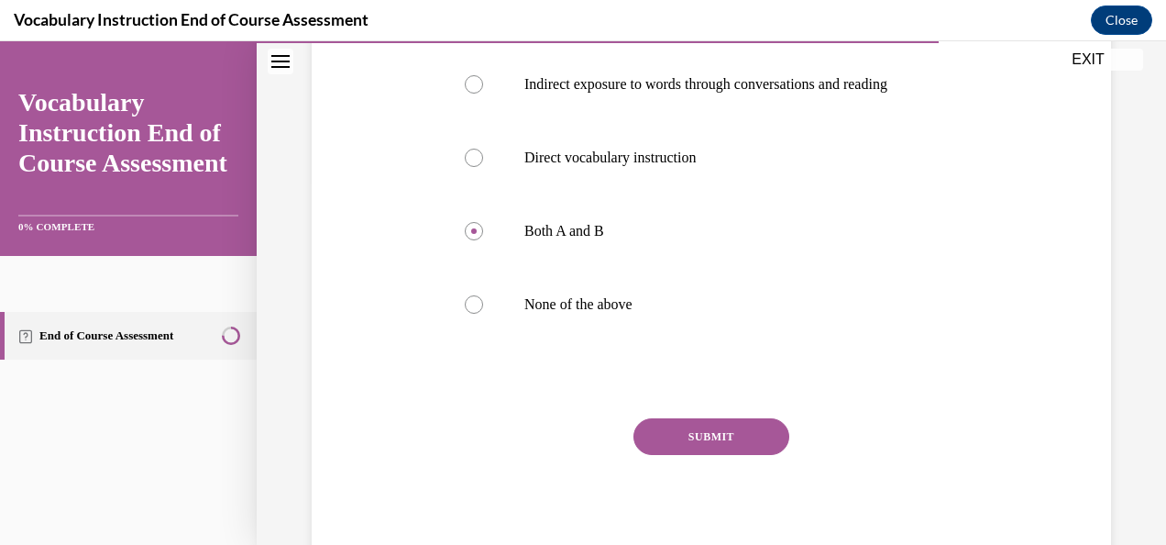
click at [657, 451] on button "SUBMIT" at bounding box center [712, 436] width 156 height 37
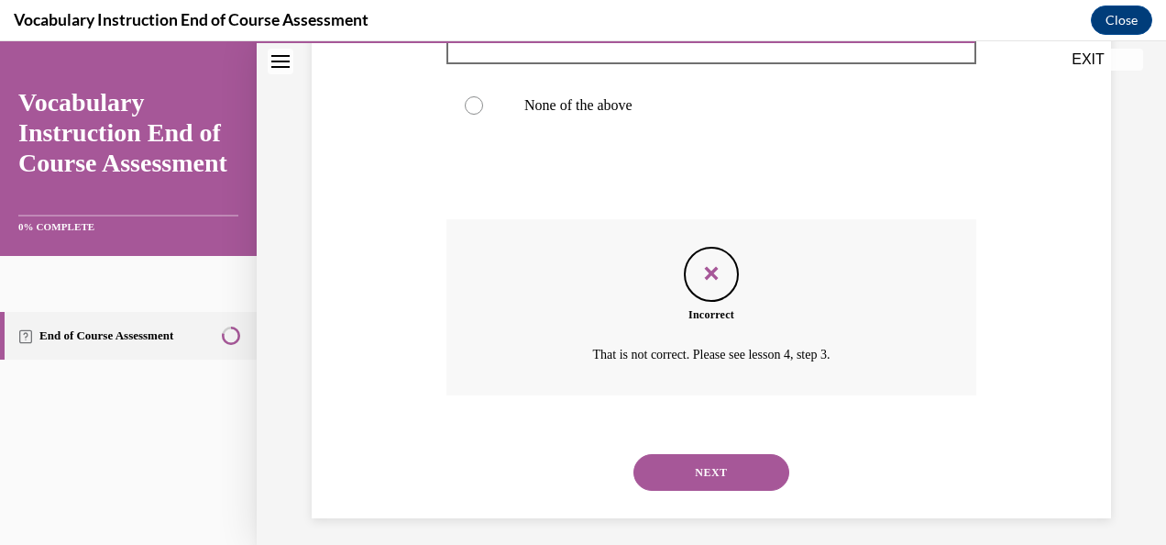
scroll to position [593, 0]
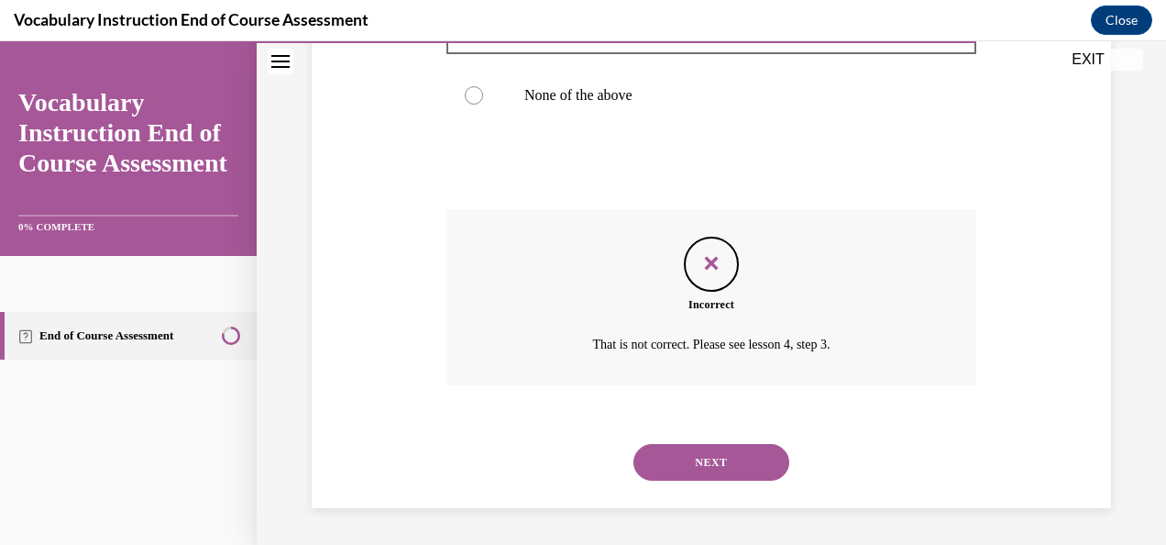
click at [662, 458] on button "NEXT" at bounding box center [712, 462] width 156 height 37
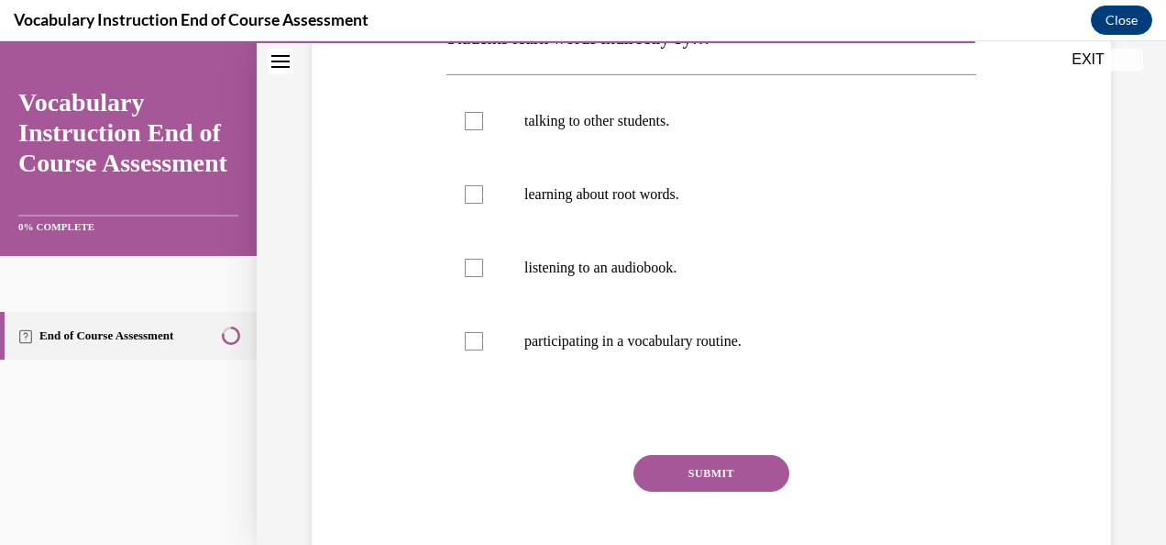
scroll to position [275, 0]
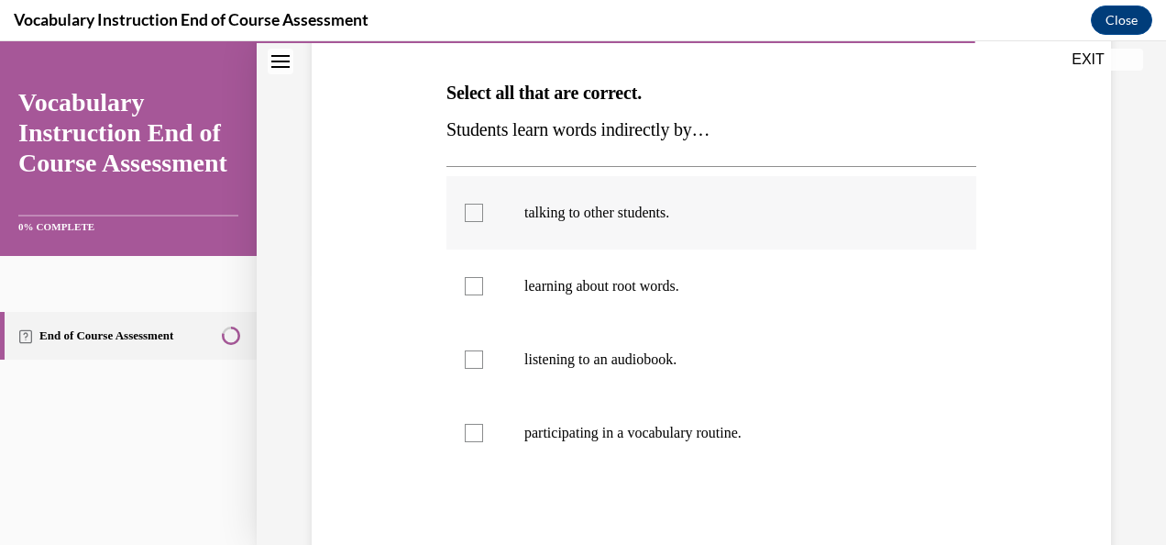
click at [469, 213] on div at bounding box center [474, 213] width 18 height 18
click at [469, 213] on input "talking to other students." at bounding box center [474, 213] width 18 height 18
checkbox input "true"
click at [473, 357] on div at bounding box center [474, 359] width 18 height 18
click at [473, 357] on input "listening to an audiobook." at bounding box center [474, 359] width 18 height 18
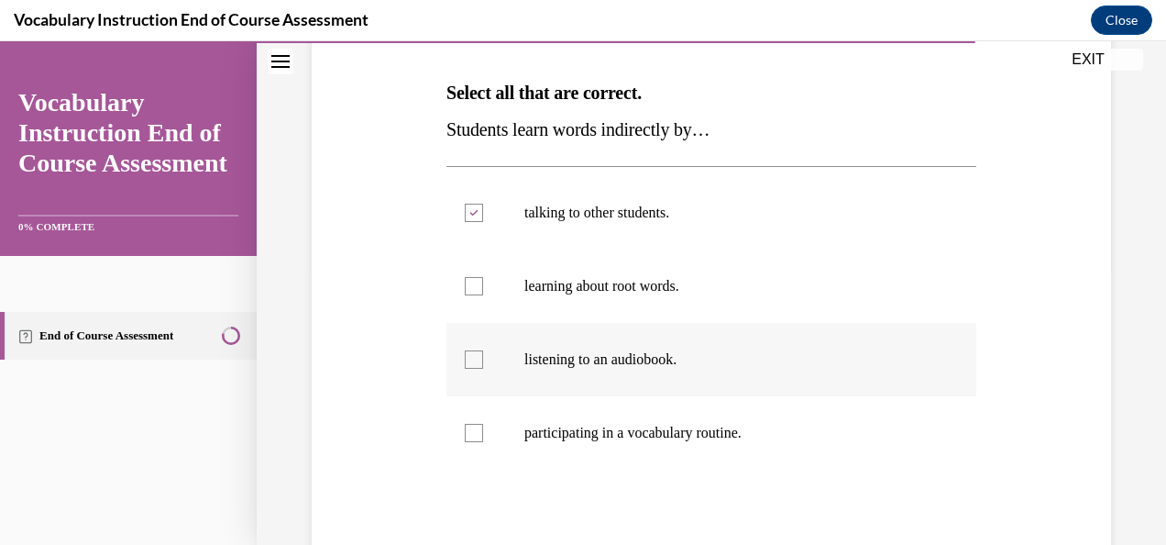
checkbox input "true"
click at [468, 429] on div at bounding box center [474, 433] width 18 height 18
click at [468, 429] on input "participating in a vocabulary routine." at bounding box center [474, 433] width 18 height 18
checkbox input "true"
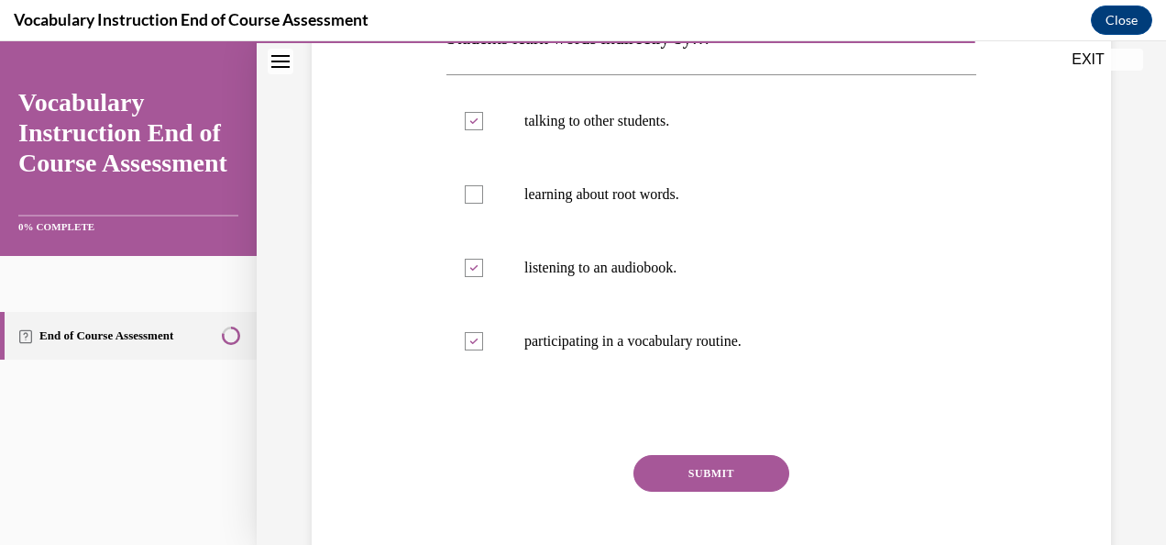
click at [658, 471] on button "SUBMIT" at bounding box center [712, 473] width 156 height 37
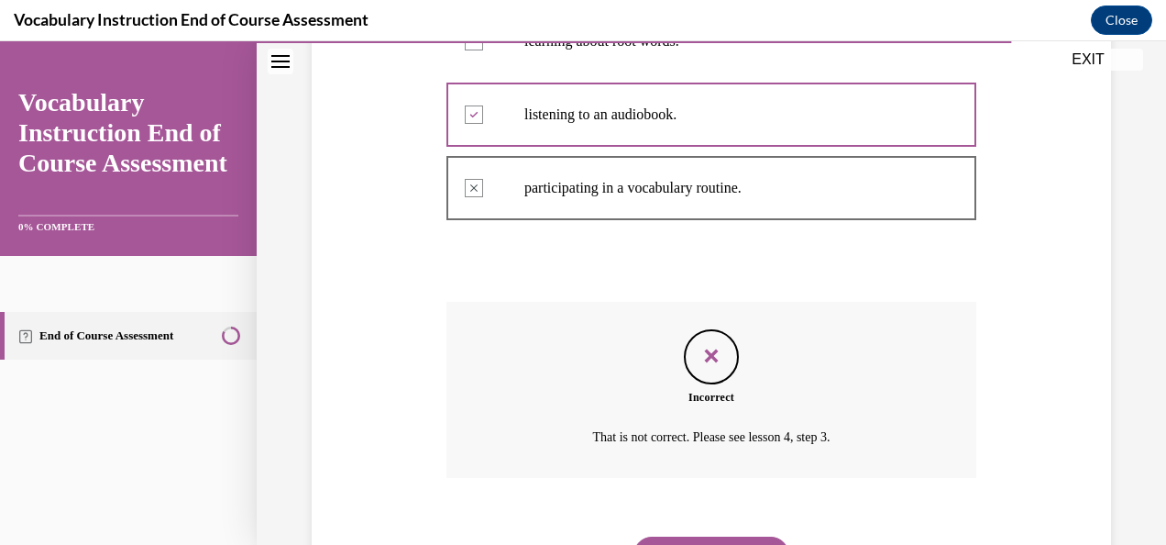
scroll to position [612, 0]
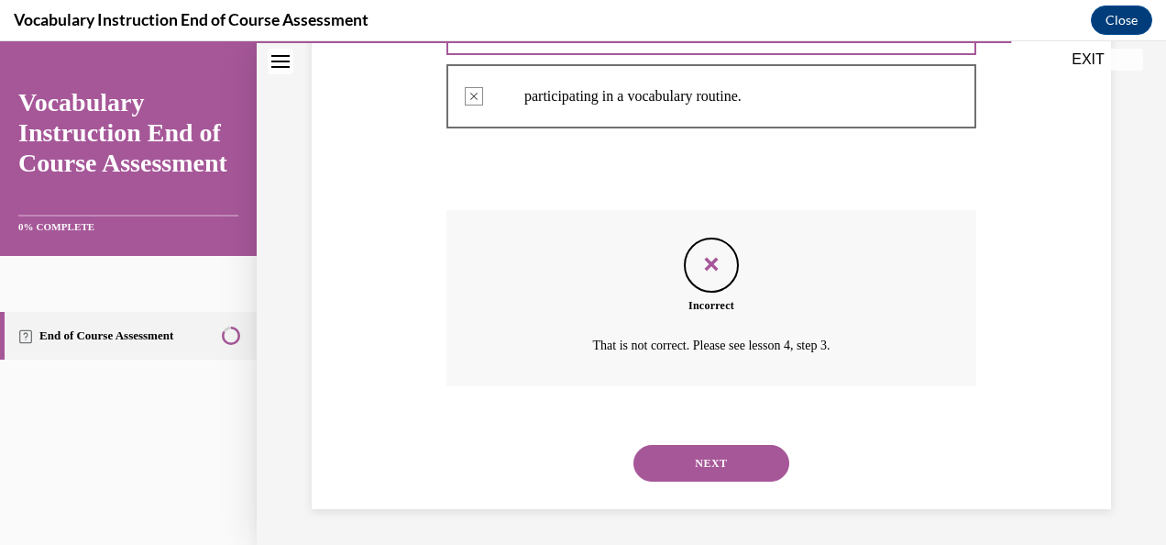
click at [651, 458] on button "NEXT" at bounding box center [712, 463] width 156 height 37
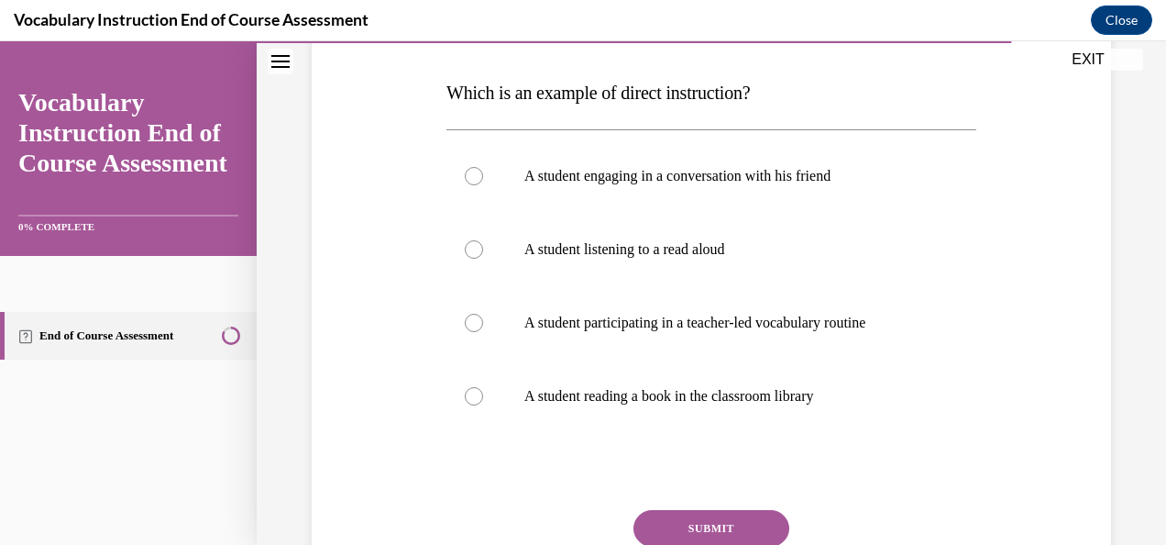
scroll to position [183, 0]
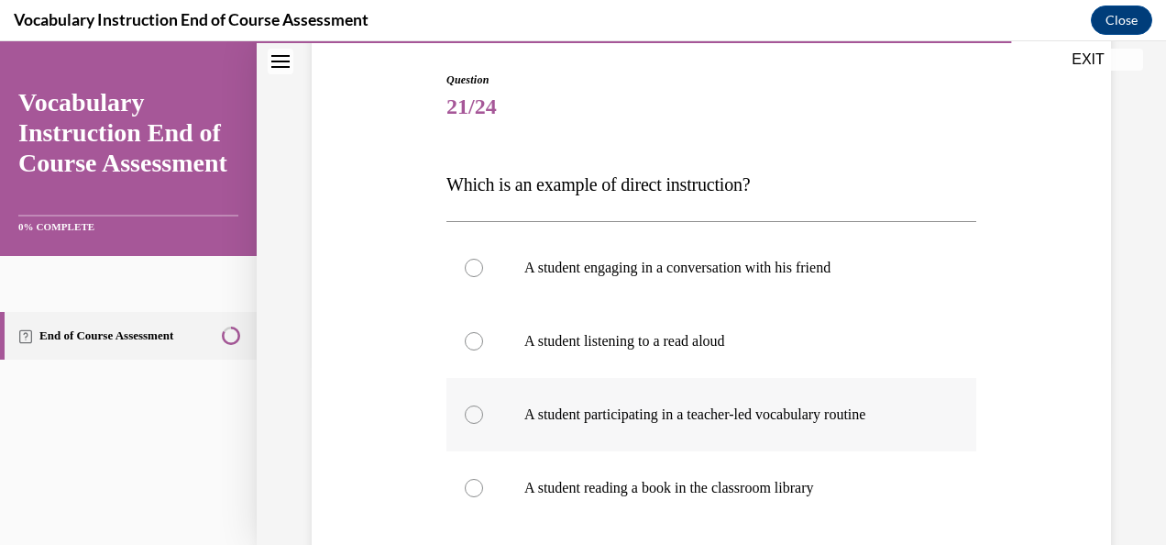
click at [469, 412] on div at bounding box center [474, 414] width 18 height 18
click at [469, 412] on input "A student participating in a teacher-led vocabulary routine" at bounding box center [474, 414] width 18 height 18
radio input "true"
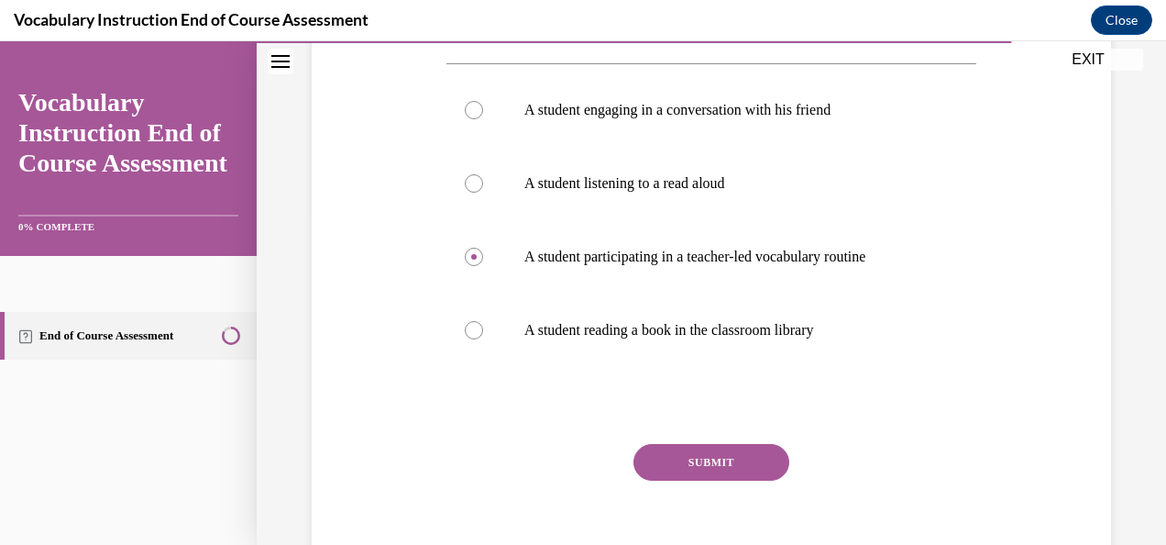
scroll to position [367, 0]
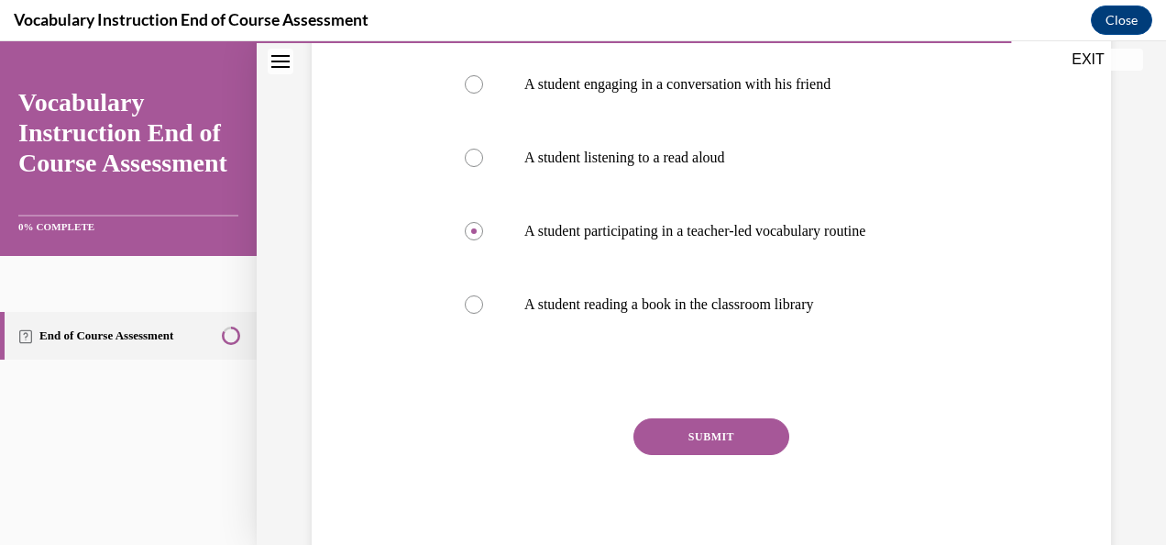
click at [644, 431] on button "SUBMIT" at bounding box center [712, 436] width 156 height 37
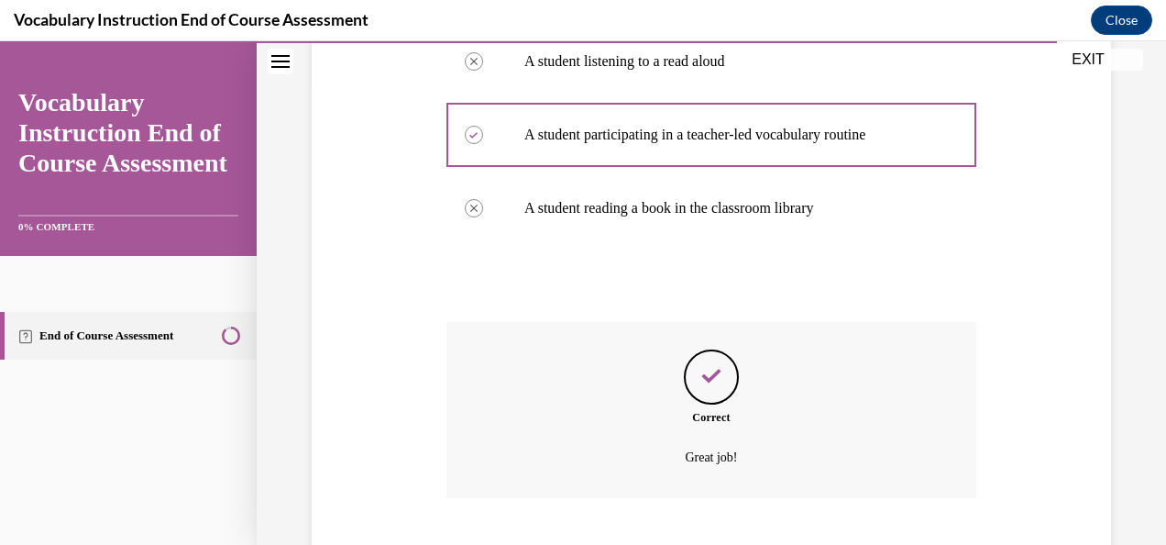
scroll to position [575, 0]
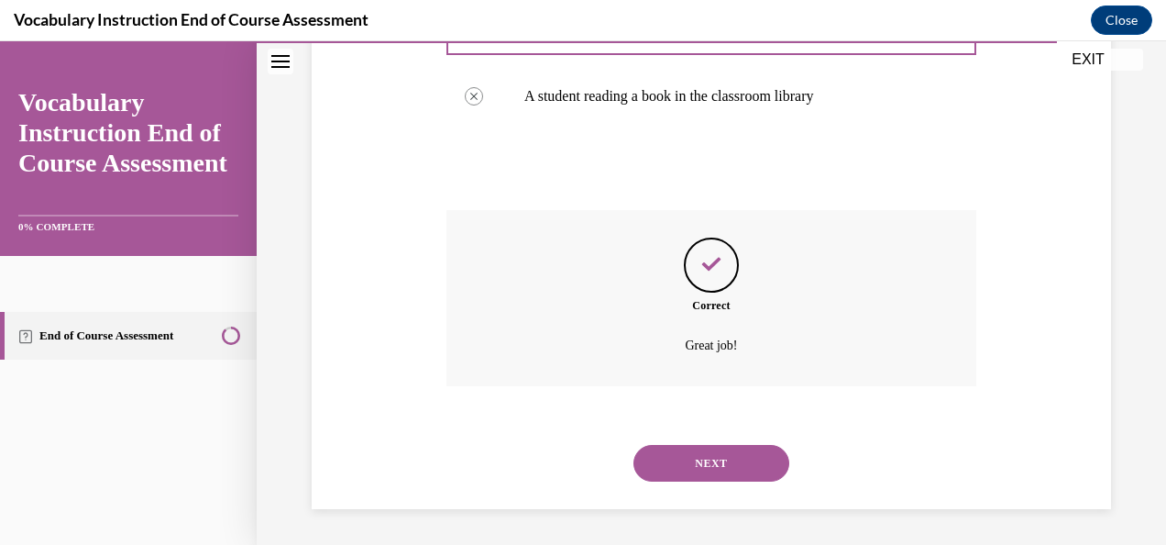
click at [655, 458] on button "NEXT" at bounding box center [712, 463] width 156 height 37
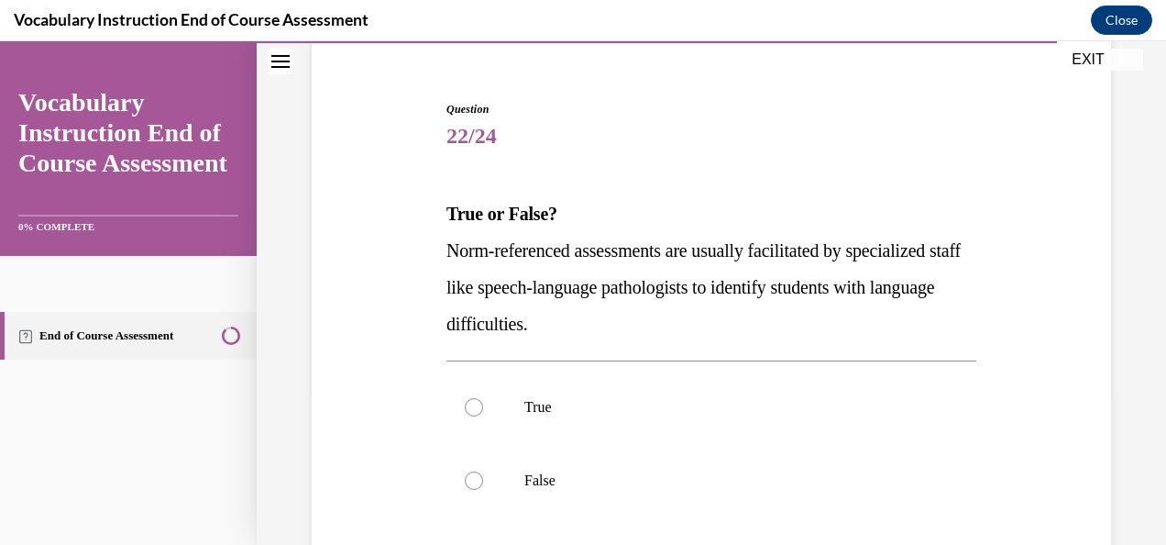
scroll to position [183, 0]
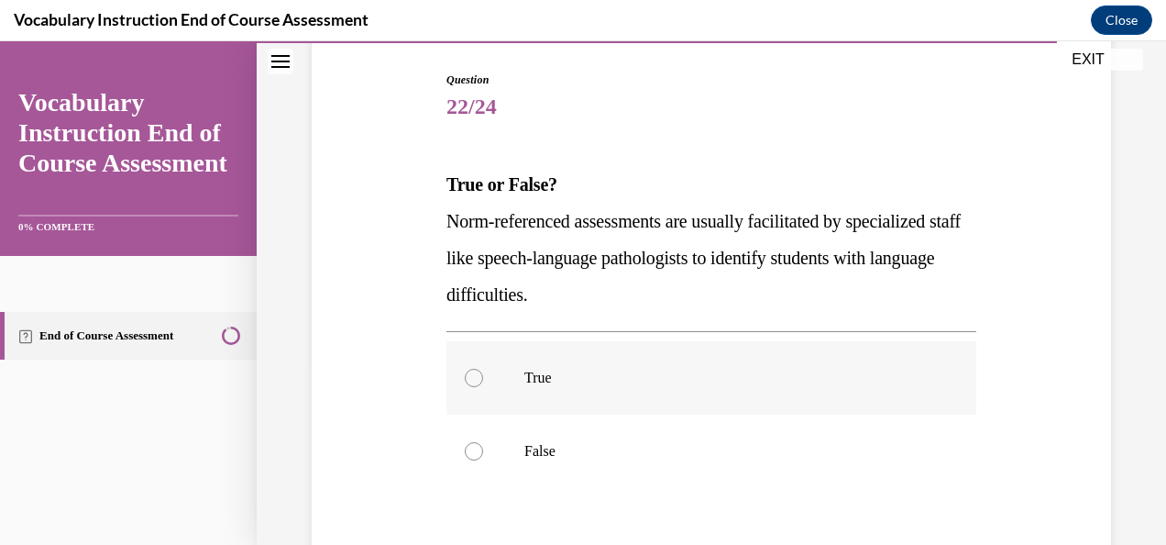
click at [468, 378] on div at bounding box center [474, 378] width 18 height 18
click at [468, 378] on input "True" at bounding box center [474, 378] width 18 height 18
radio input "true"
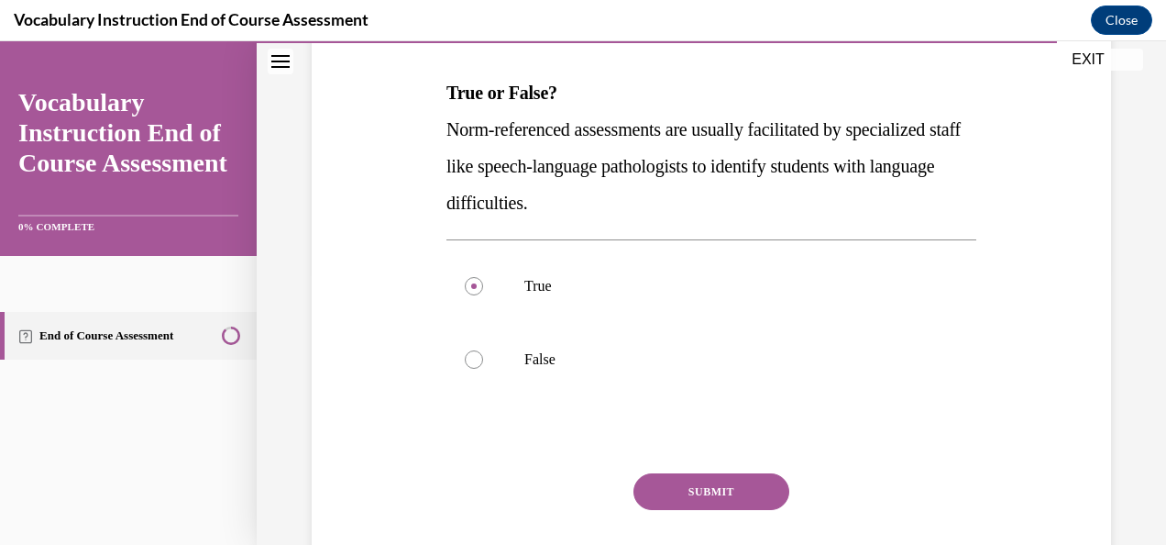
click at [680, 493] on button "SUBMIT" at bounding box center [712, 491] width 156 height 37
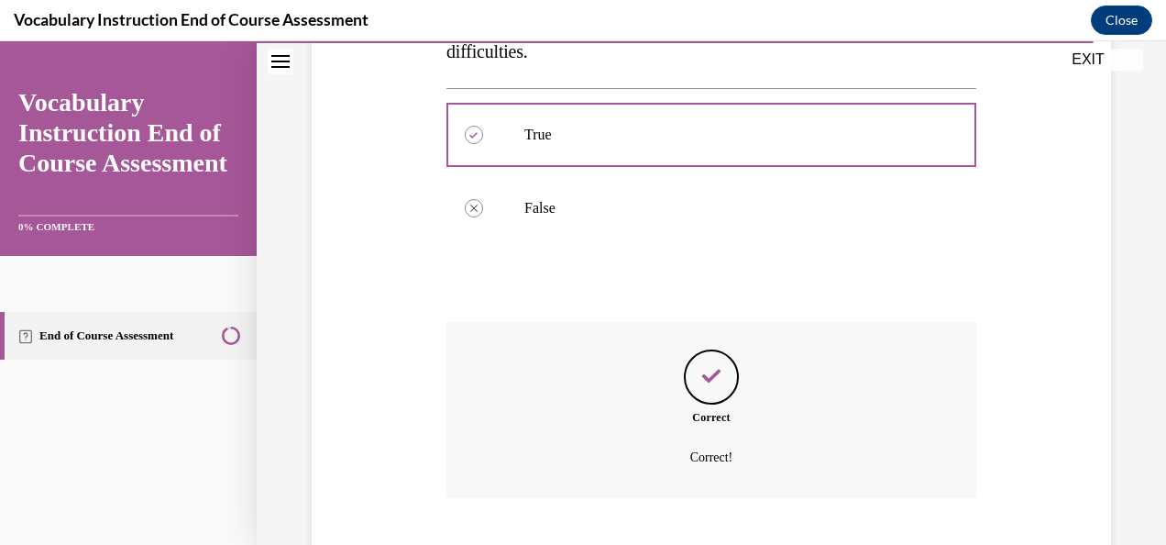
scroll to position [538, 0]
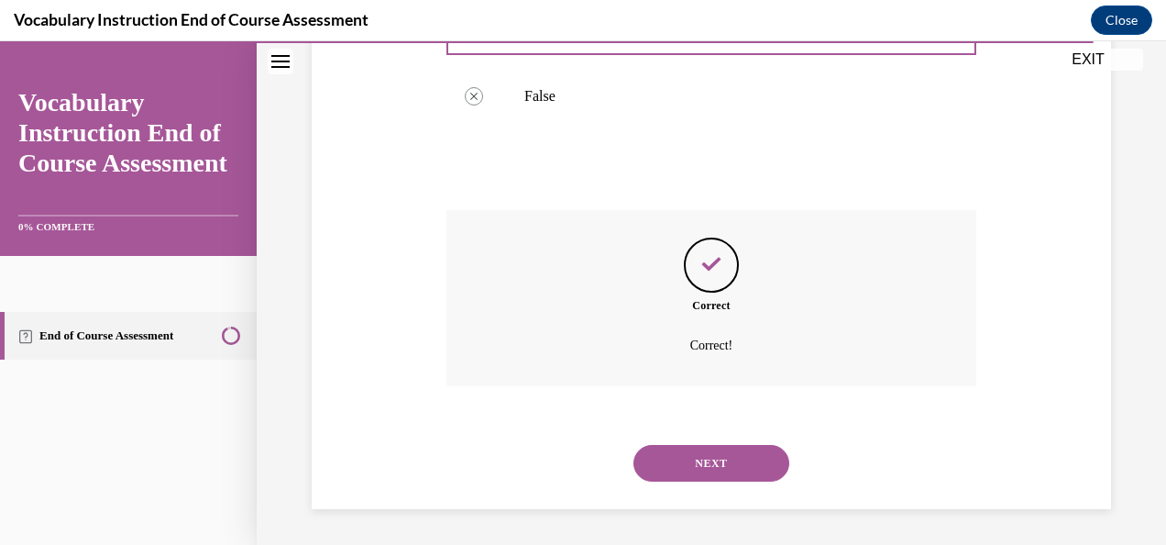
click at [672, 465] on button "NEXT" at bounding box center [712, 463] width 156 height 37
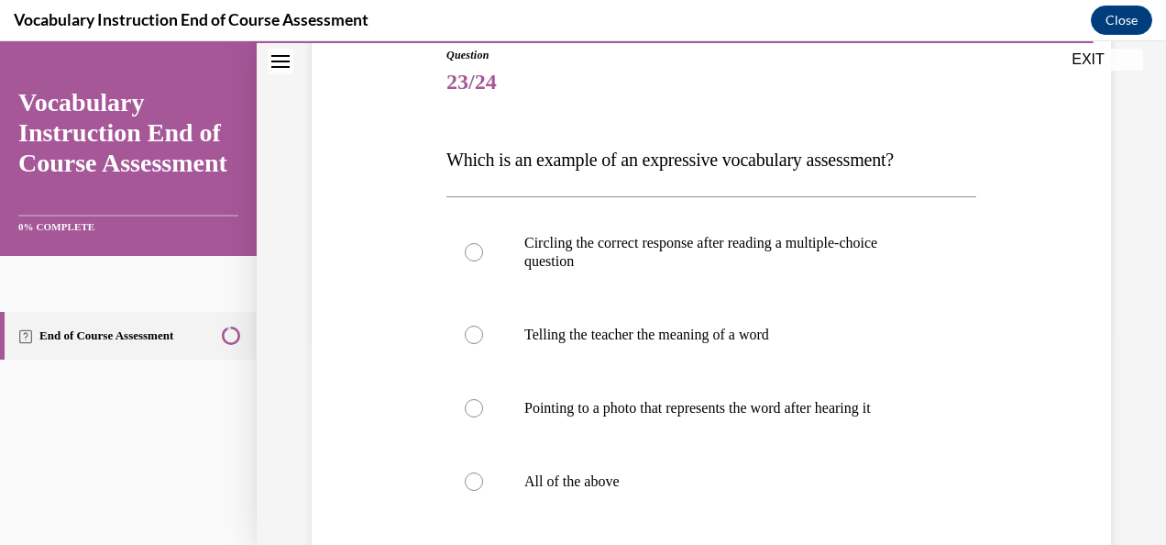
scroll to position [183, 0]
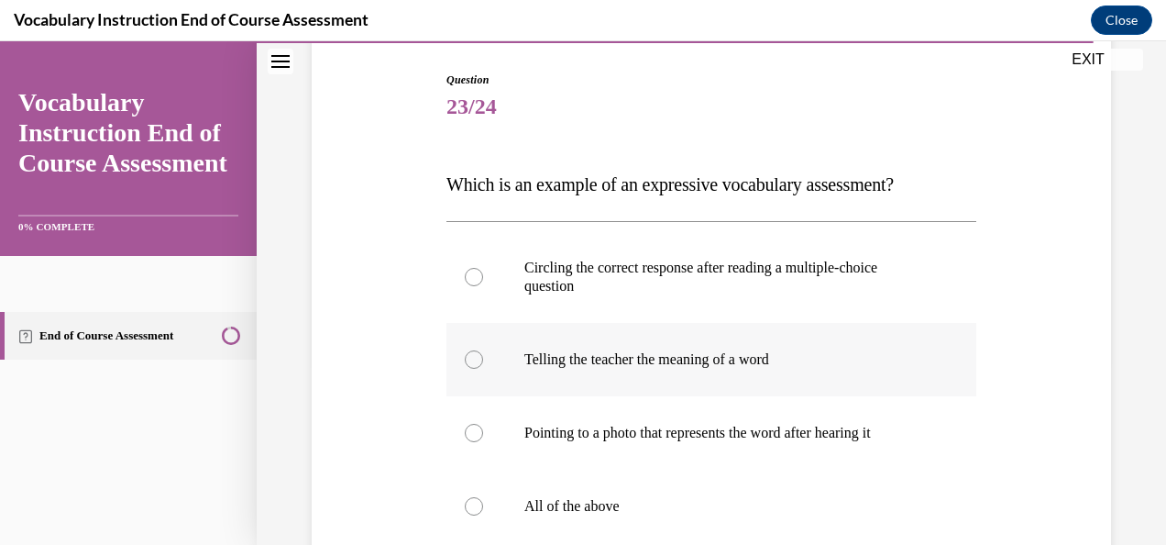
click at [474, 352] on div at bounding box center [474, 359] width 18 height 18
click at [474, 352] on input "Telling the teacher the meaning of a word" at bounding box center [474, 359] width 18 height 18
radio input "true"
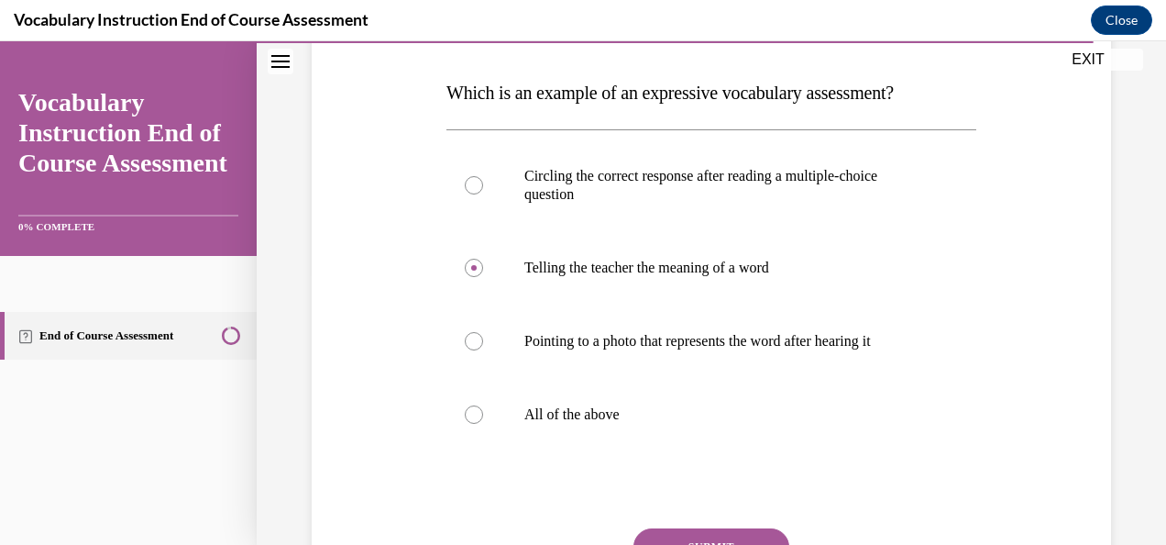
scroll to position [367, 0]
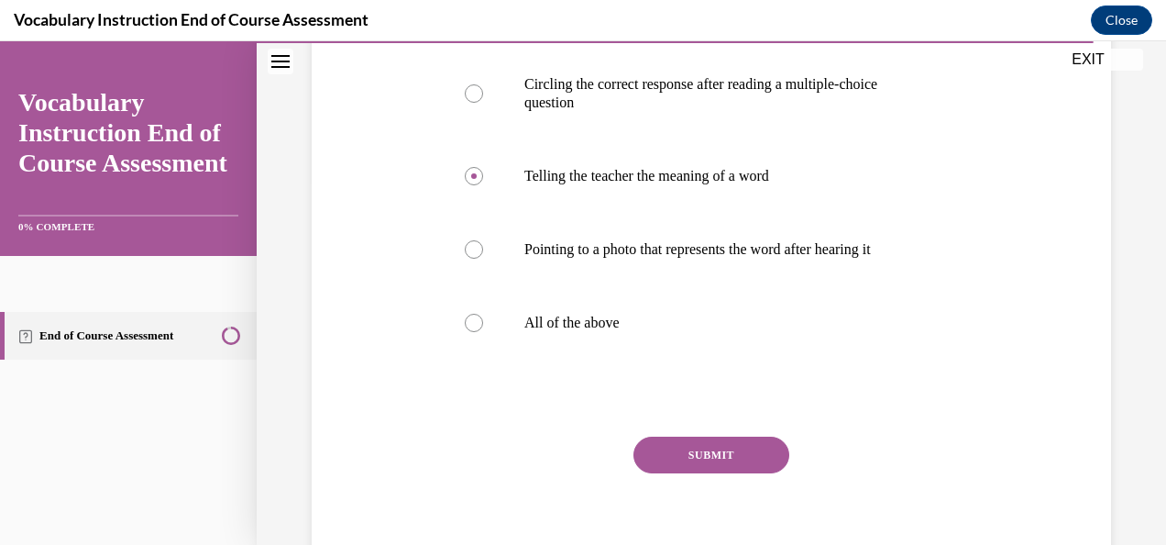
click at [679, 450] on button "SUBMIT" at bounding box center [712, 454] width 156 height 37
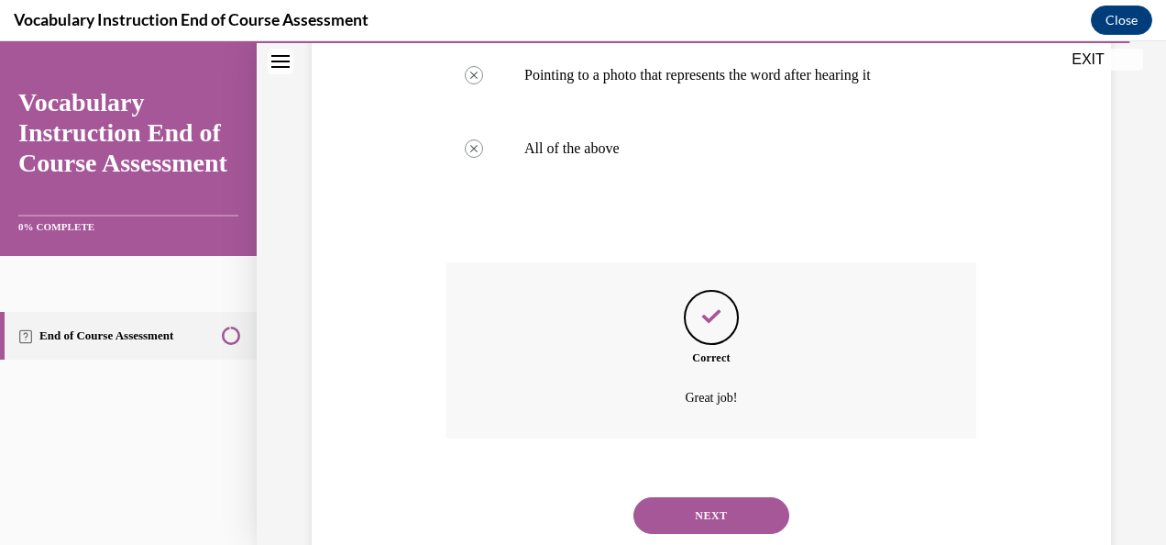
scroll to position [593, 0]
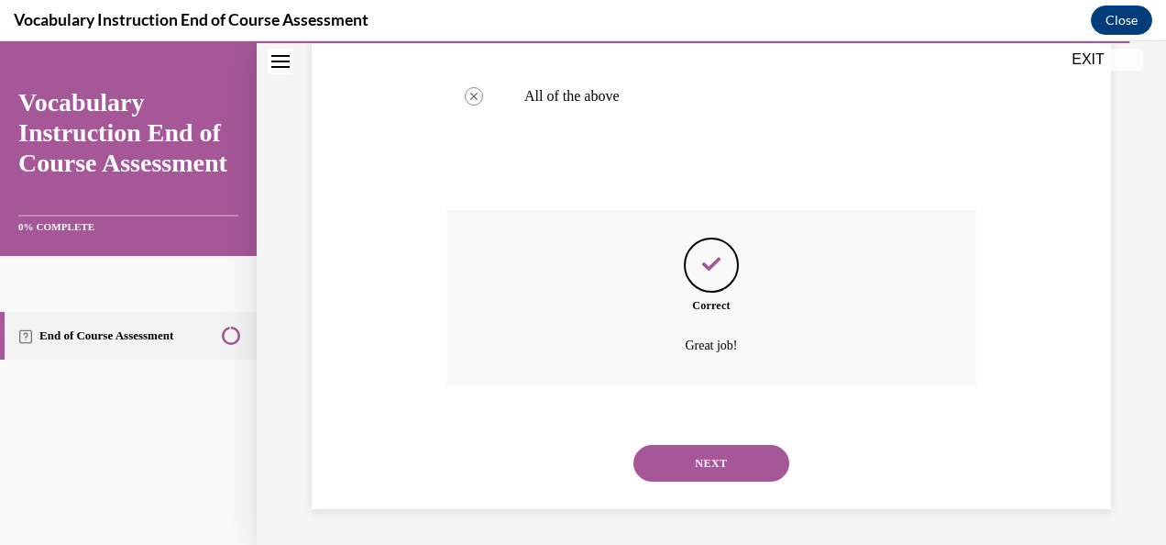
click at [664, 460] on button "NEXT" at bounding box center [712, 463] width 156 height 37
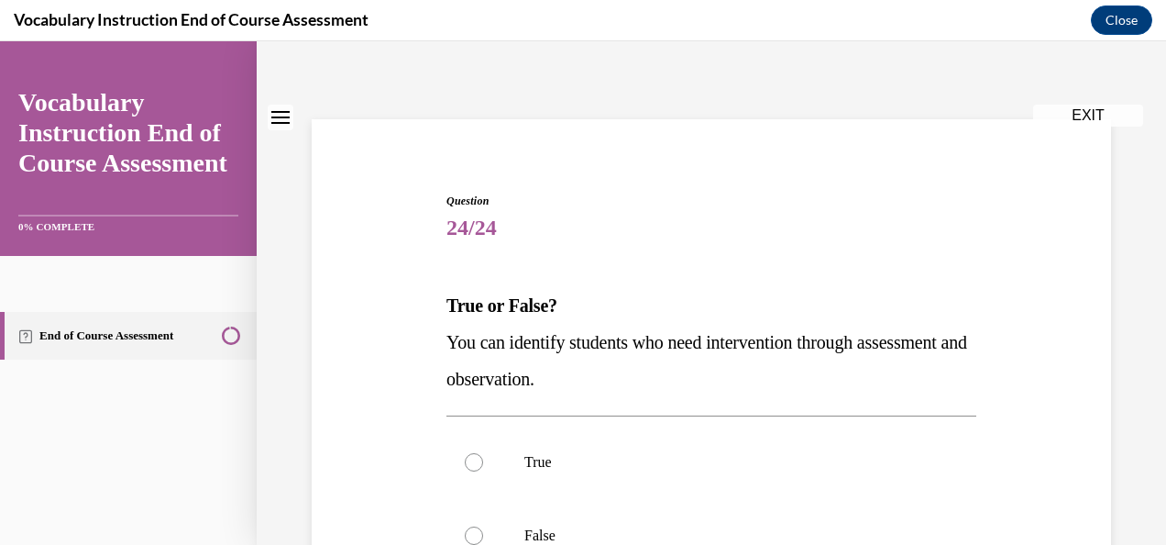
scroll to position [92, 0]
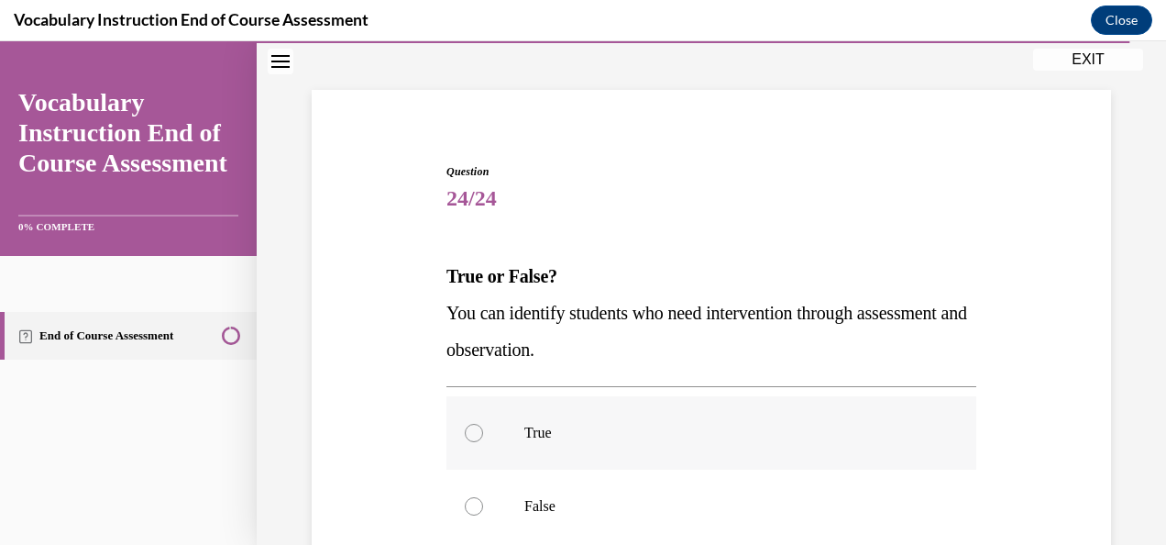
click at [468, 429] on div at bounding box center [474, 433] width 18 height 18
click at [468, 429] on input "True" at bounding box center [474, 433] width 18 height 18
radio input "true"
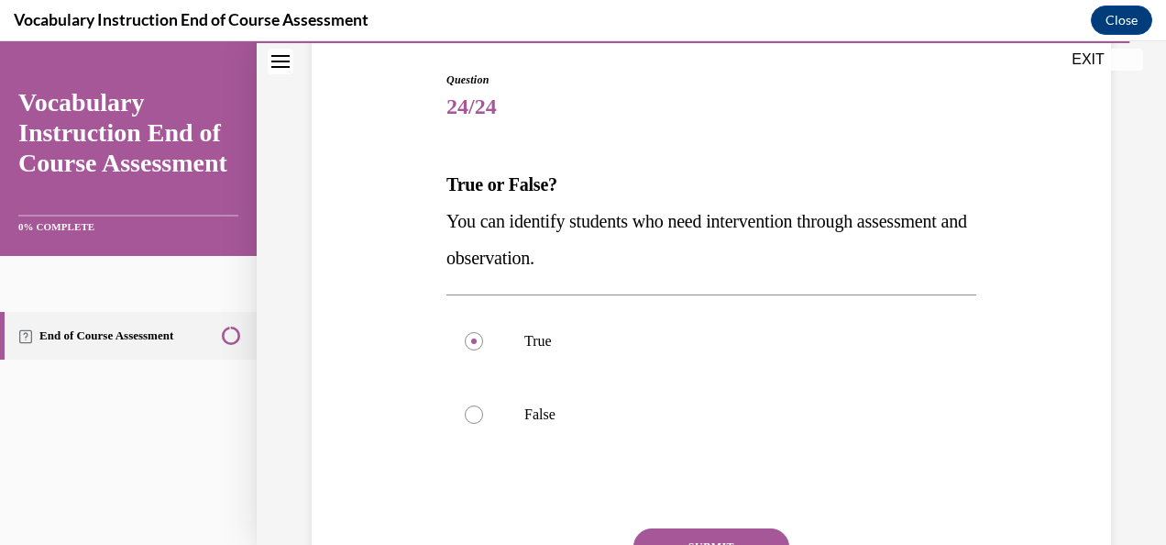
scroll to position [275, 0]
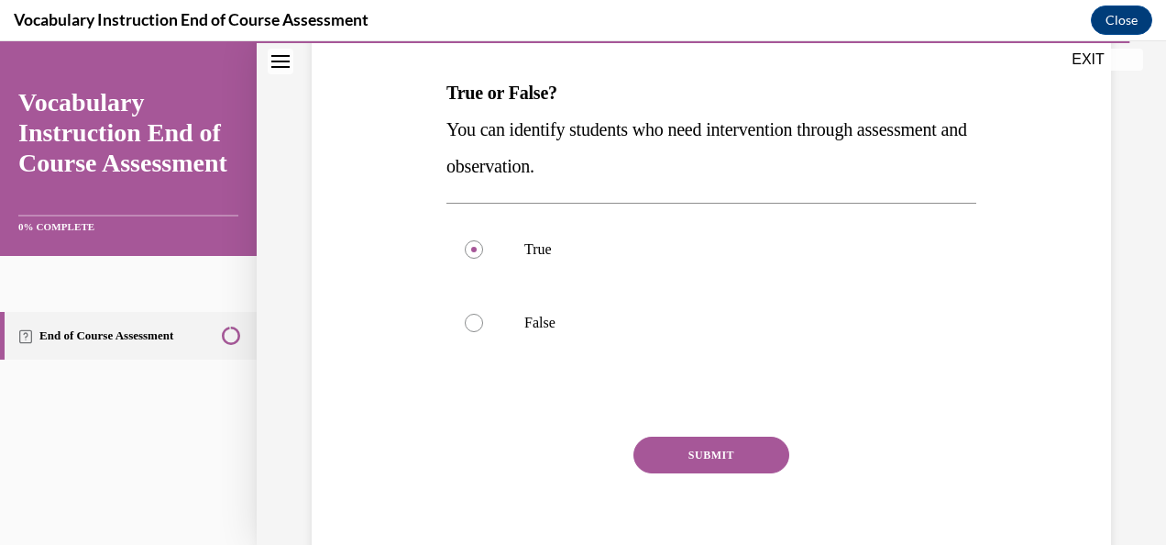
click at [666, 455] on button "SUBMIT" at bounding box center [712, 454] width 156 height 37
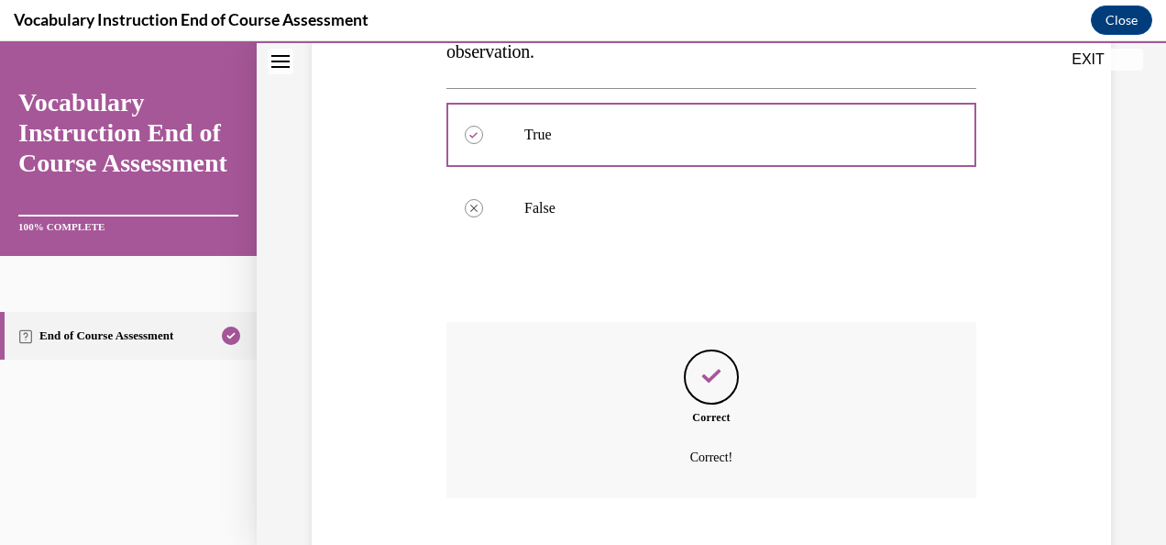
scroll to position [501, 0]
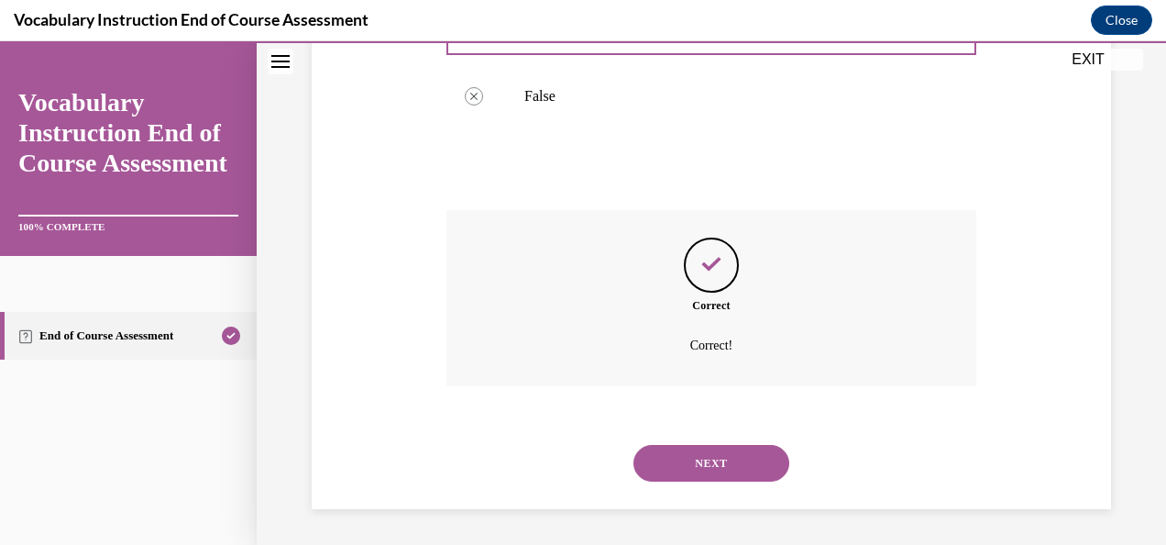
click at [675, 460] on button "NEXT" at bounding box center [712, 463] width 156 height 37
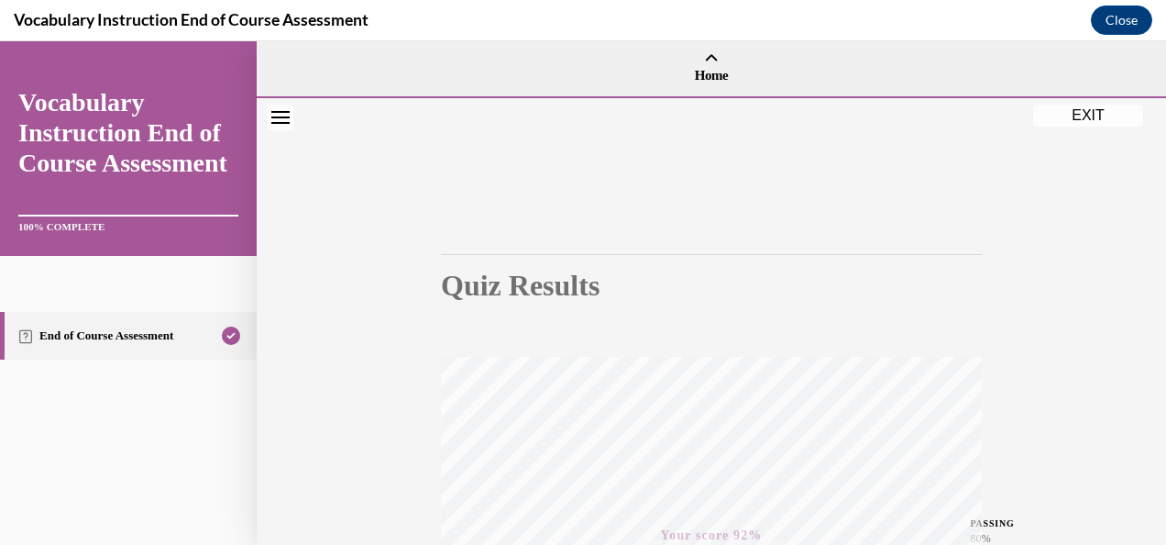
scroll to position [0, 0]
click at [1055, 116] on button "EXIT" at bounding box center [1088, 116] width 110 height 22
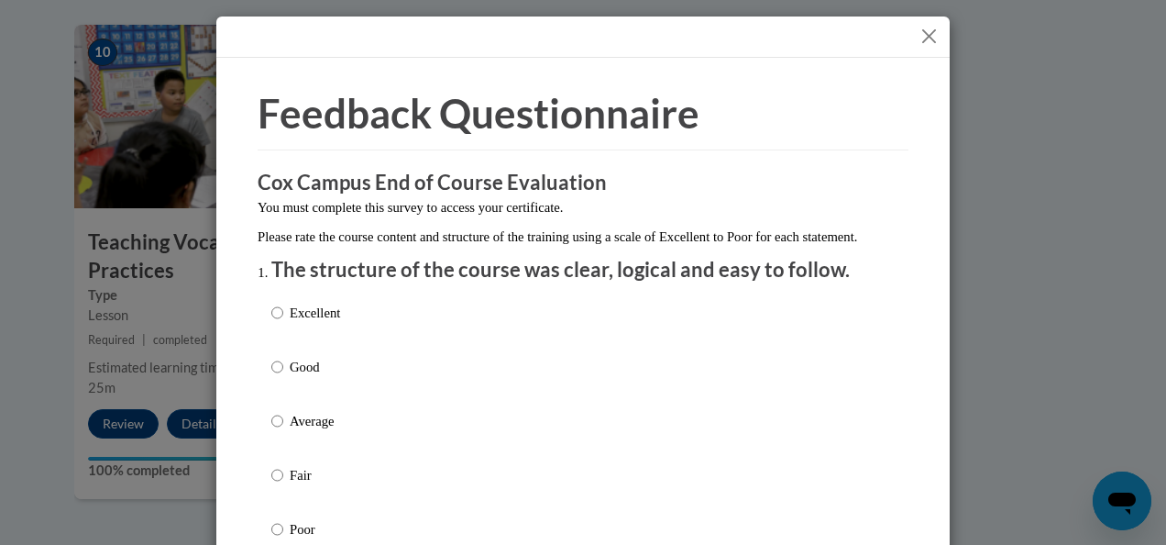
scroll to position [92, 0]
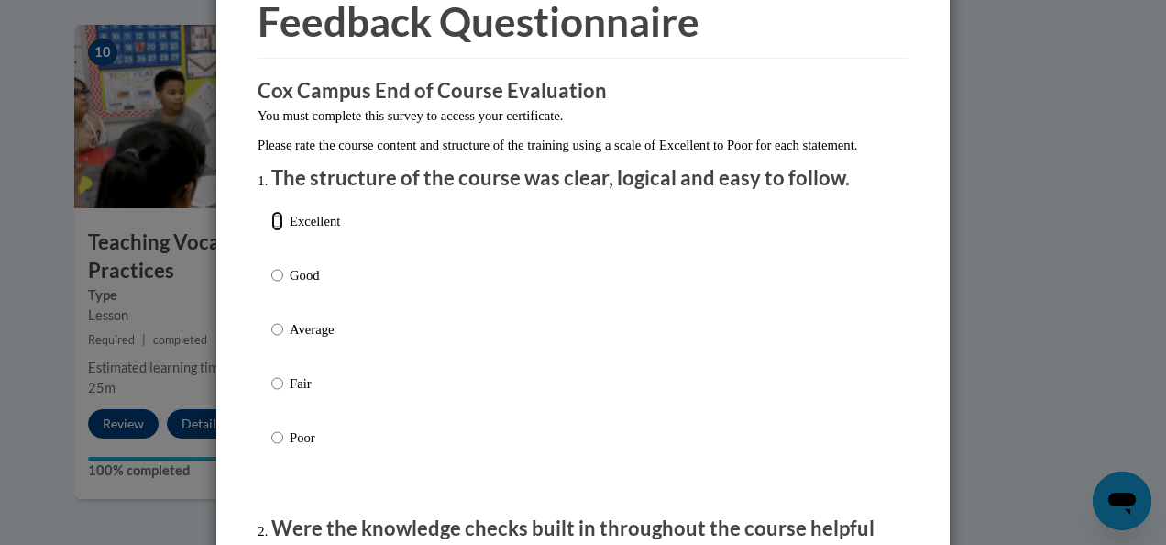
click at [271, 231] on input "Excellent" at bounding box center [277, 221] width 12 height 20
radio input "true"
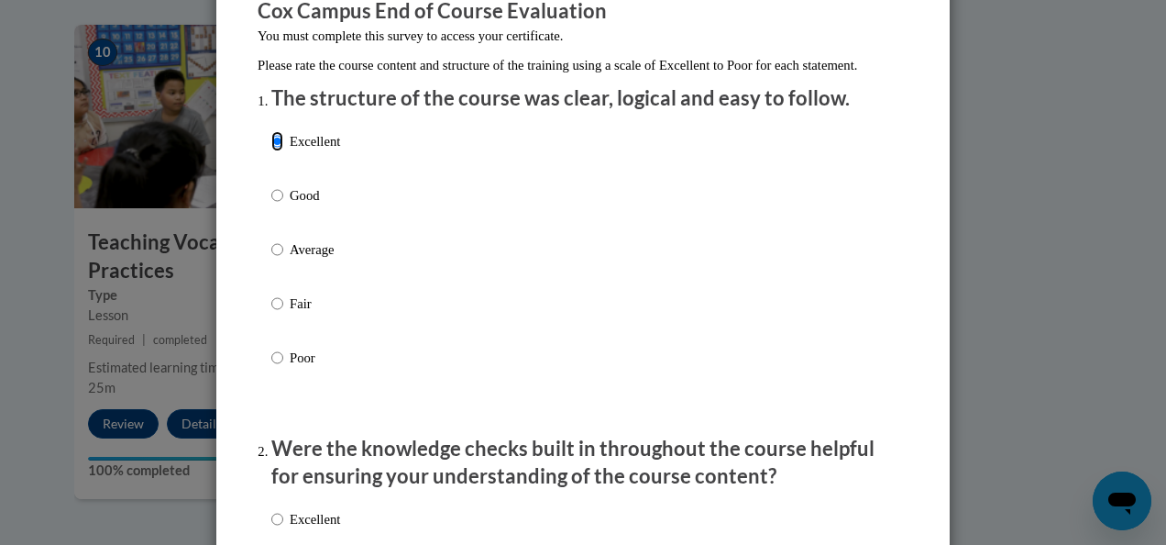
scroll to position [367, 0]
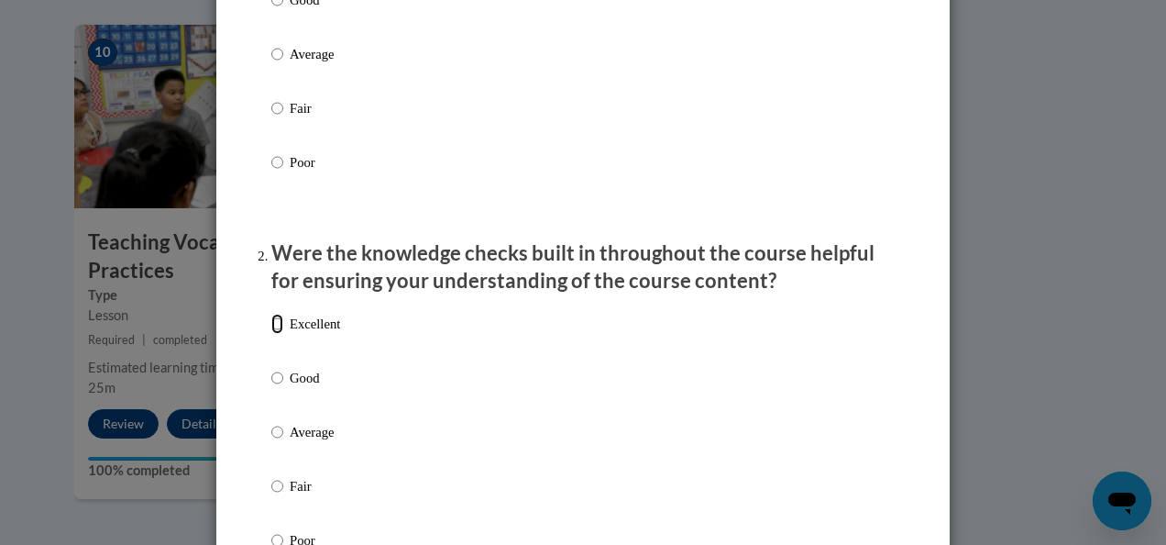
click at [271, 334] on input "Excellent" at bounding box center [277, 324] width 12 height 20
radio input "true"
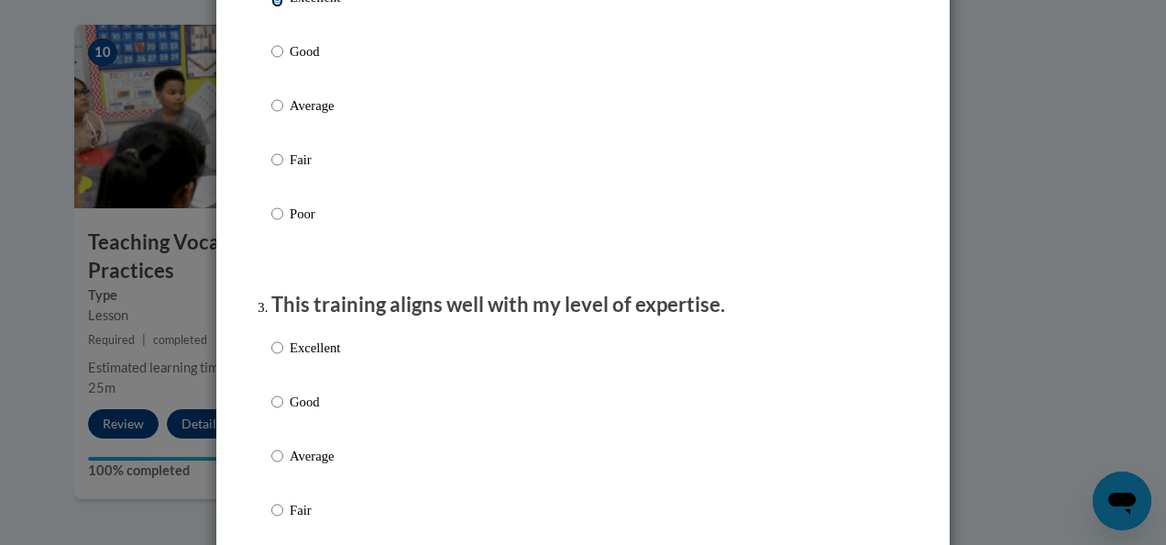
scroll to position [733, 0]
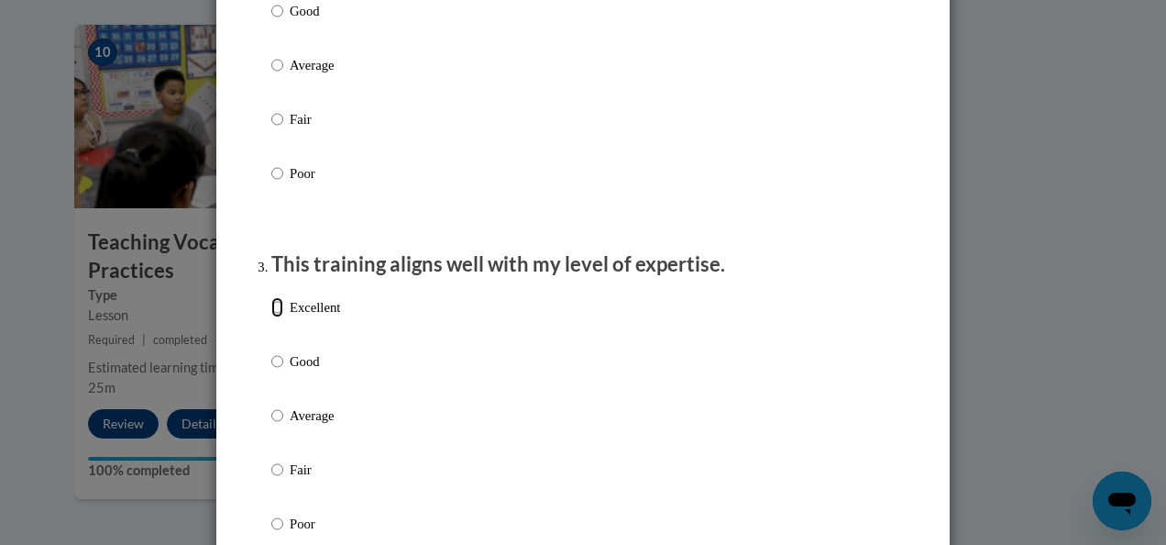
click at [272, 317] on input "Excellent" at bounding box center [277, 307] width 12 height 20
radio input "true"
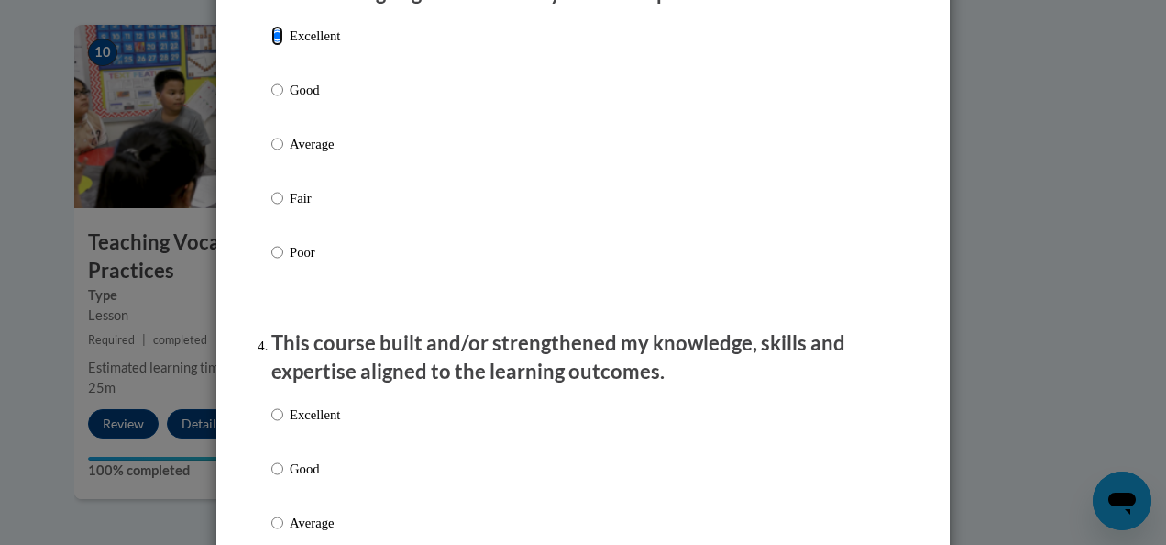
scroll to position [1008, 0]
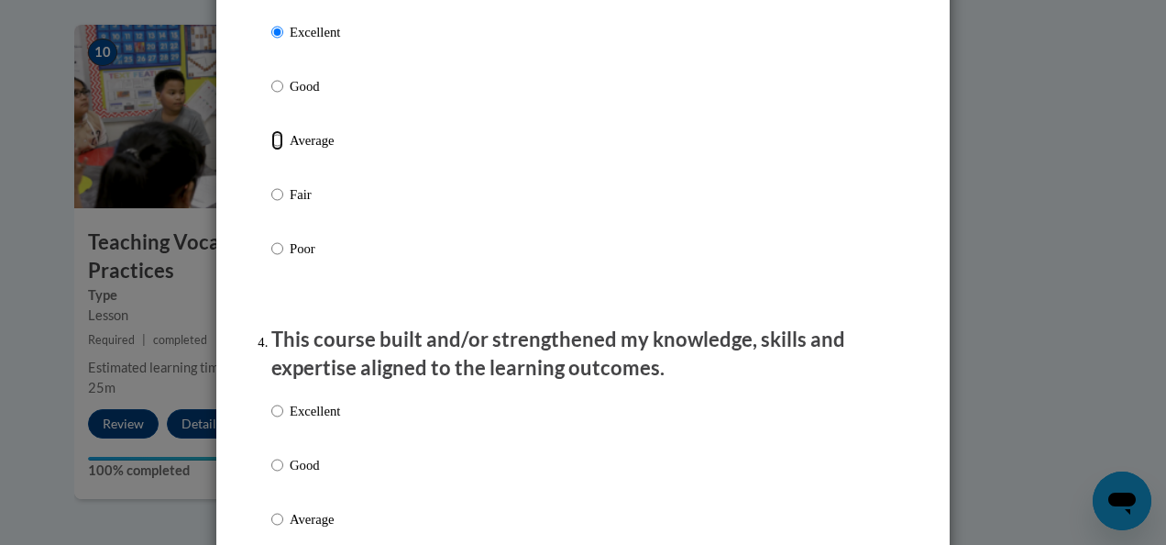
click at [271, 150] on input "Average" at bounding box center [277, 140] width 12 height 20
radio input "true"
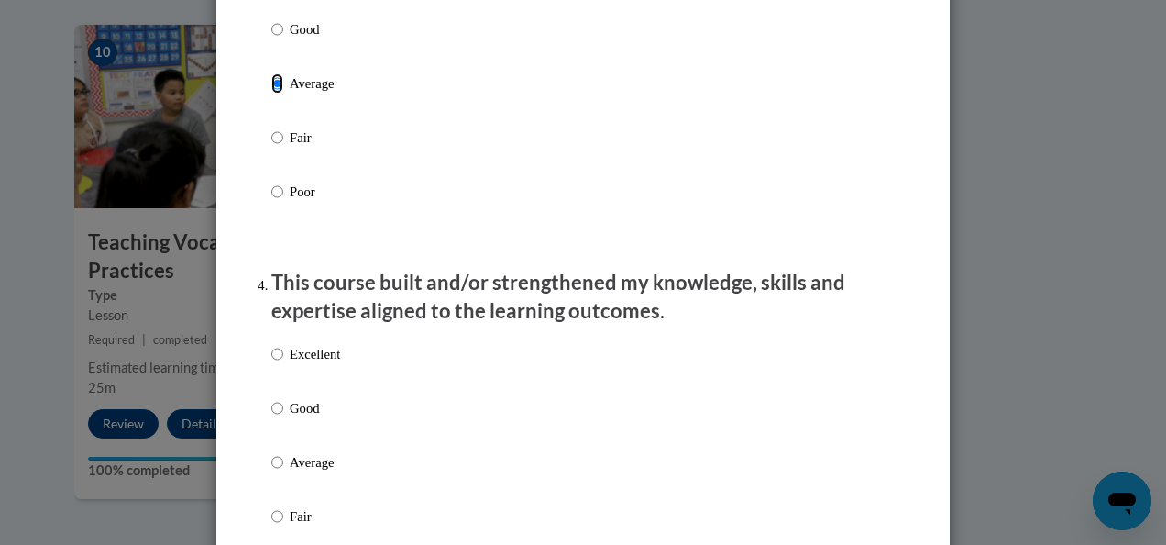
scroll to position [1192, 0]
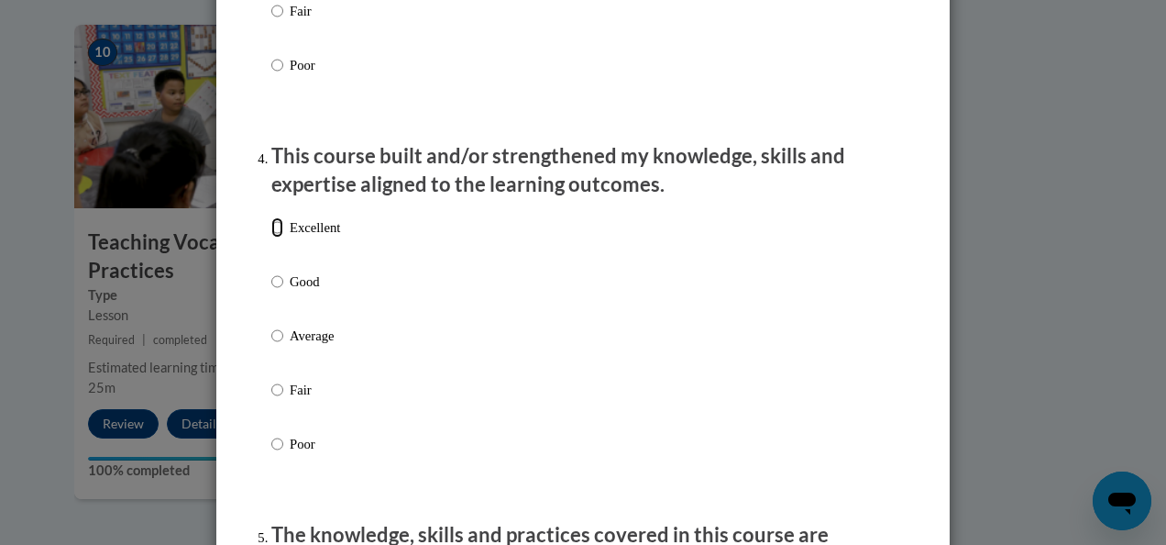
click at [271, 237] on input "Excellent" at bounding box center [277, 227] width 12 height 20
radio input "true"
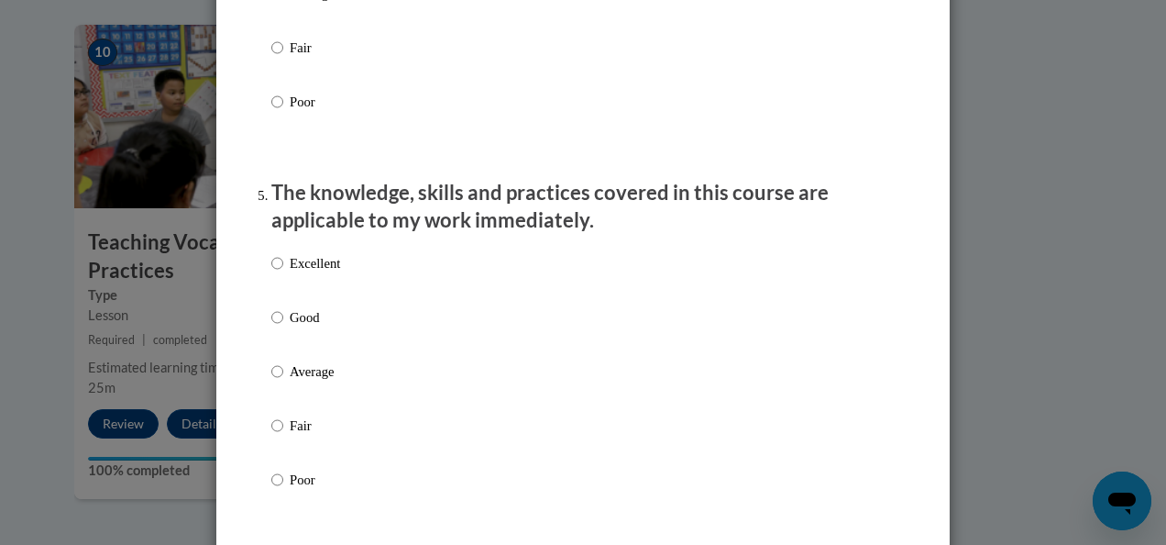
scroll to position [1559, 0]
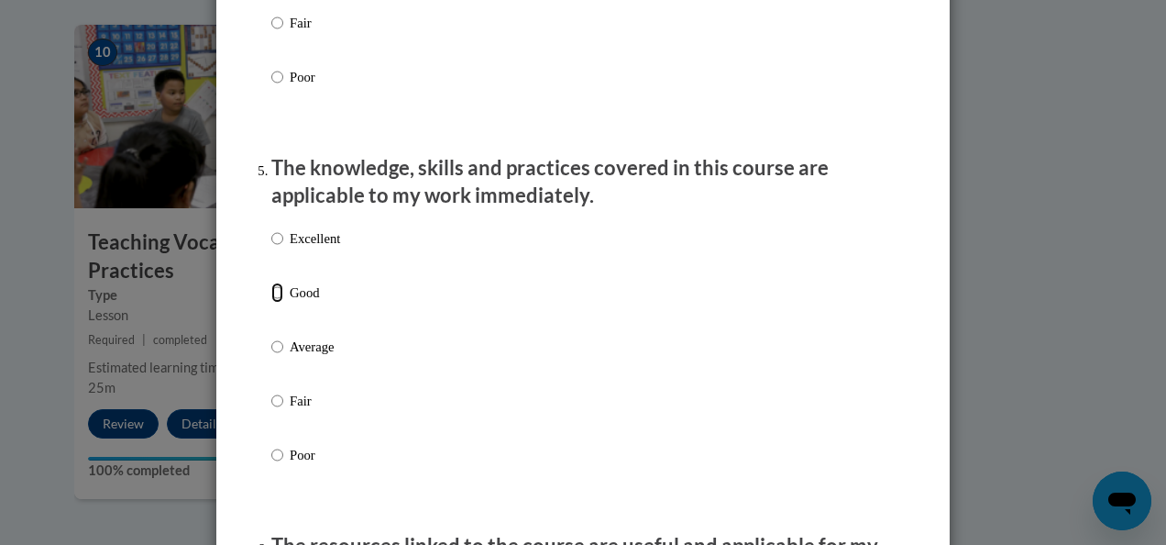
click at [271, 303] on input "Good" at bounding box center [277, 292] width 12 height 20
radio input "true"
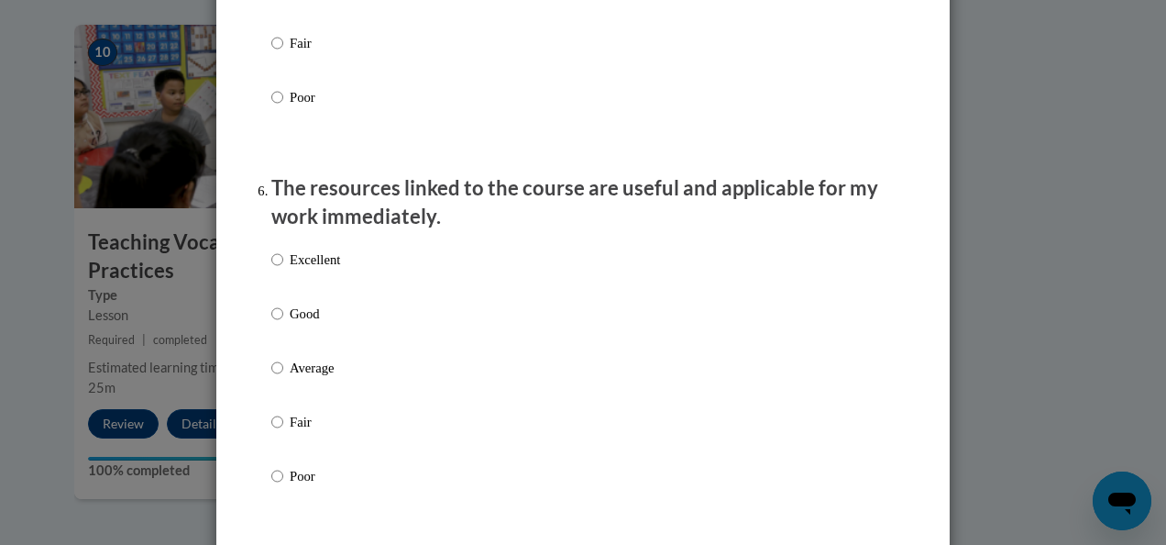
scroll to position [1925, 0]
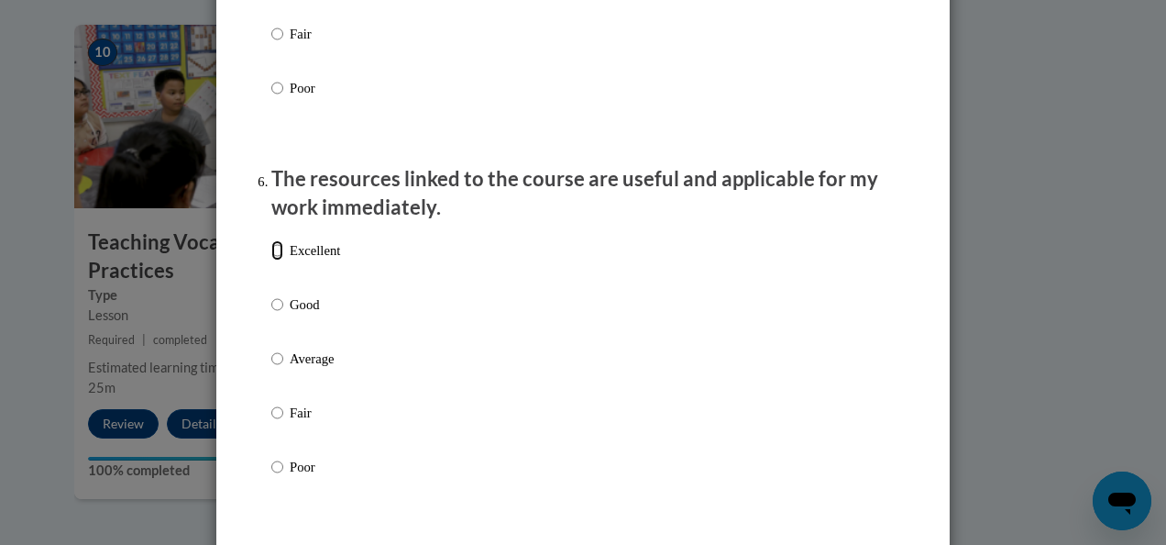
click at [271, 260] on input "Excellent" at bounding box center [277, 250] width 12 height 20
radio input "true"
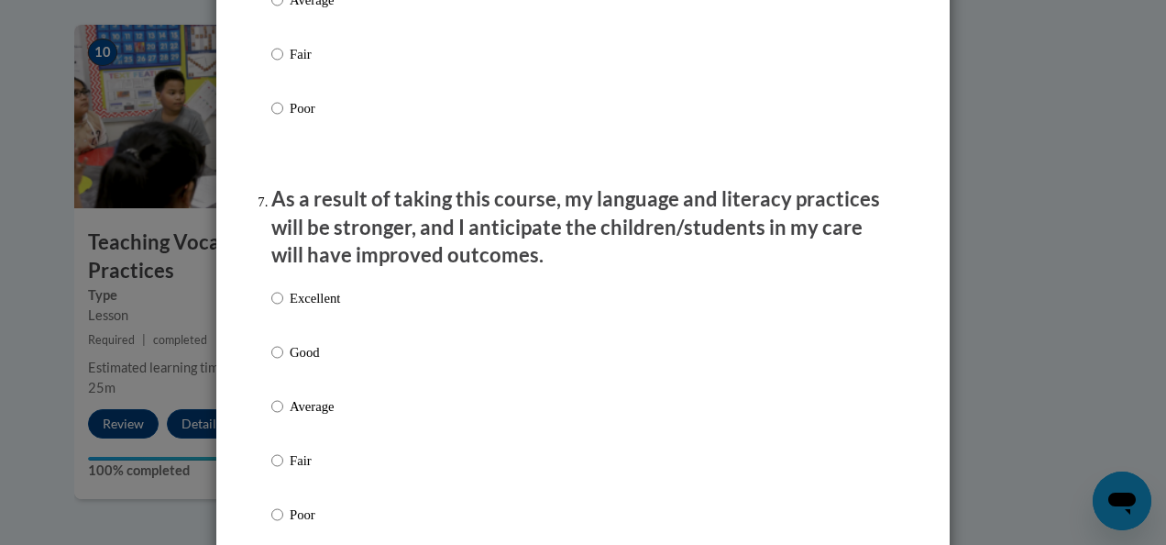
scroll to position [2292, 0]
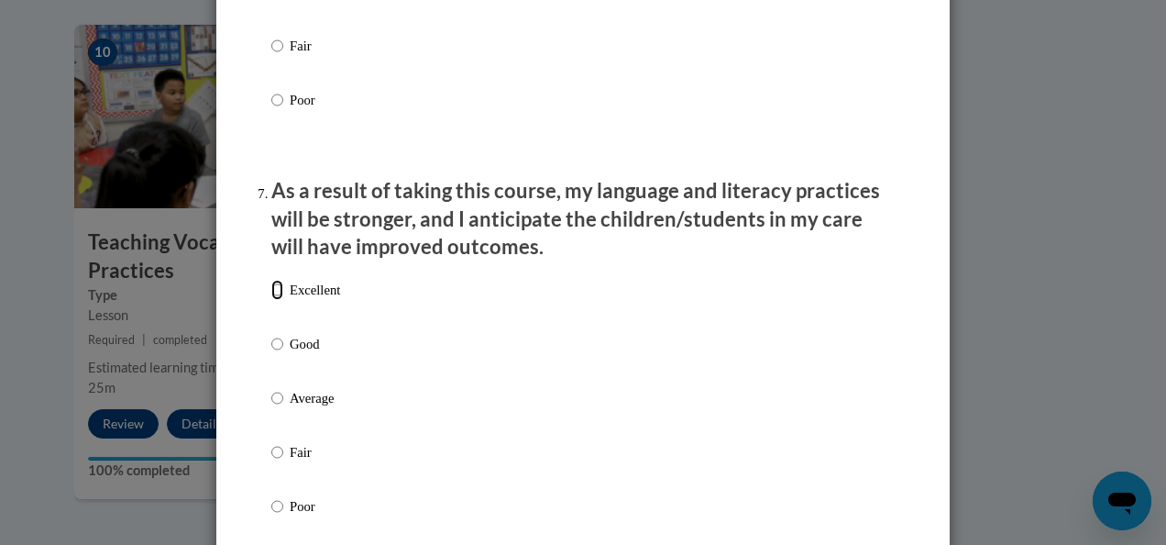
click at [271, 300] on input "Excellent" at bounding box center [277, 290] width 12 height 20
radio input "true"
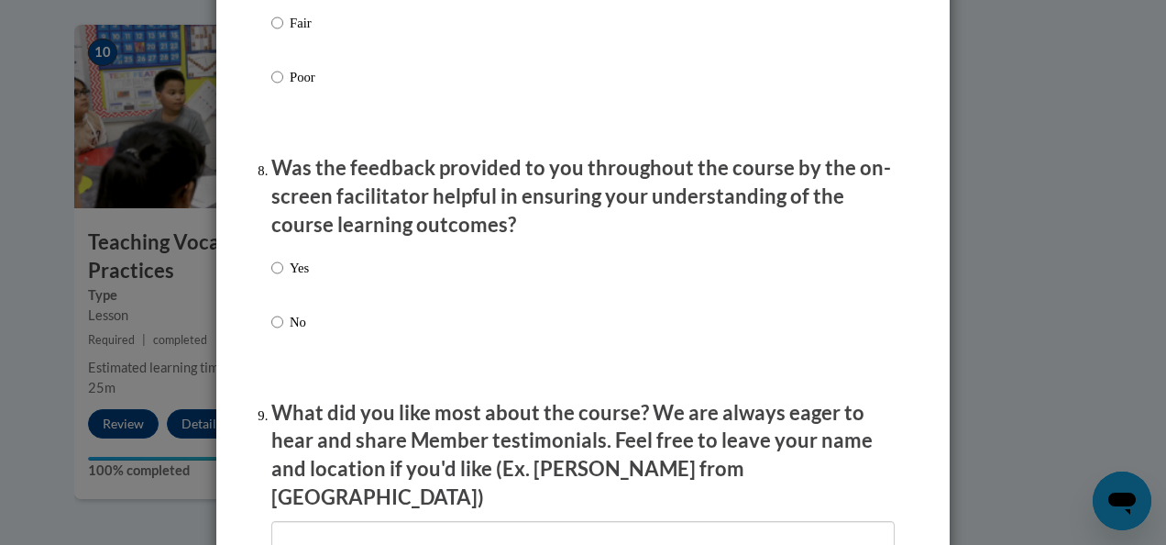
scroll to position [2750, 0]
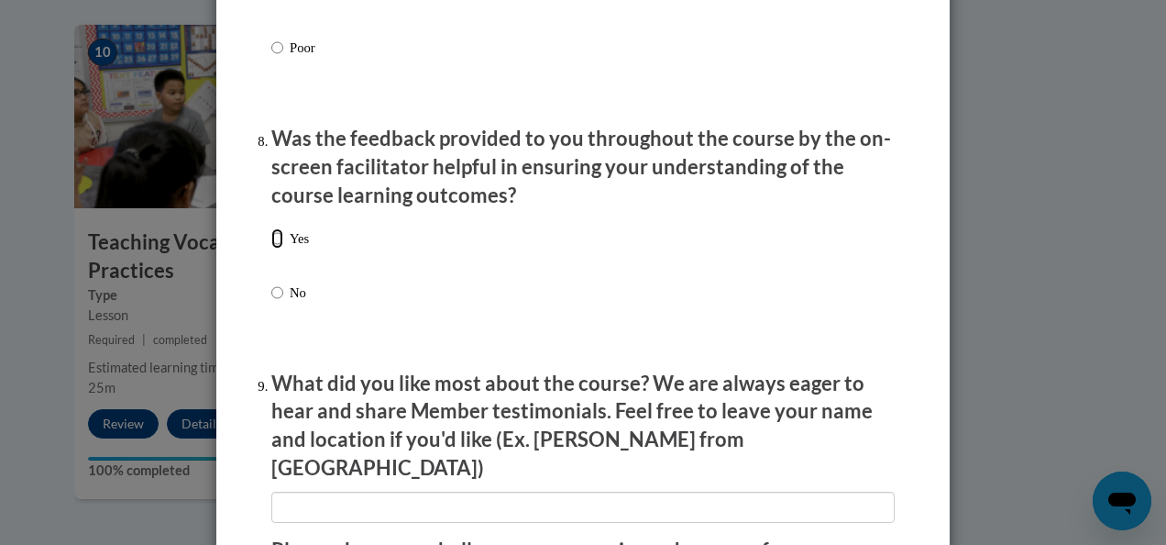
click at [272, 248] on input "Yes" at bounding box center [277, 238] width 12 height 20
radio input "true"
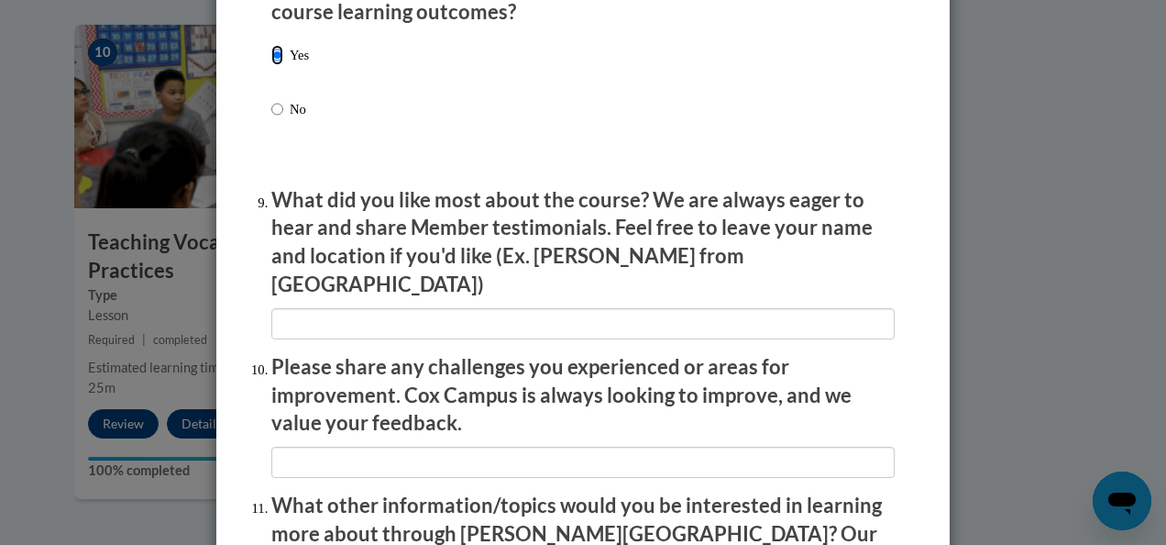
scroll to position [3025, 0]
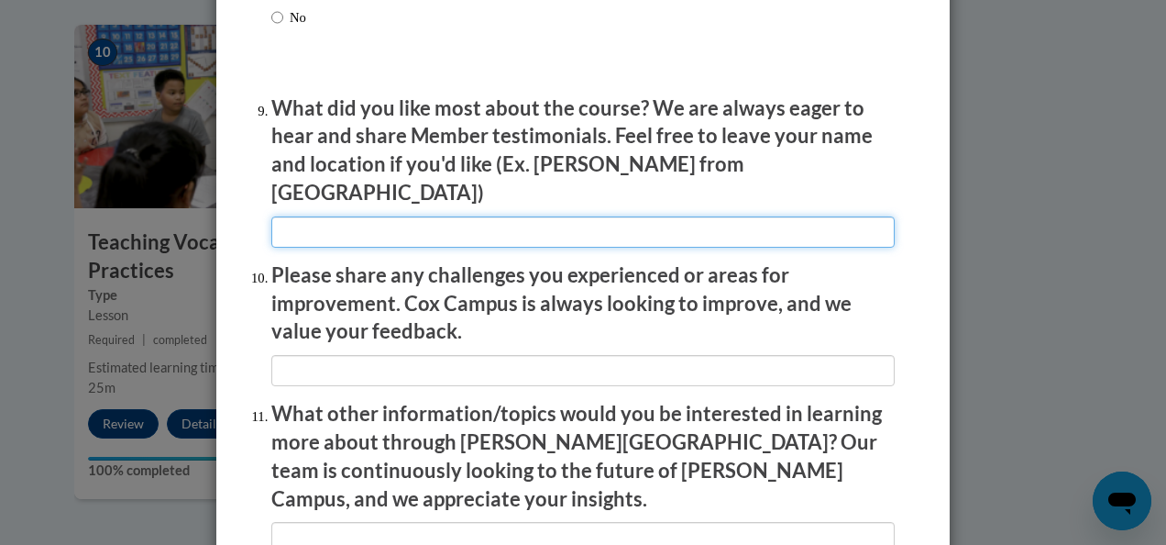
click at [403, 217] on input "textbox" at bounding box center [582, 231] width 623 height 31
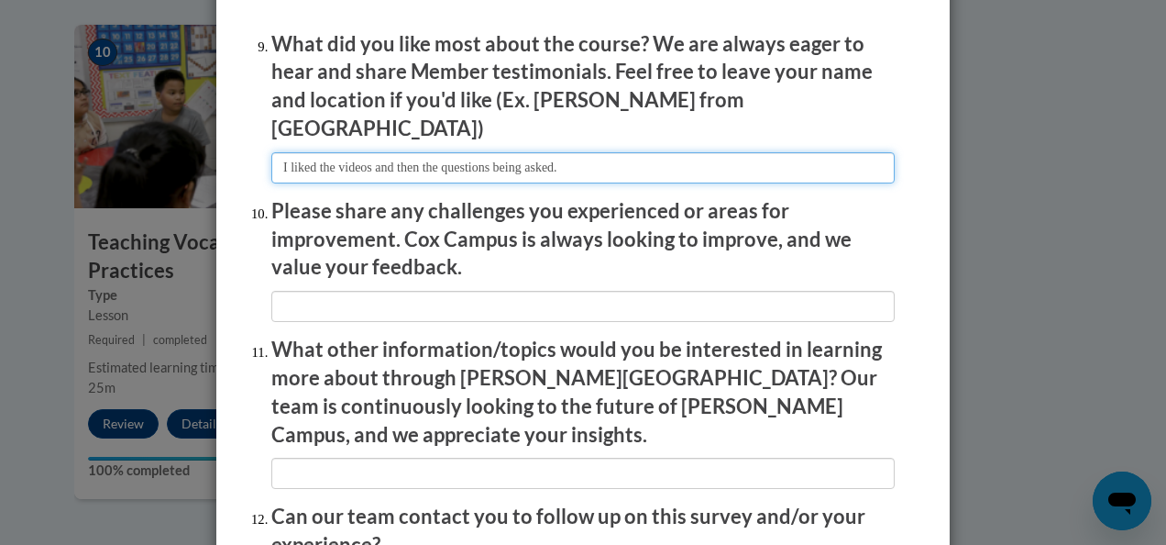
scroll to position [3117, 0]
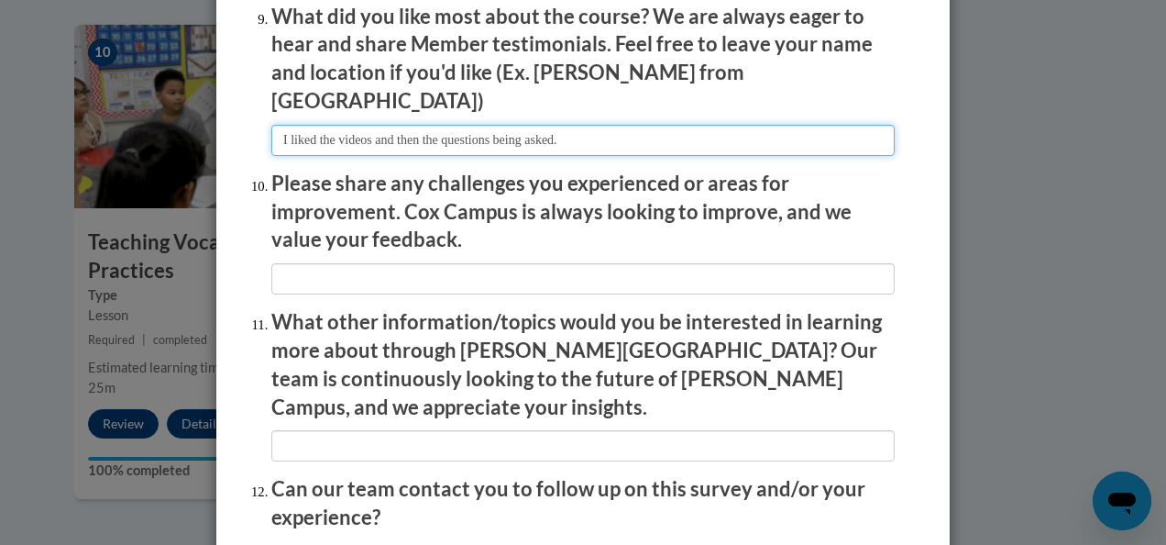
type input "I liked the videos and then the questions being asked."
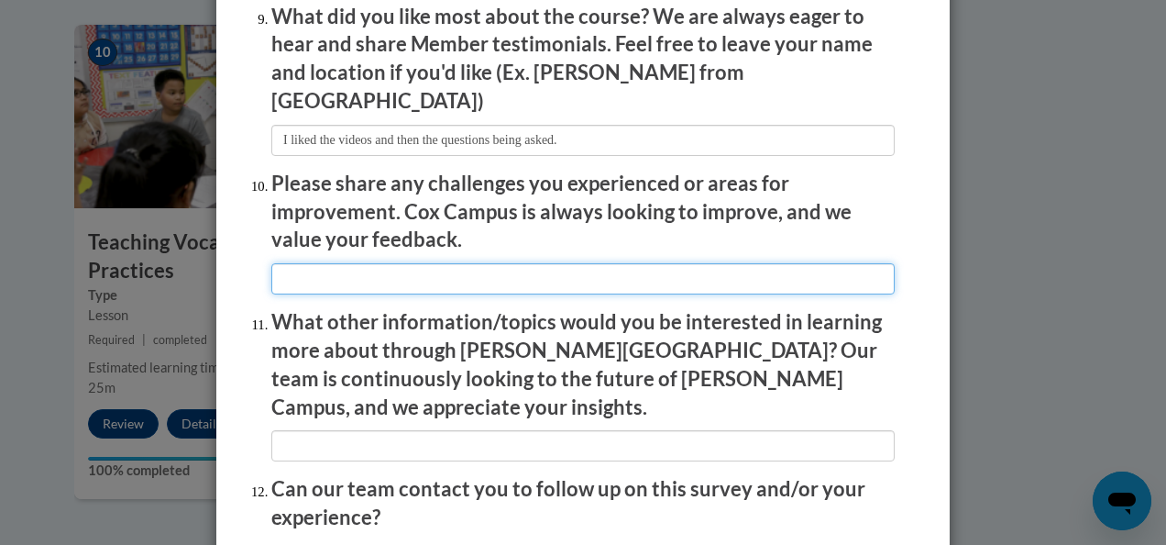
click at [405, 265] on input "textbox" at bounding box center [582, 278] width 623 height 31
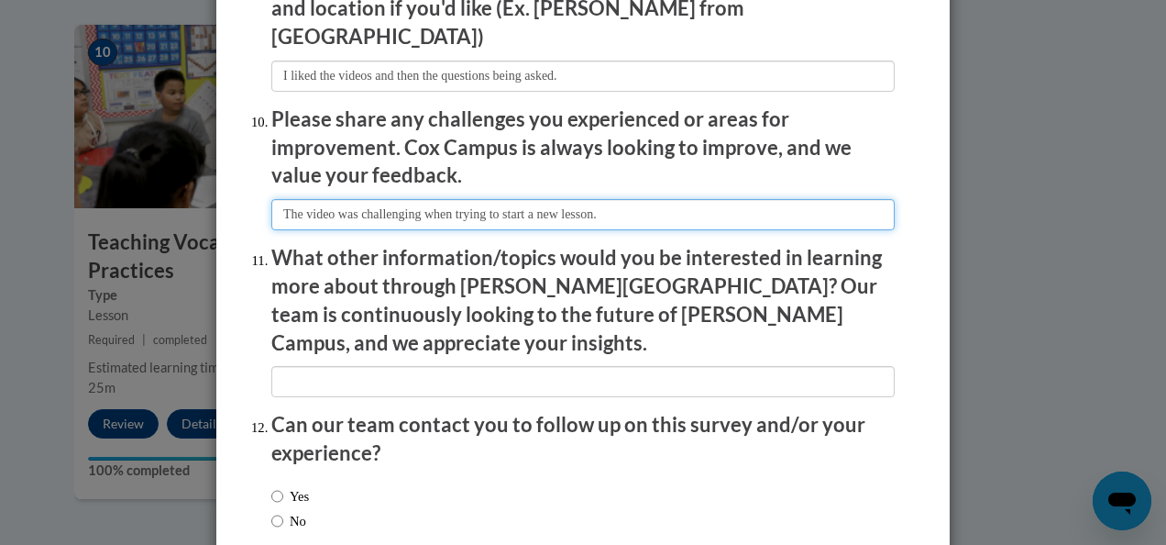
scroll to position [3209, 0]
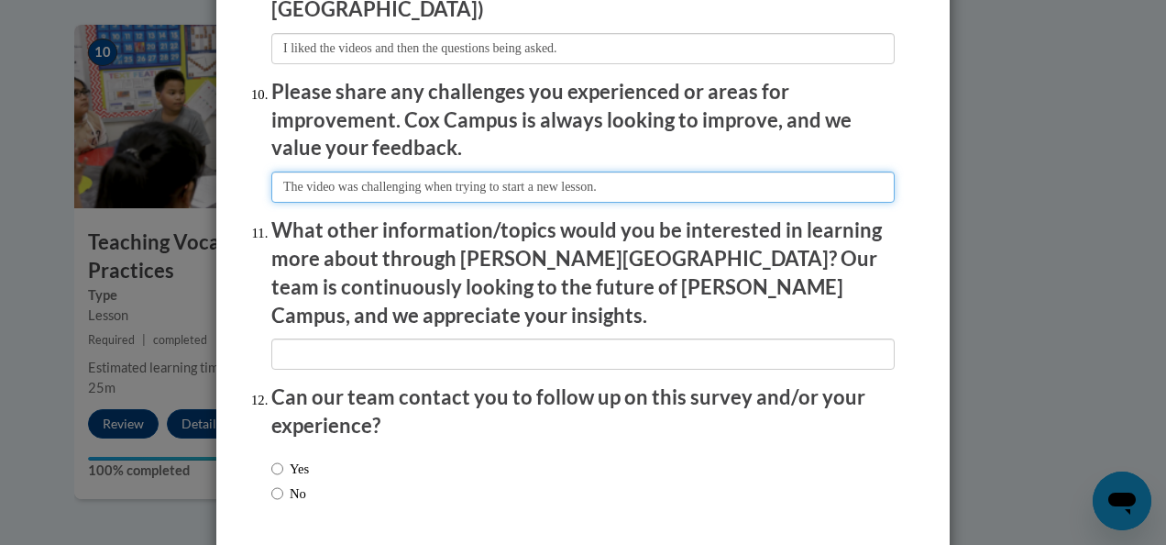
type input "The video was challenging when trying to start a new lesson."
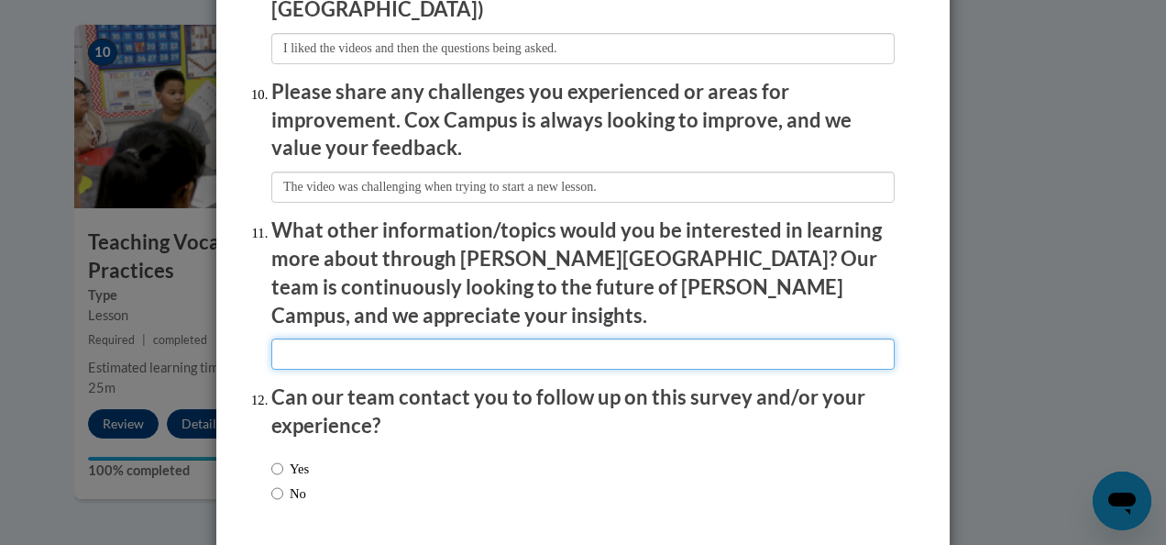
click at [446, 338] on input "textbox" at bounding box center [582, 353] width 623 height 31
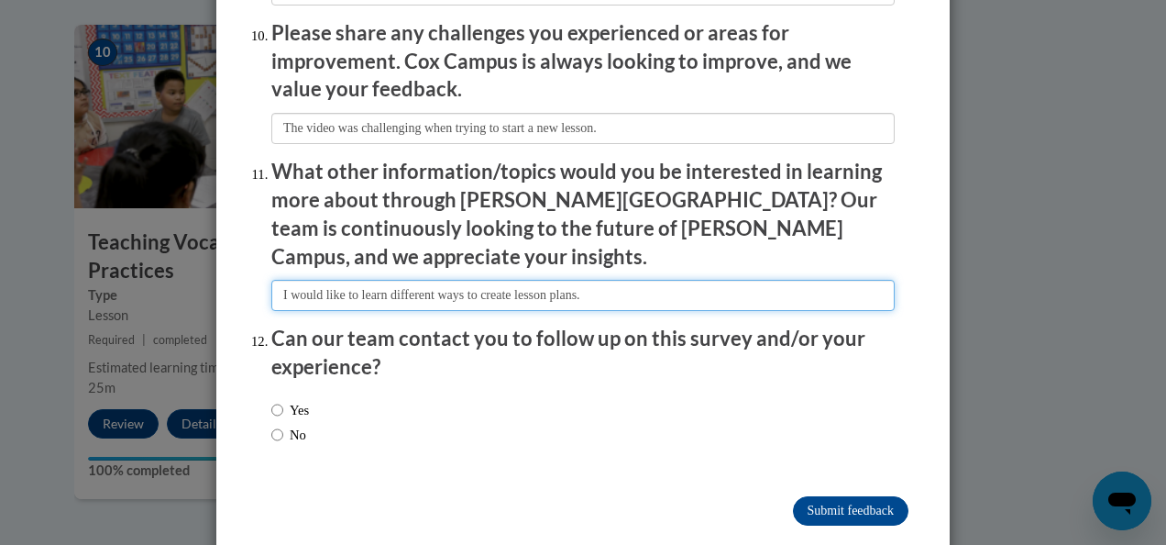
type input "I would like to learn different ways to create lesson plans."
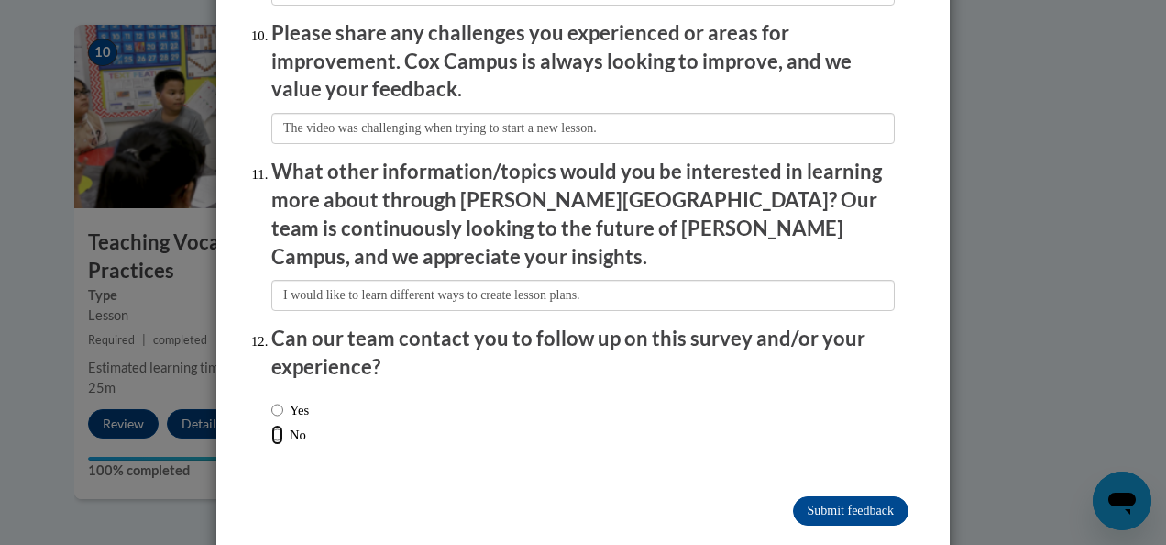
click at [271, 424] on input "No" at bounding box center [277, 434] width 12 height 20
radio input "true"
click at [805, 496] on input "Submit feedback" at bounding box center [851, 510] width 116 height 29
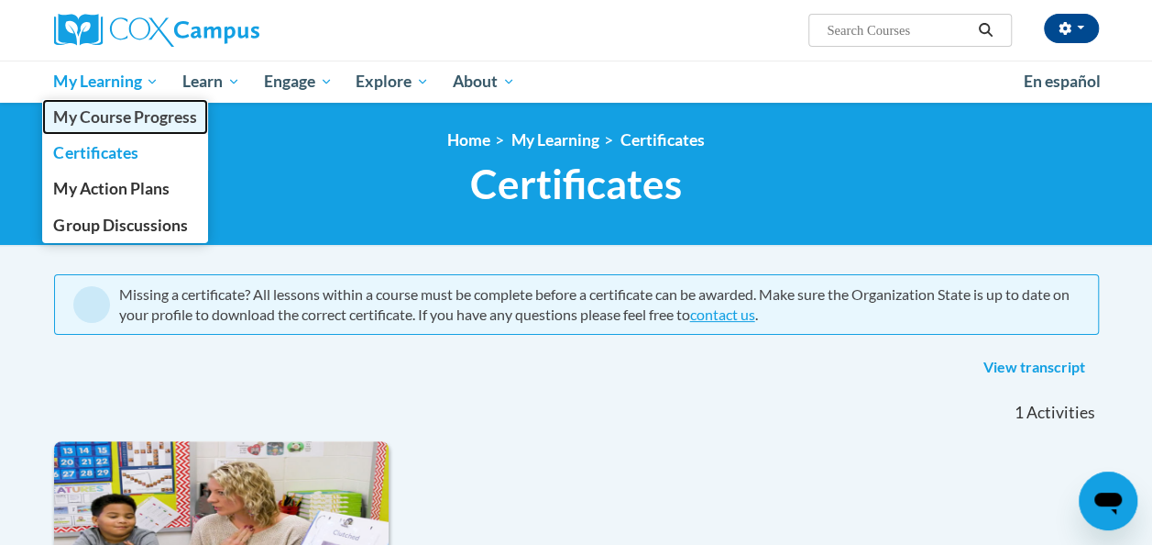
click at [147, 111] on span "My Course Progress" at bounding box center [124, 116] width 143 height 19
